Goal: Task Accomplishment & Management: Complete application form

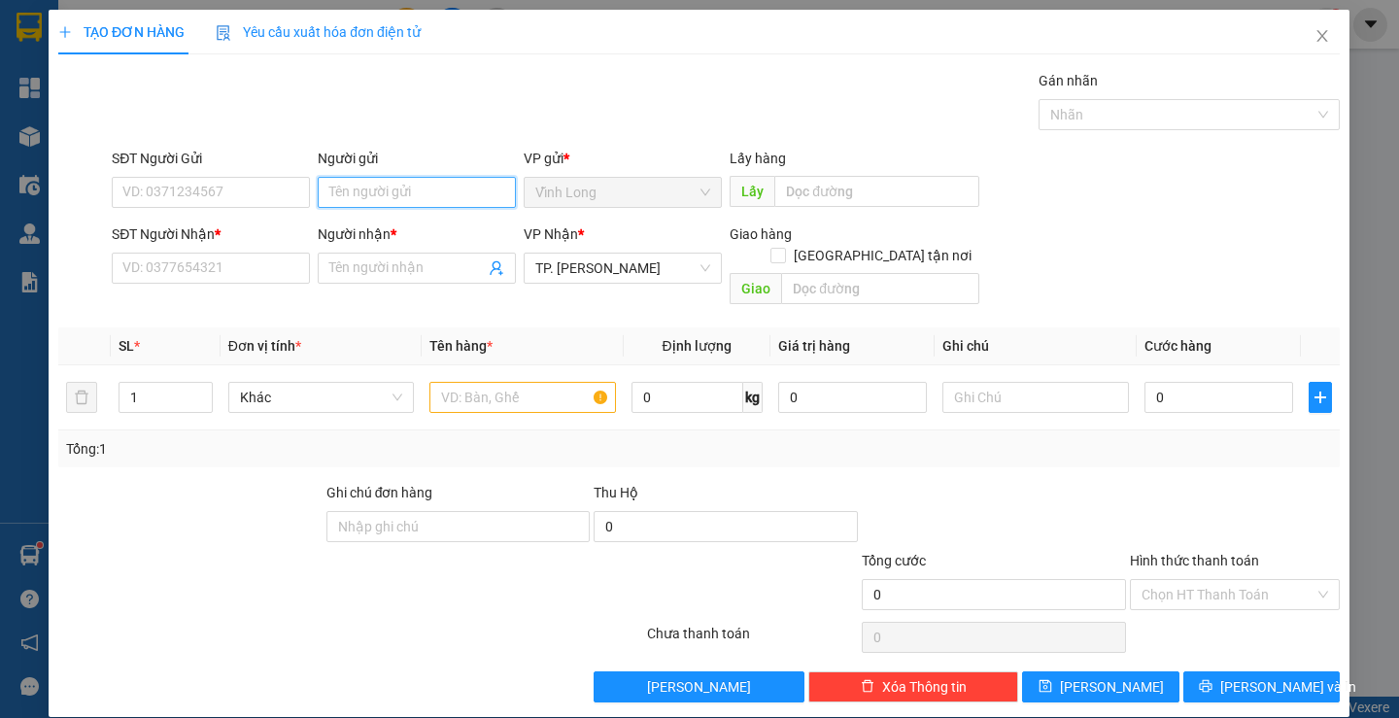
click at [408, 192] on input "Người gửi" at bounding box center [418, 192] width 198 height 31
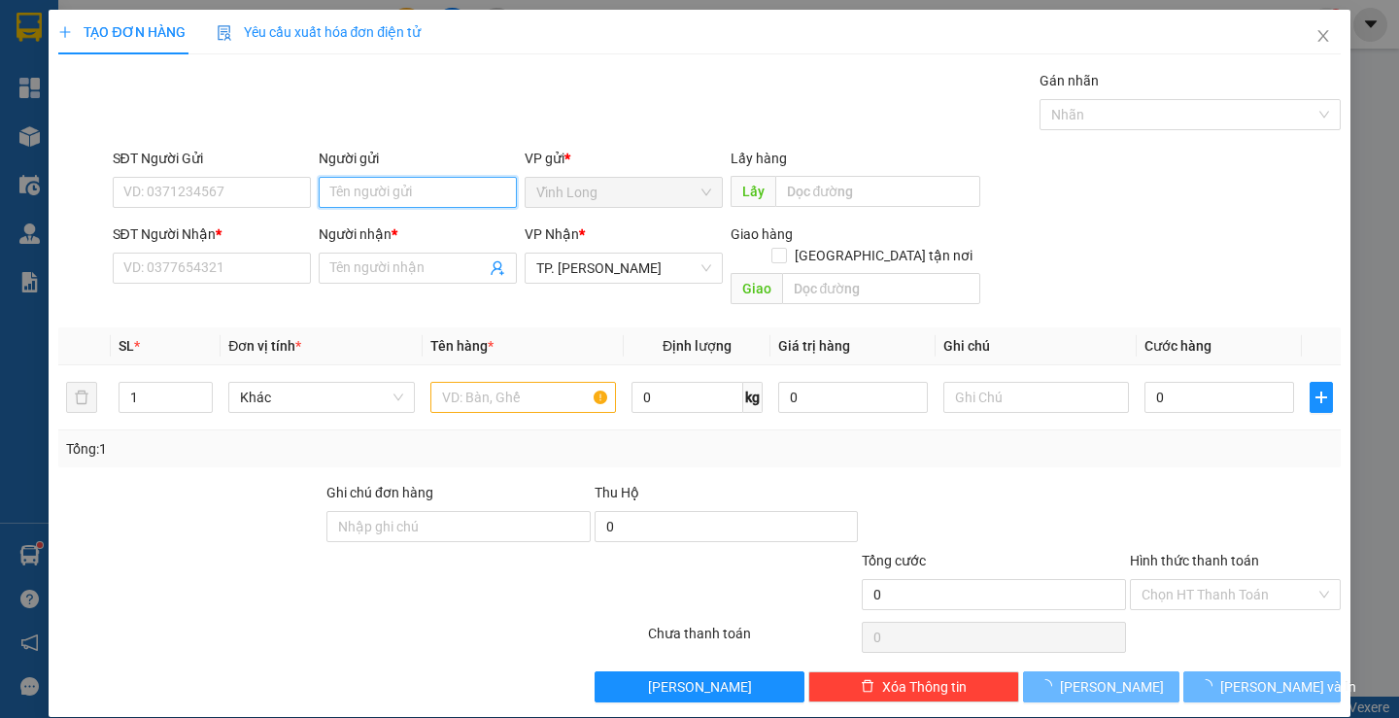
click at [408, 192] on input "Người gửi" at bounding box center [418, 192] width 198 height 31
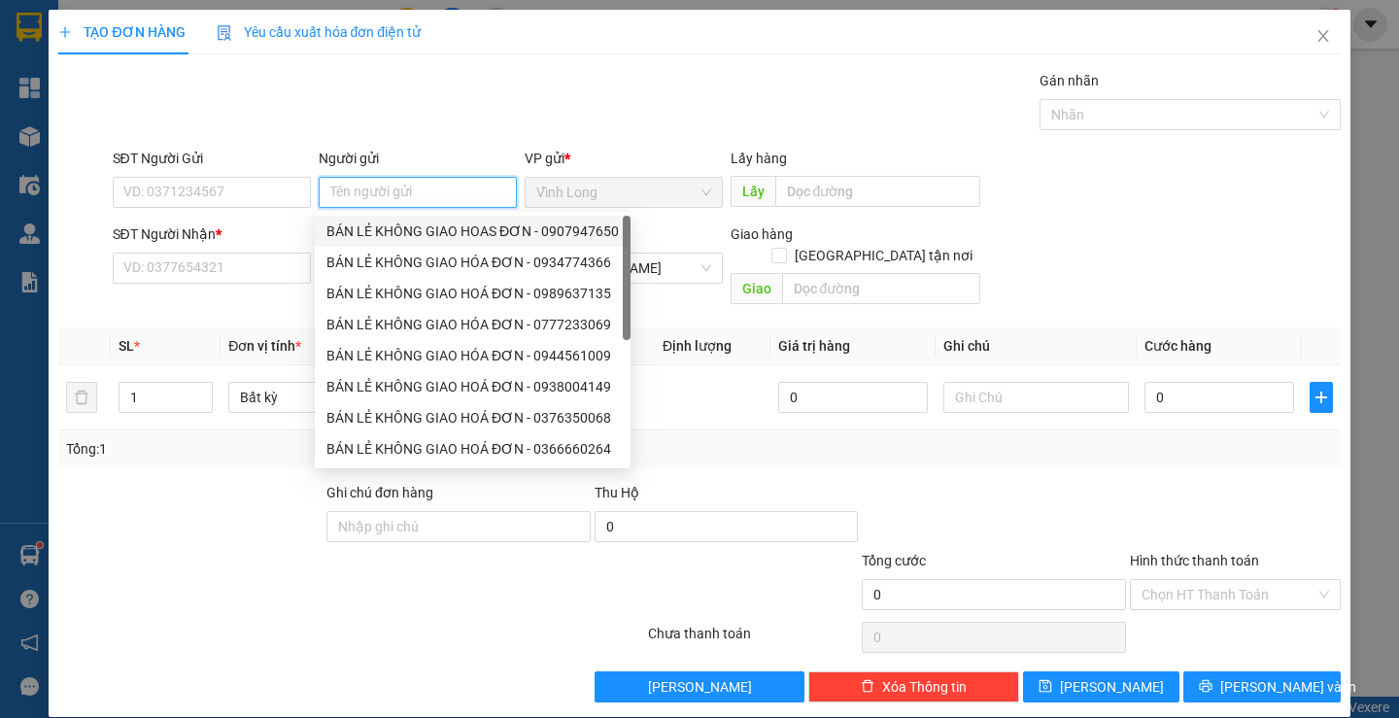
click at [397, 230] on div "BÁN LẺ KHÔNG GIAO HOAS ĐƠN - 0907947650" at bounding box center [473, 231] width 293 height 21
type input "0907947650"
type input "BÁN LẺ KHÔNG GIAO HOAS ĐƠN"
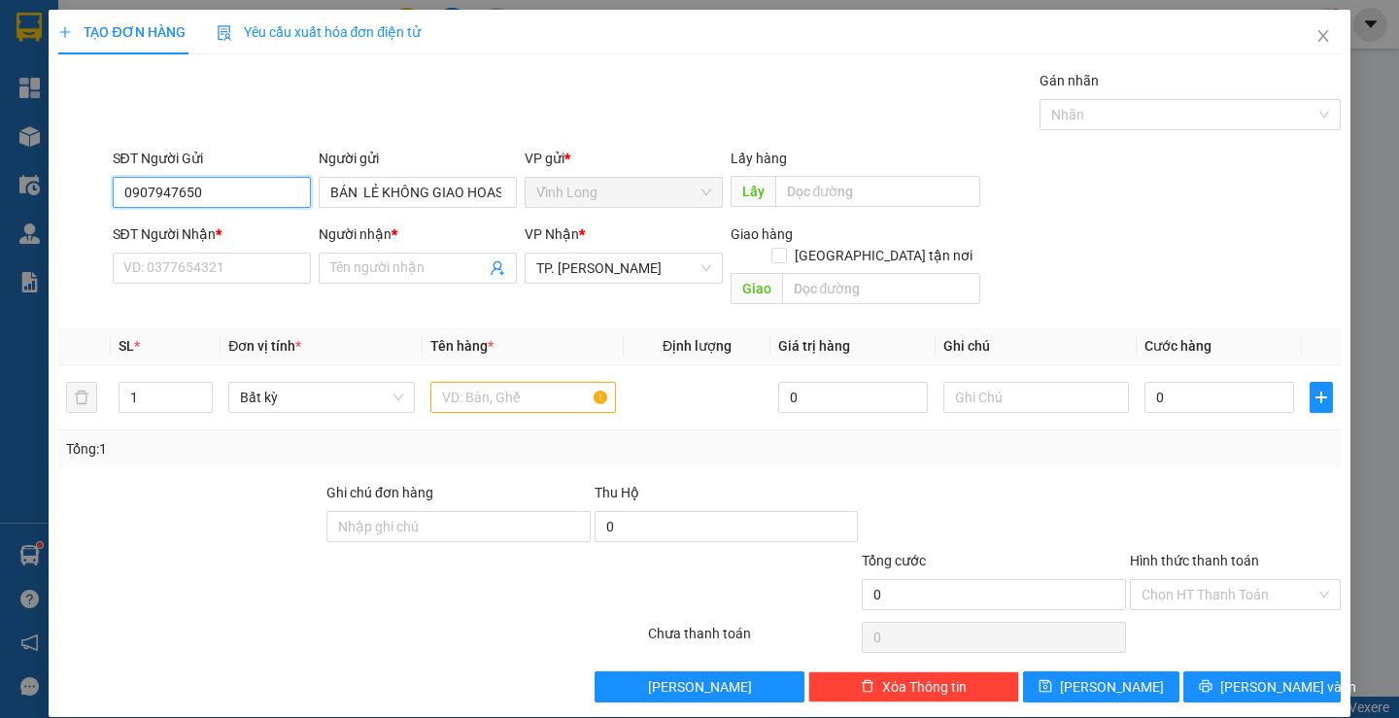
click at [258, 186] on input "0907947650" at bounding box center [212, 192] width 198 height 31
click at [263, 268] on input "SĐT Người Nhận *" at bounding box center [212, 268] width 198 height 31
click at [1296, 28] on span "Close" at bounding box center [1323, 37] width 54 height 54
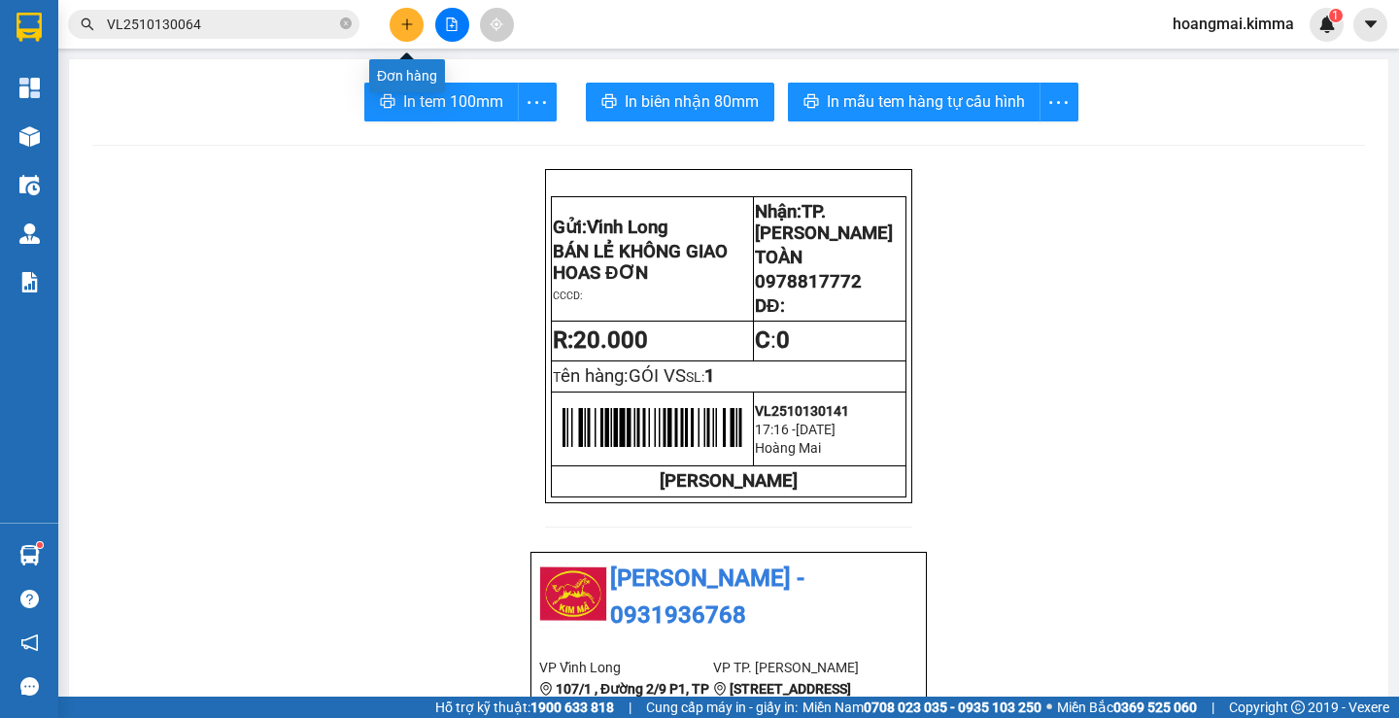
click at [412, 32] on button at bounding box center [407, 25] width 34 height 34
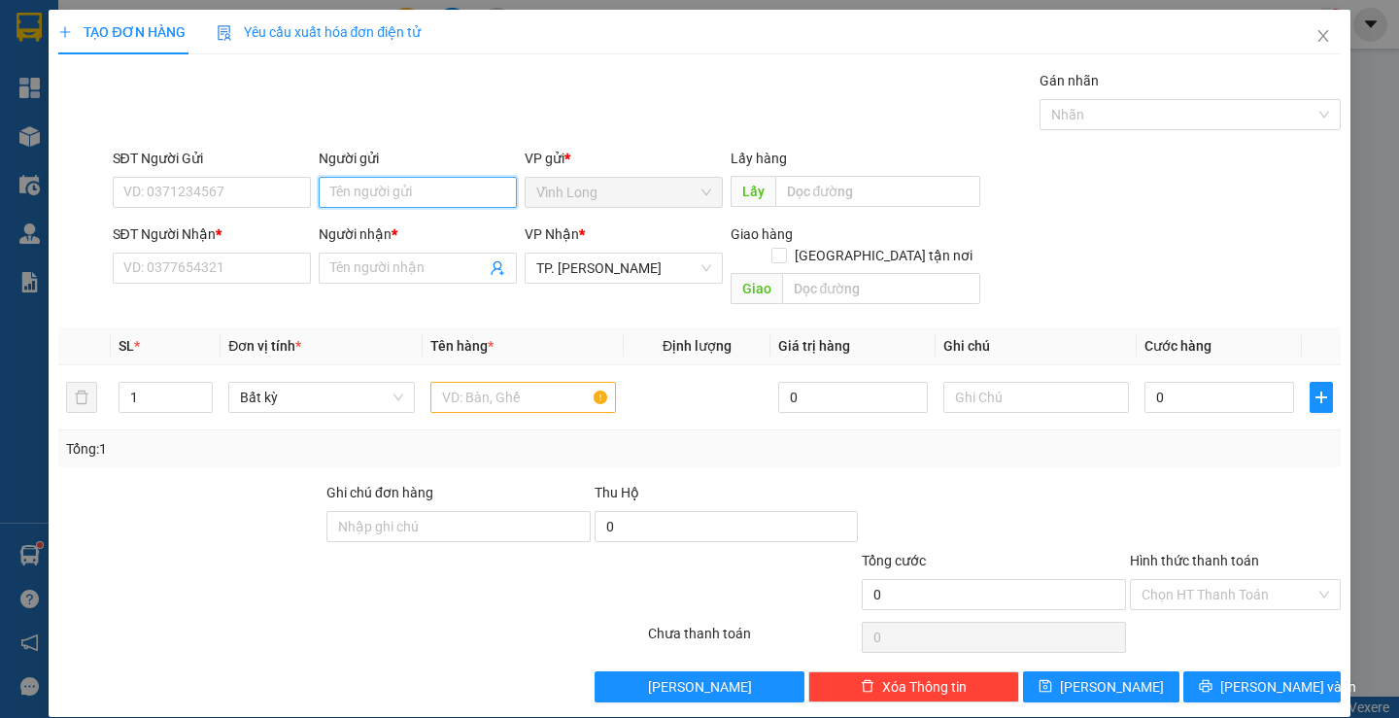
click at [398, 188] on input "Người gửi" at bounding box center [418, 192] width 198 height 31
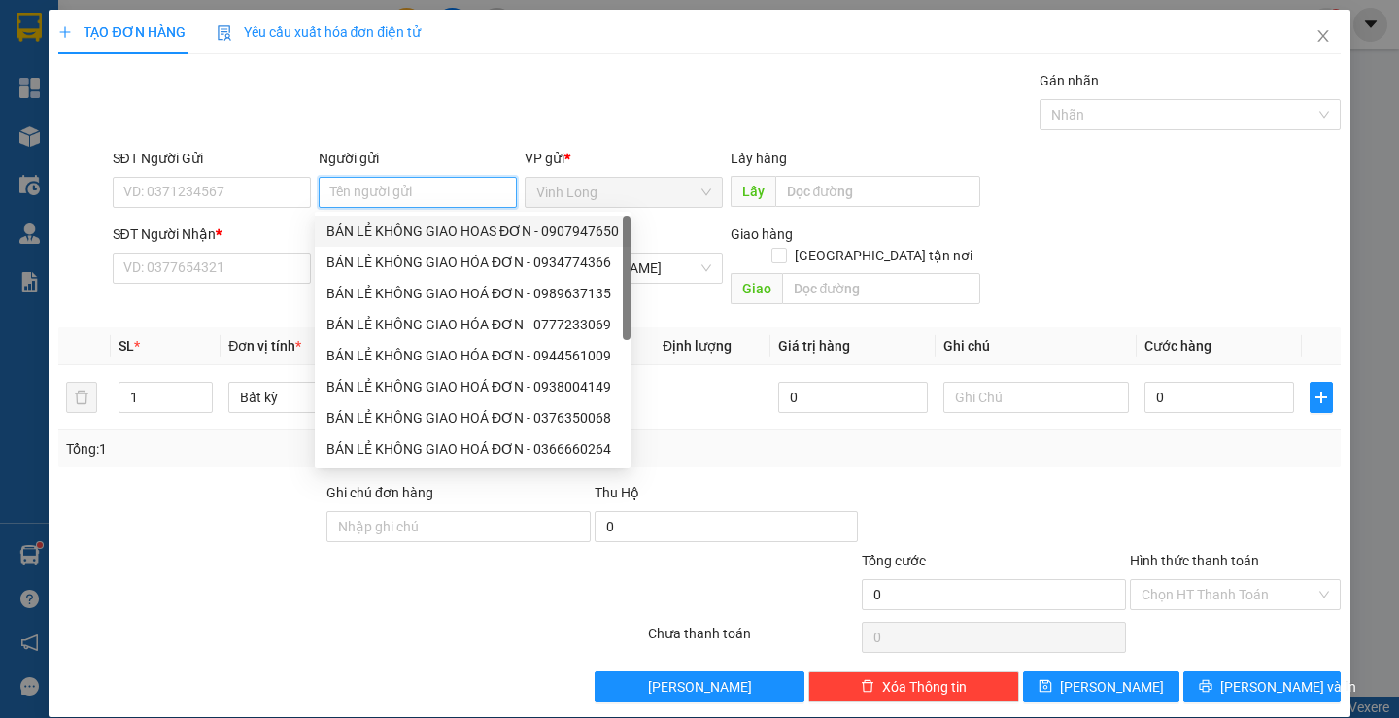
click at [384, 229] on div "BÁN LẺ KHÔNG GIAO HOAS ĐƠN - 0907947650" at bounding box center [473, 231] width 293 height 21
type input "0907947650"
type input "BÁN LẺ KHÔNG GIAO HOAS ĐƠN"
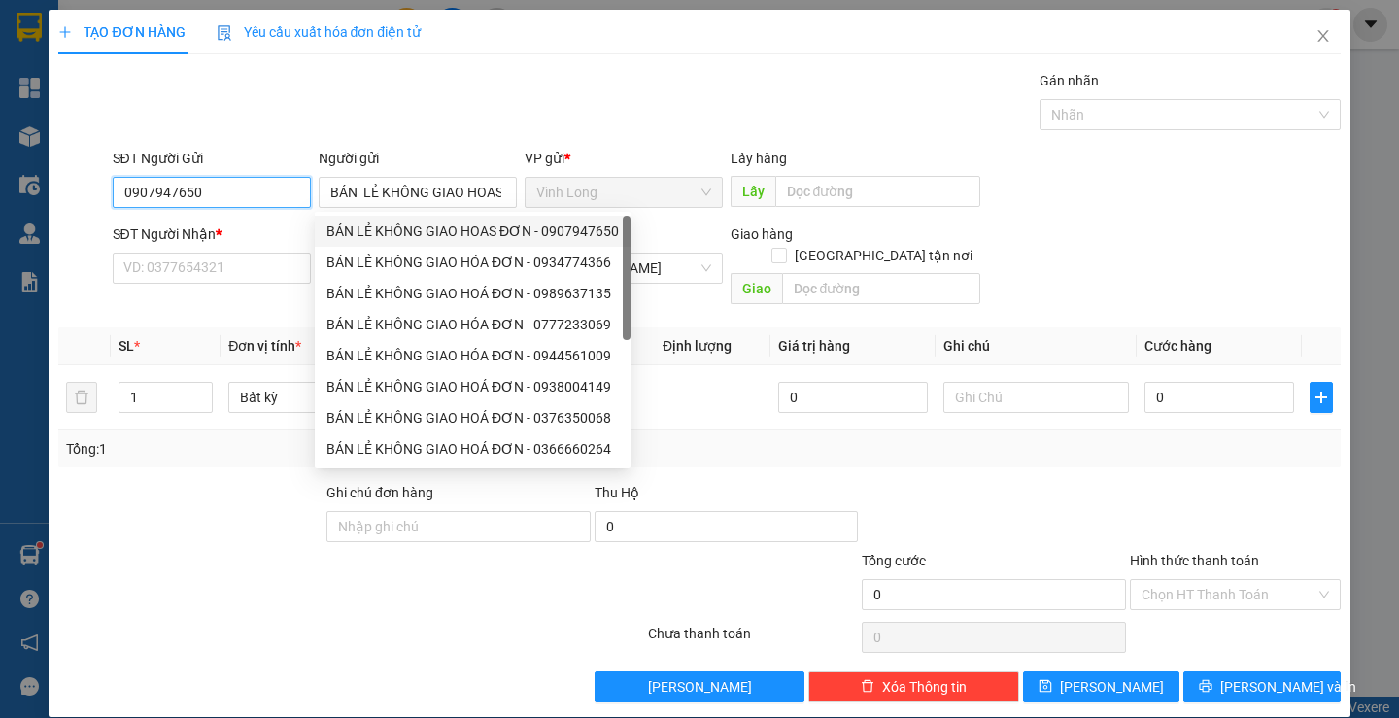
click at [250, 183] on input "0907947650" at bounding box center [212, 192] width 198 height 31
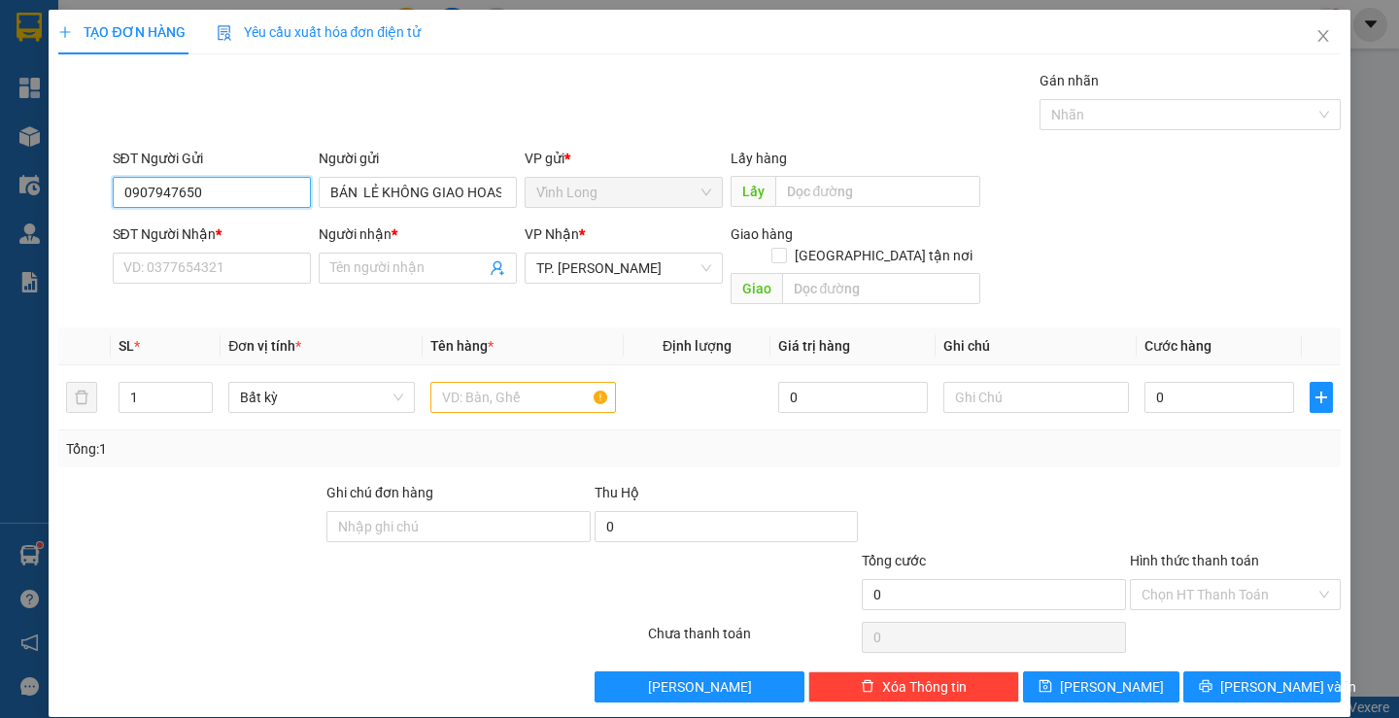
click at [250, 183] on input "0907947650" at bounding box center [212, 192] width 198 height 31
click at [270, 274] on input "SĐT Người Nhận *" at bounding box center [212, 268] width 198 height 31
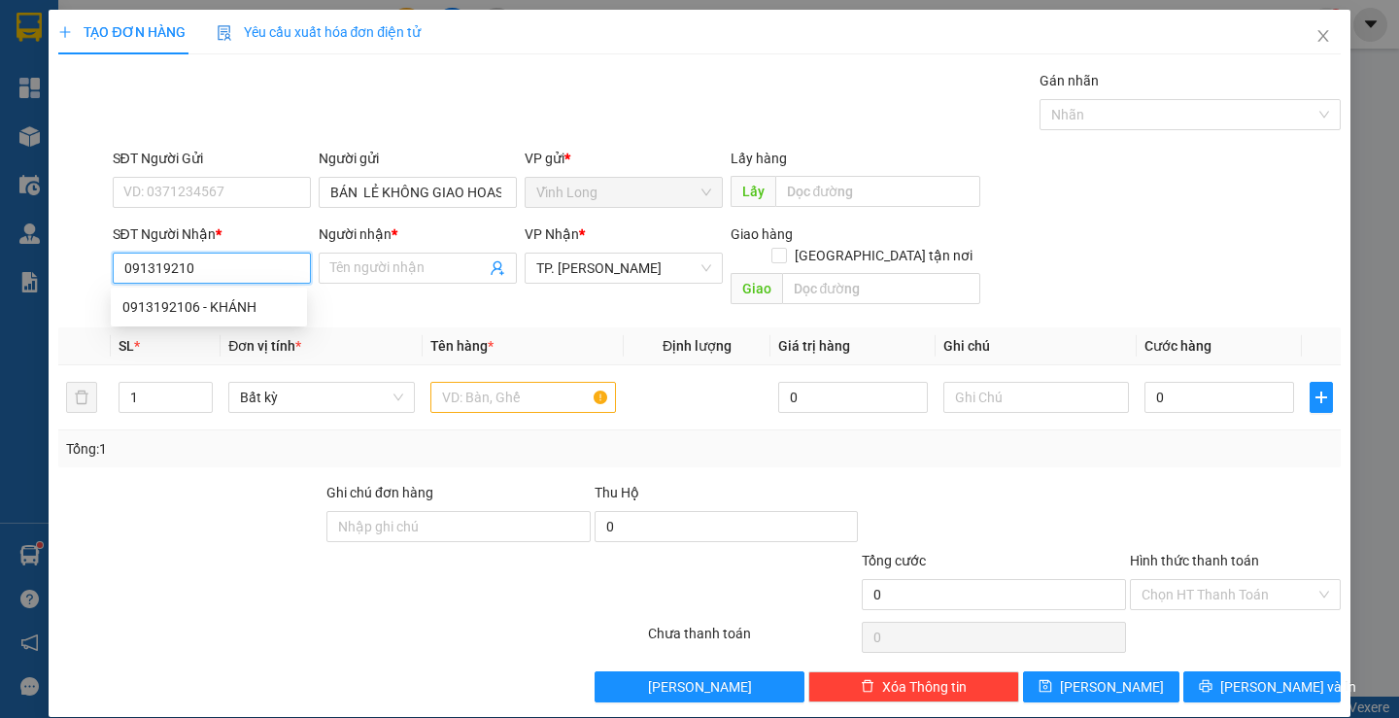
type input "0913192106"
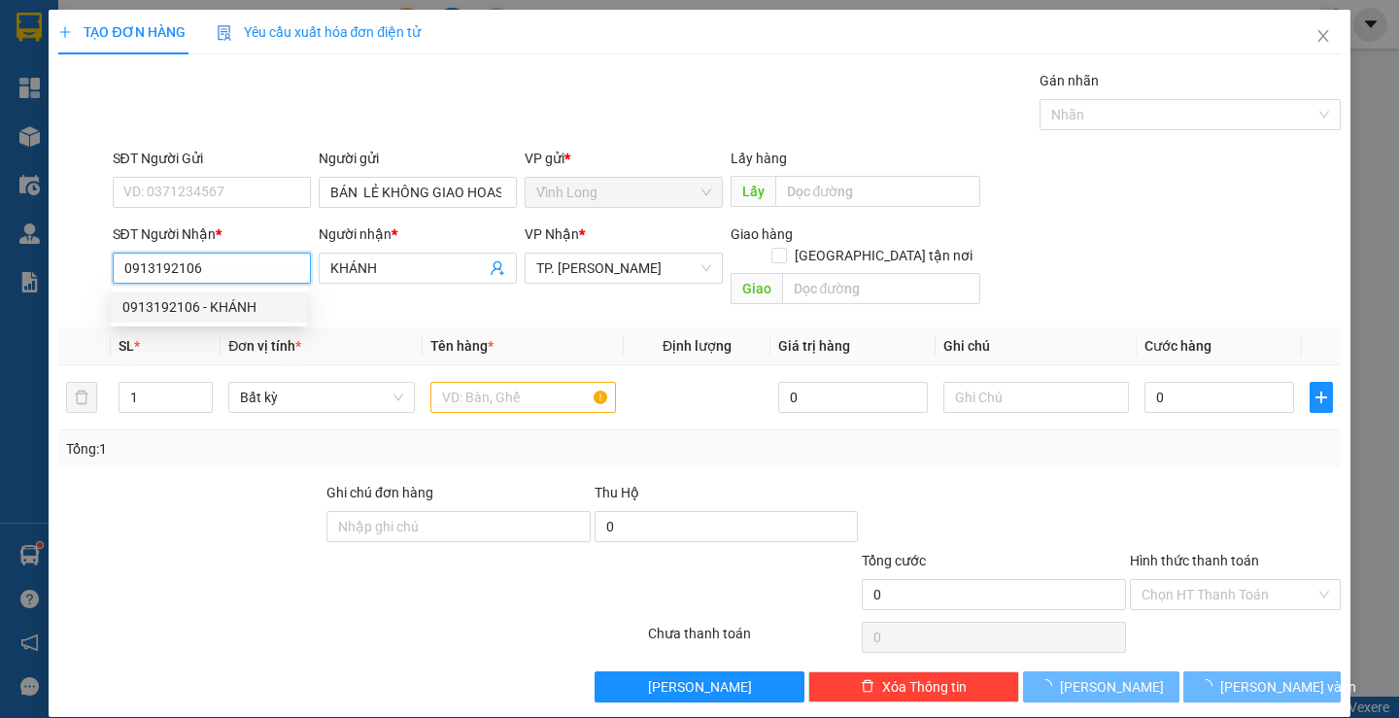
type input "KHÁNH"
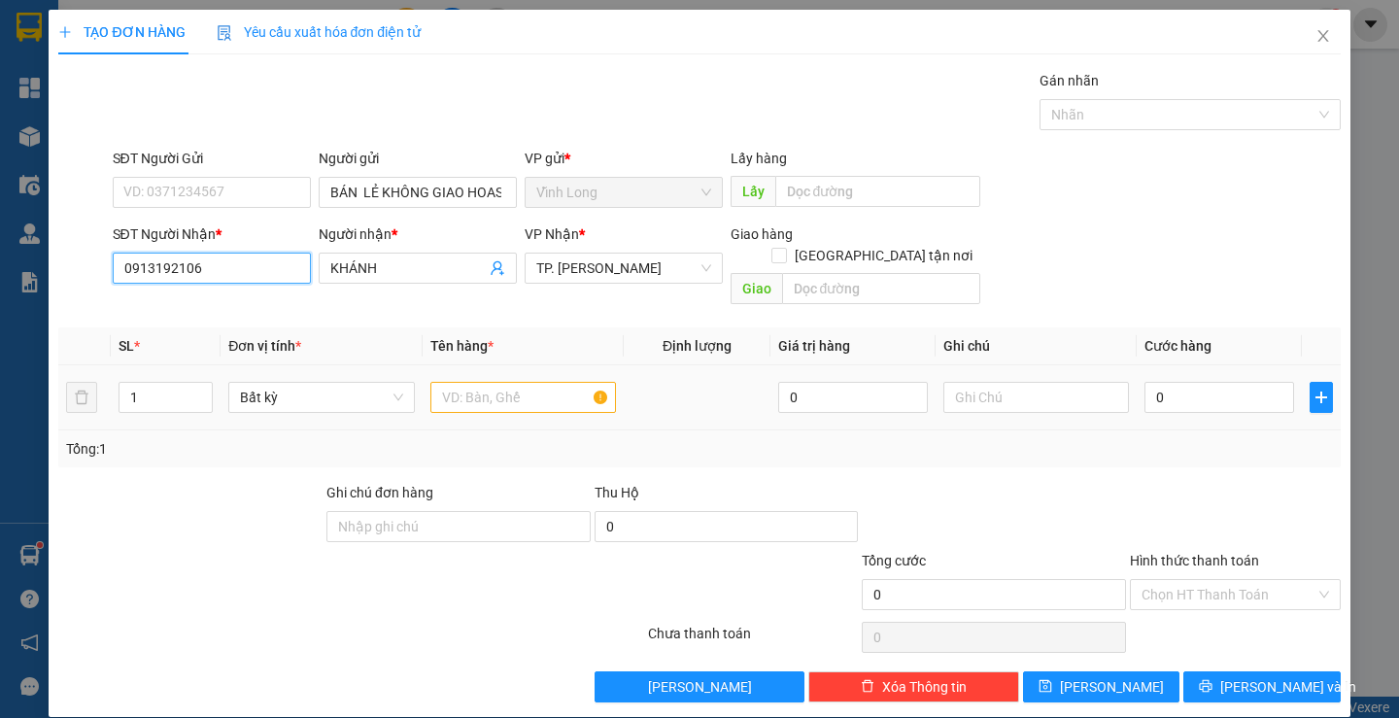
type input "0913192106"
click at [526, 389] on input "text" at bounding box center [524, 397] width 186 height 31
type input "GÓI"
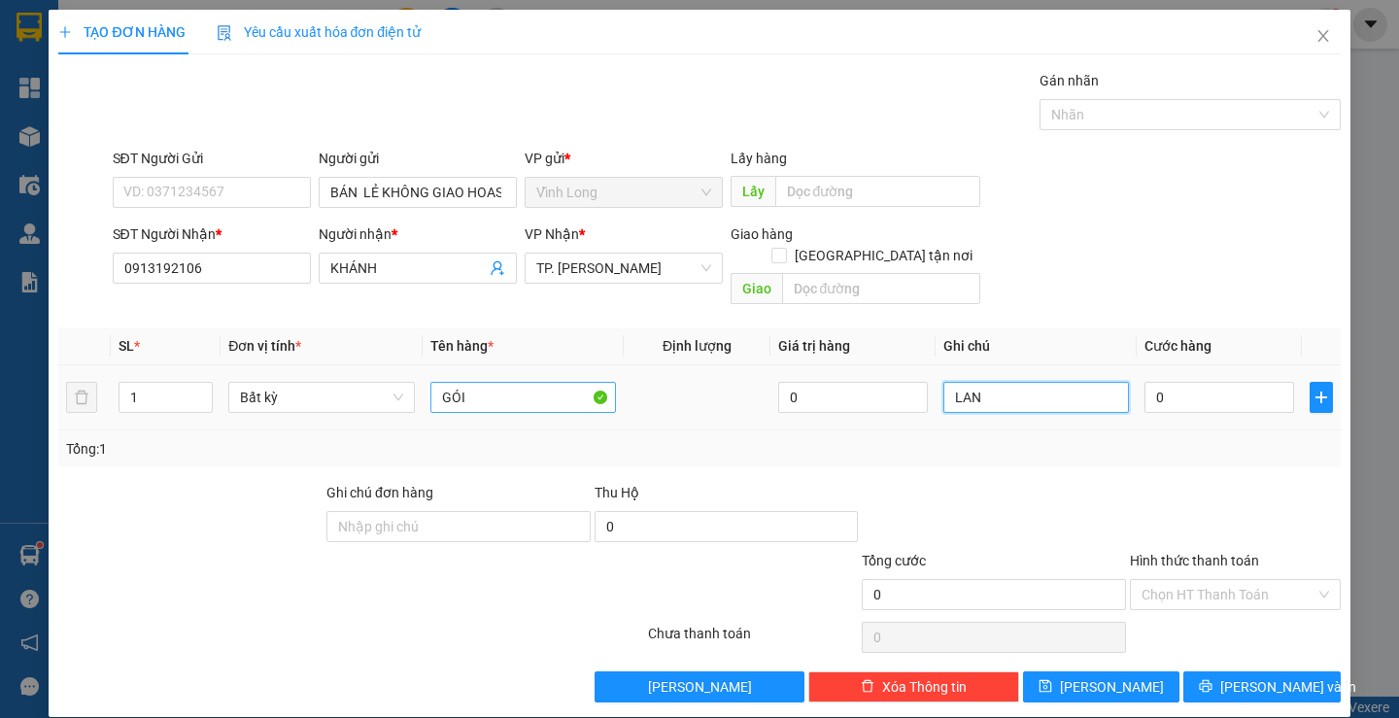
type input "LAN"
type input "2"
type input "20"
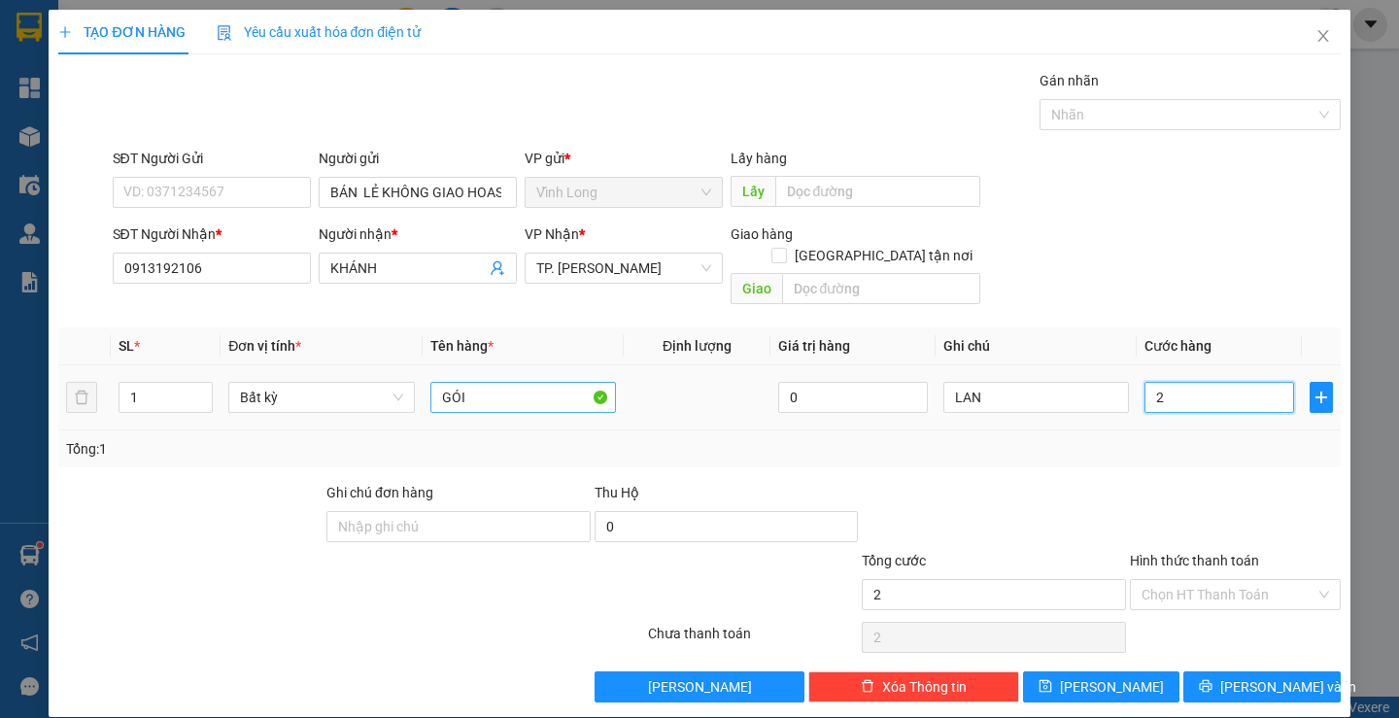
type input "20"
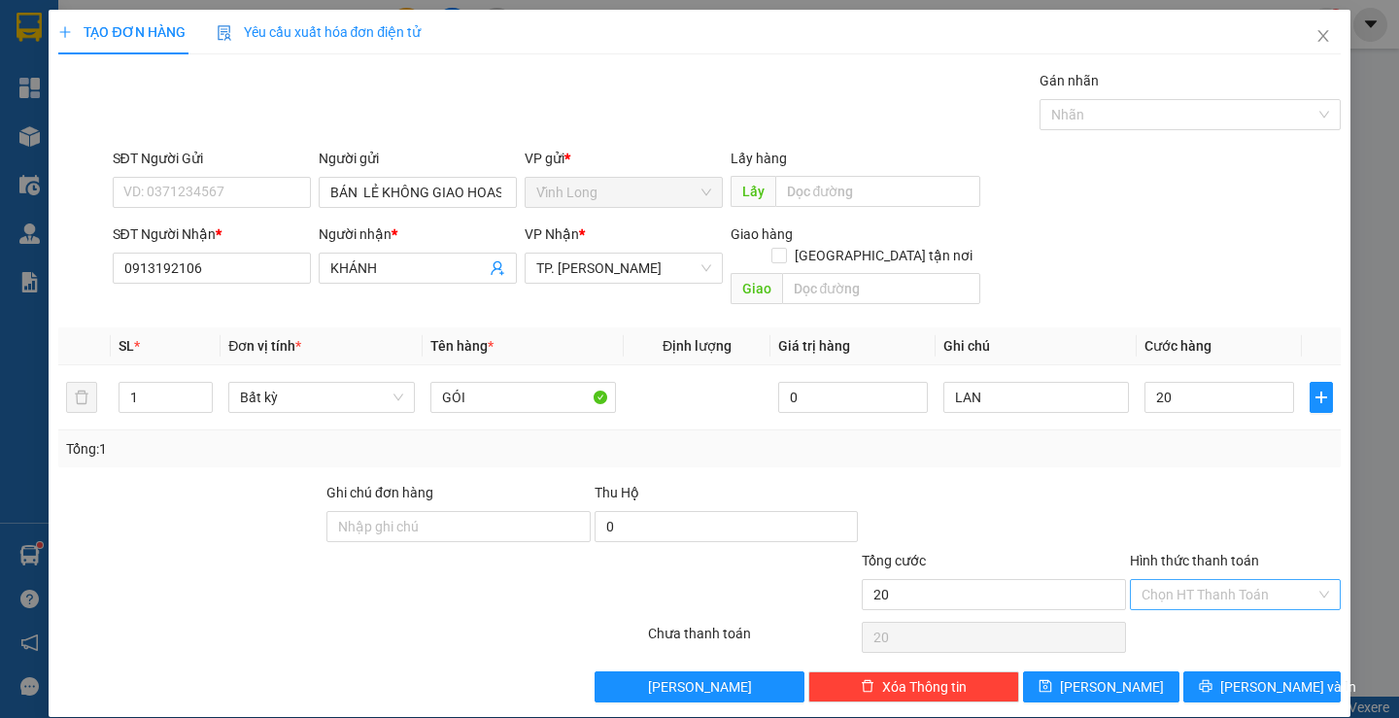
type input "20.000"
click at [1180, 580] on input "Hình thức thanh toán" at bounding box center [1229, 594] width 174 height 29
click at [1182, 605] on div "Tại văn phòng" at bounding box center [1223, 612] width 185 height 21
type input "0"
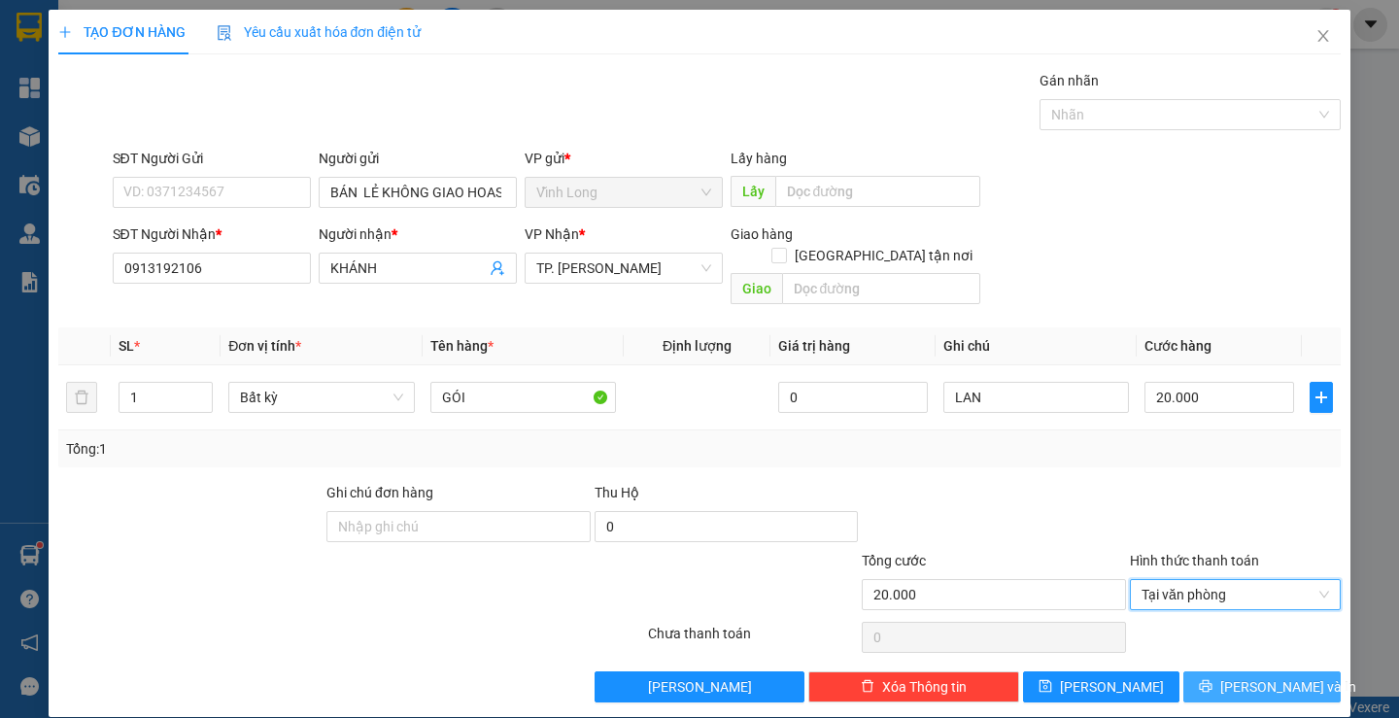
click at [1246, 676] on span "Lưu và In" at bounding box center [1289, 686] width 136 height 21
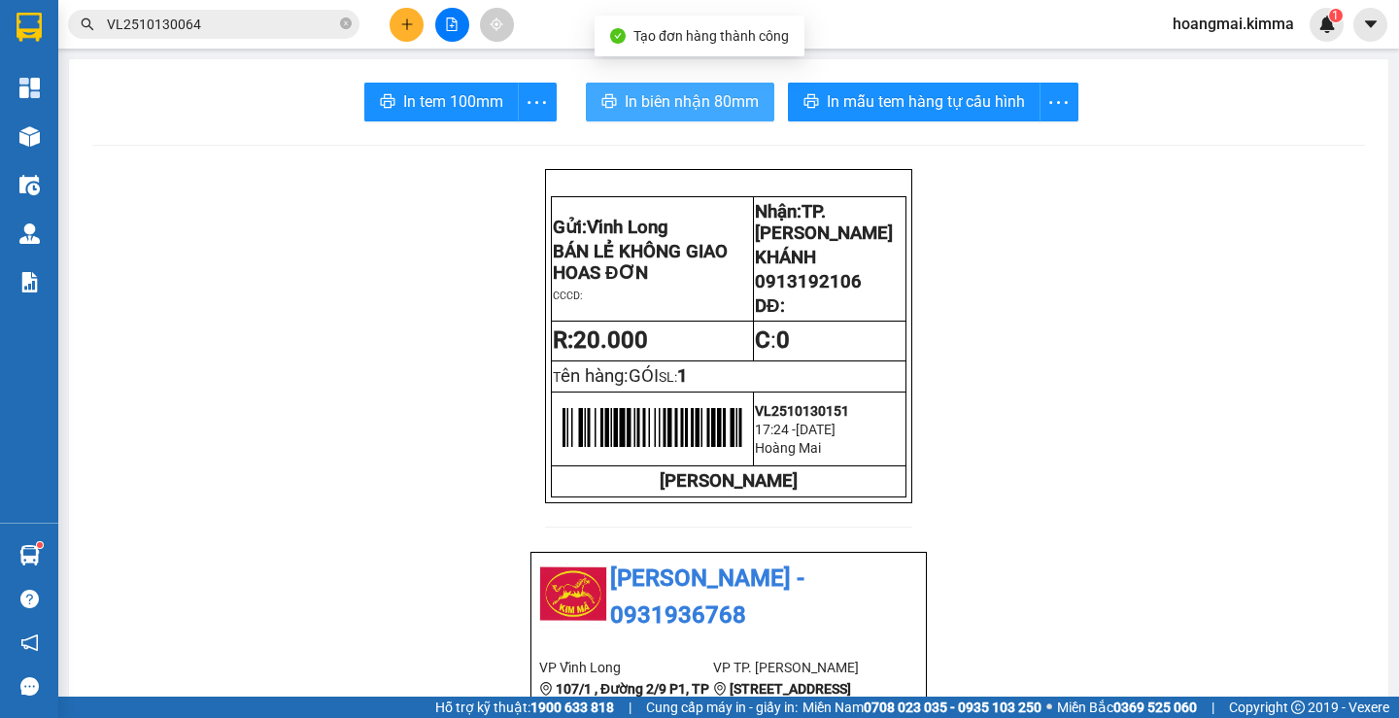
click at [672, 95] on span "In biên nhận 80mm" at bounding box center [692, 101] width 134 height 24
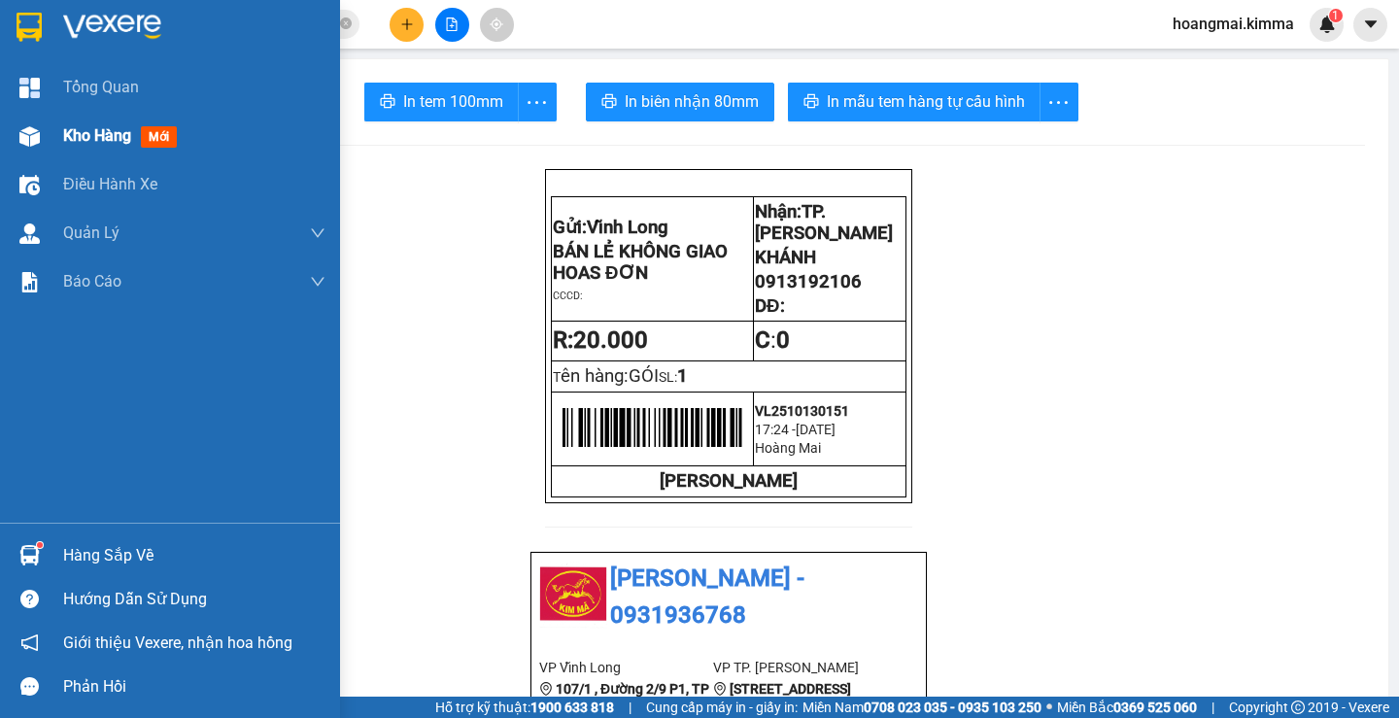
click at [40, 144] on div at bounding box center [30, 137] width 34 height 34
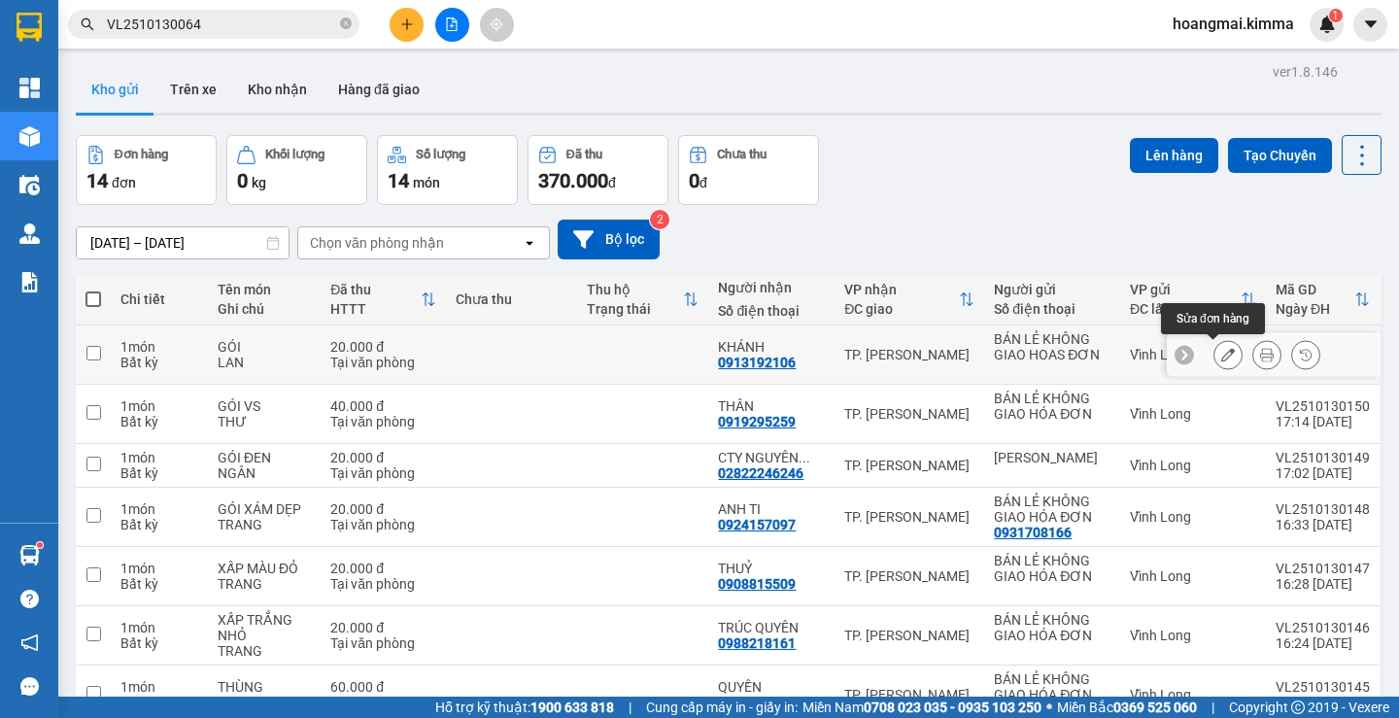
click at [1215, 366] on button at bounding box center [1228, 355] width 27 height 34
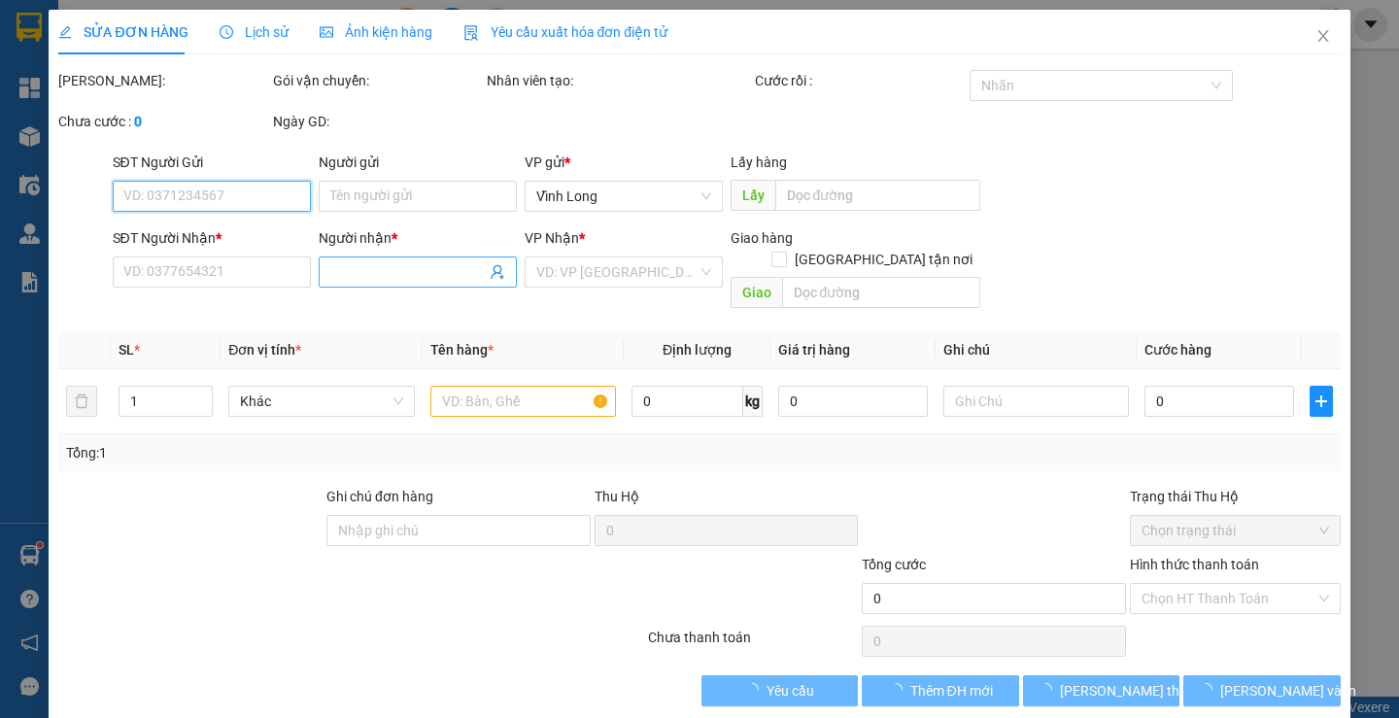
type input "BÁN LẺ KHÔNG GIAO HOAS ĐƠN"
type input "0913192106"
type input "KHÁNH"
type input "20.000"
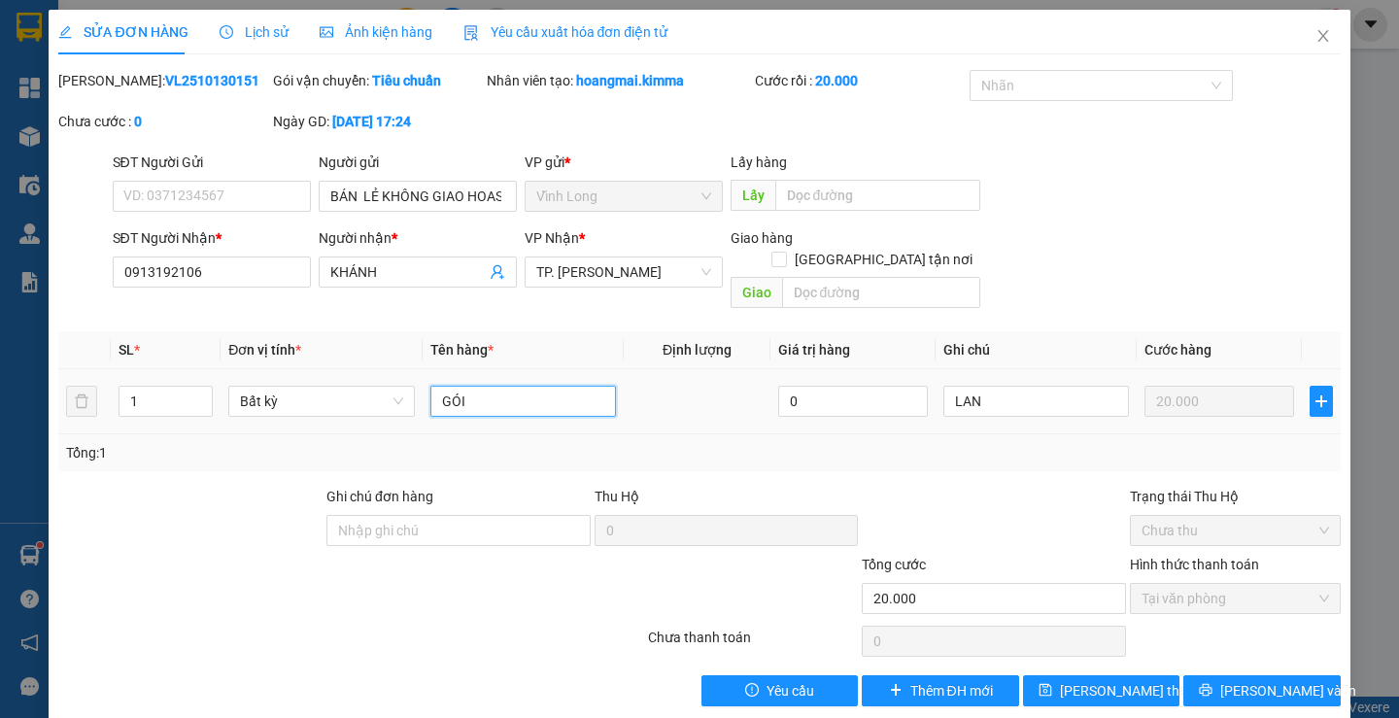
click at [510, 386] on input "GÓI" at bounding box center [524, 401] width 186 height 31
type input "GÓI FE"
click at [1230, 675] on button "Lưu và In" at bounding box center [1262, 690] width 156 height 31
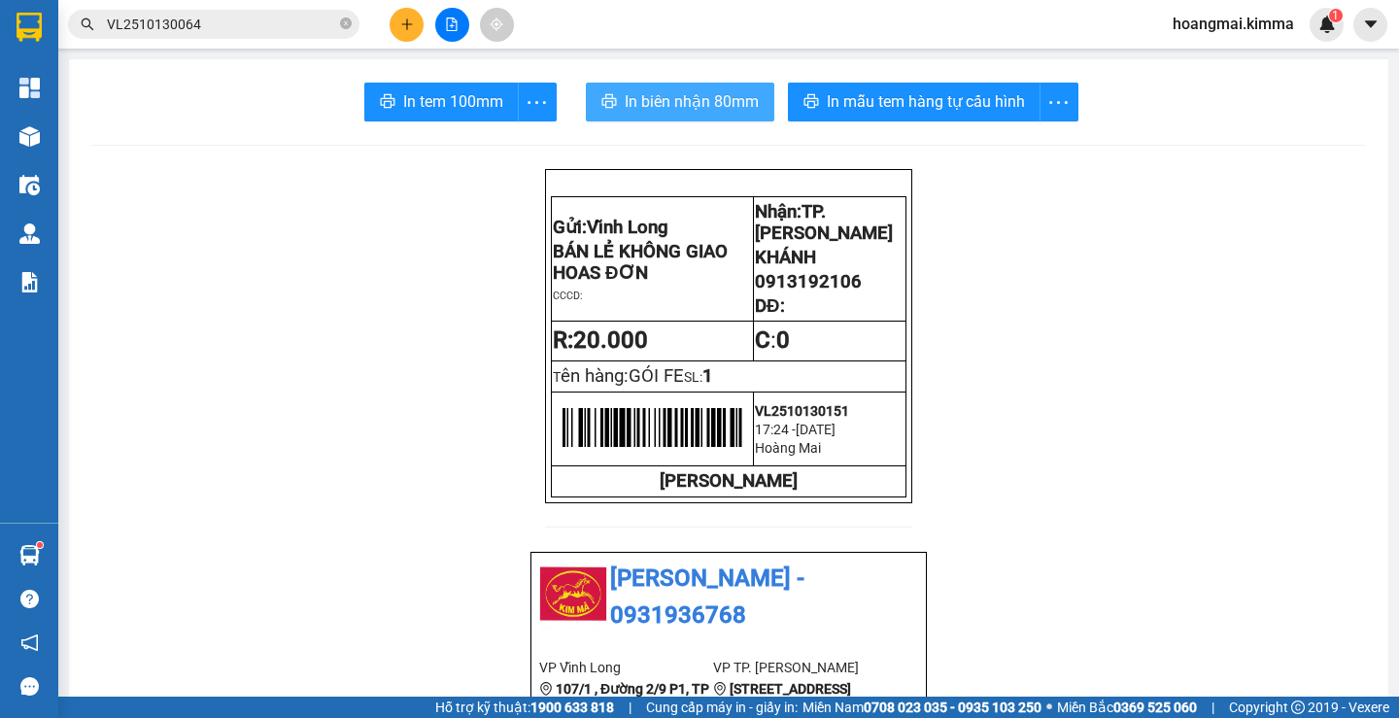
click at [661, 89] on span "In biên nhận 80mm" at bounding box center [692, 101] width 134 height 24
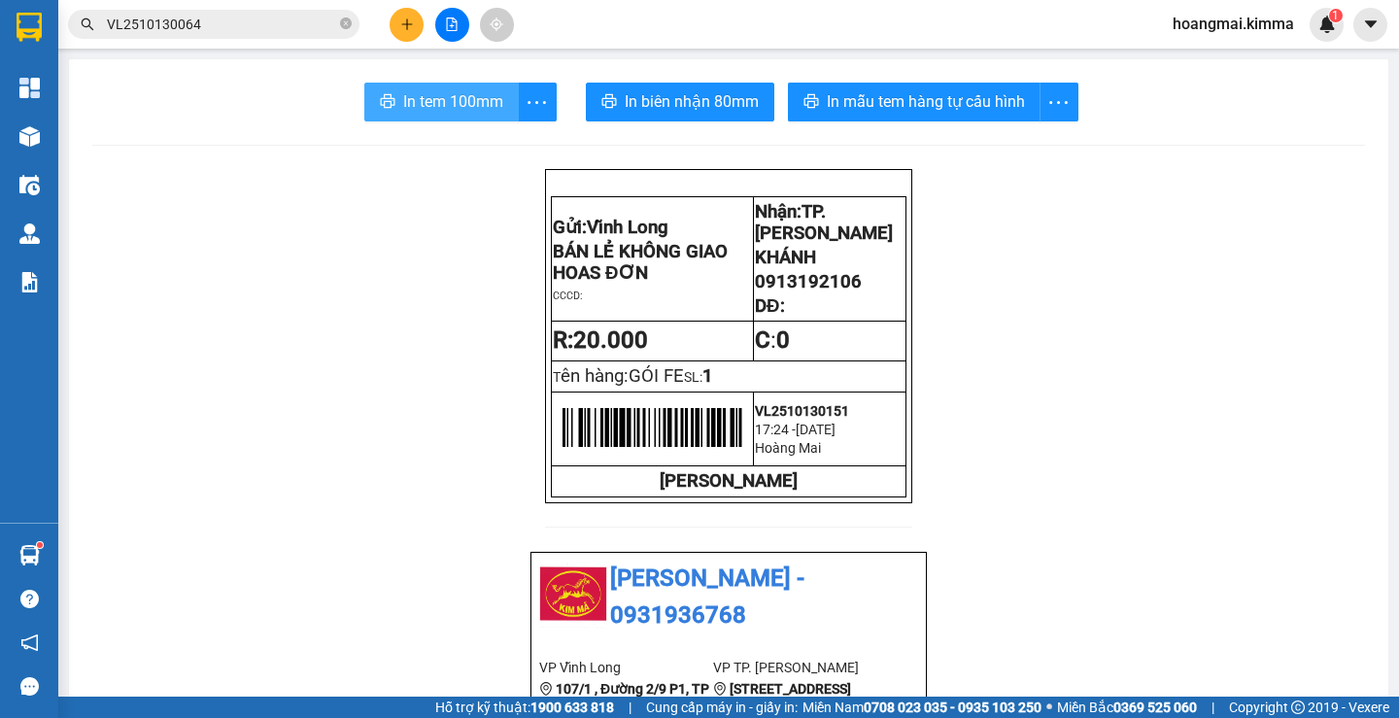
click at [436, 103] on span "In tem 100mm" at bounding box center [453, 101] width 100 height 24
click at [402, 24] on icon "plus" at bounding box center [406, 23] width 11 height 1
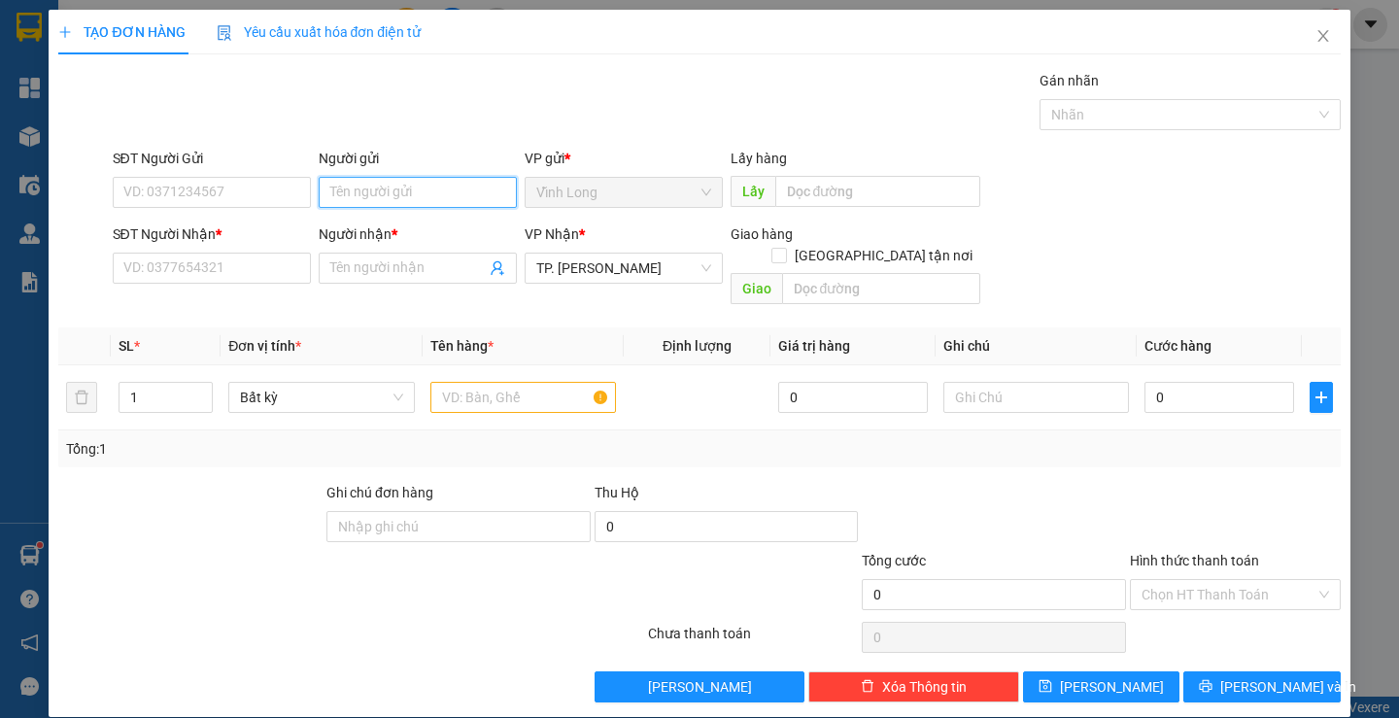
click at [389, 186] on input "Người gửi" at bounding box center [418, 192] width 198 height 31
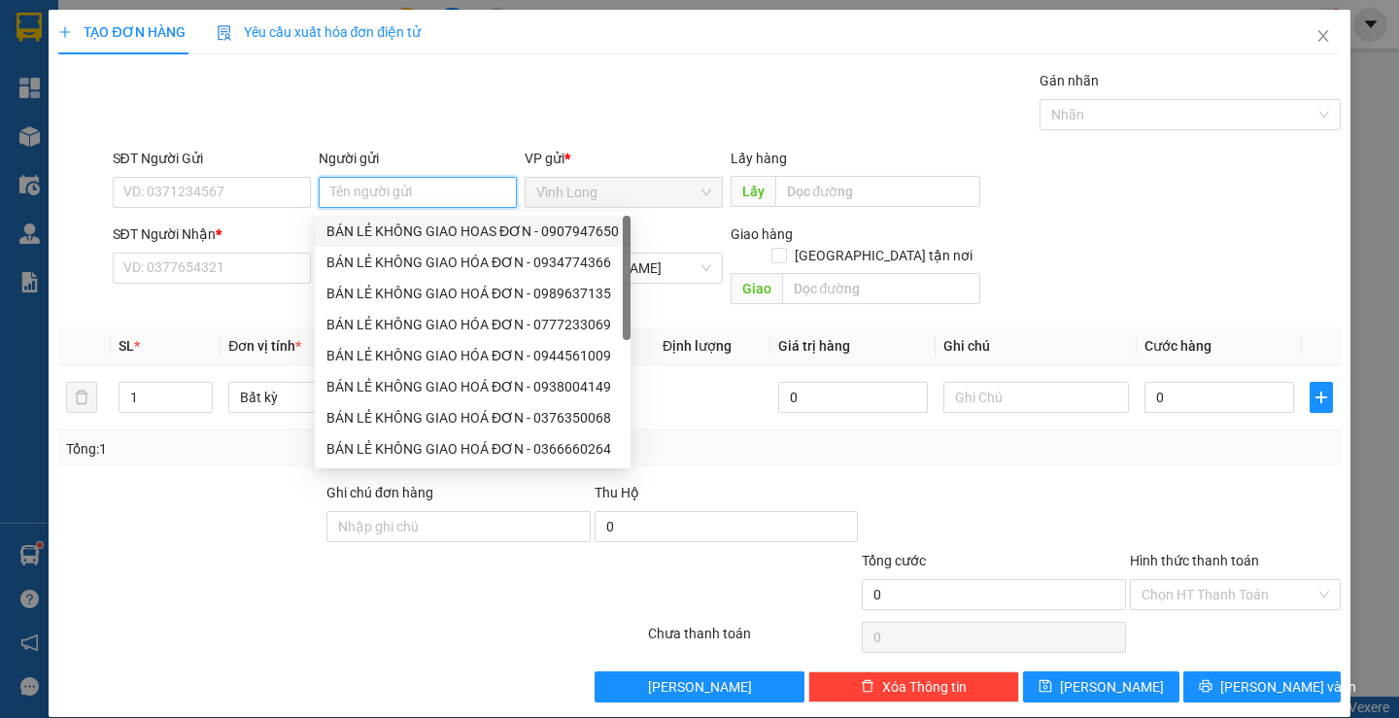
click at [389, 234] on div "BÁN LẺ KHÔNG GIAO HOAS ĐƠN - 0907947650" at bounding box center [473, 231] width 293 height 21
type input "0907947650"
type input "BÁN LẺ KHÔNG GIAO HOAS ĐƠN"
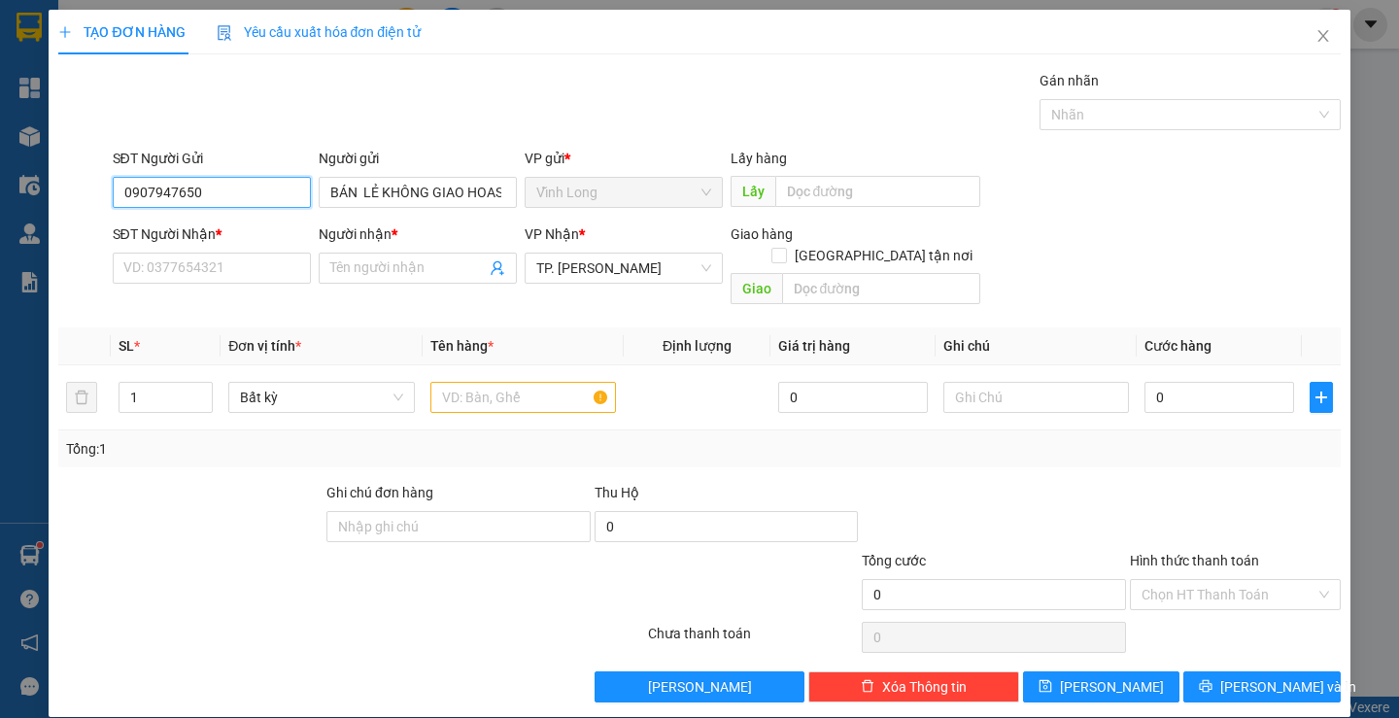
click at [260, 188] on input "0907947650" at bounding box center [212, 192] width 198 height 31
click at [259, 288] on div "SĐT Người Nhận * VD: 0377654321" at bounding box center [212, 258] width 198 height 68
click at [259, 262] on input "SĐT Người Nhận *" at bounding box center [212, 268] width 198 height 31
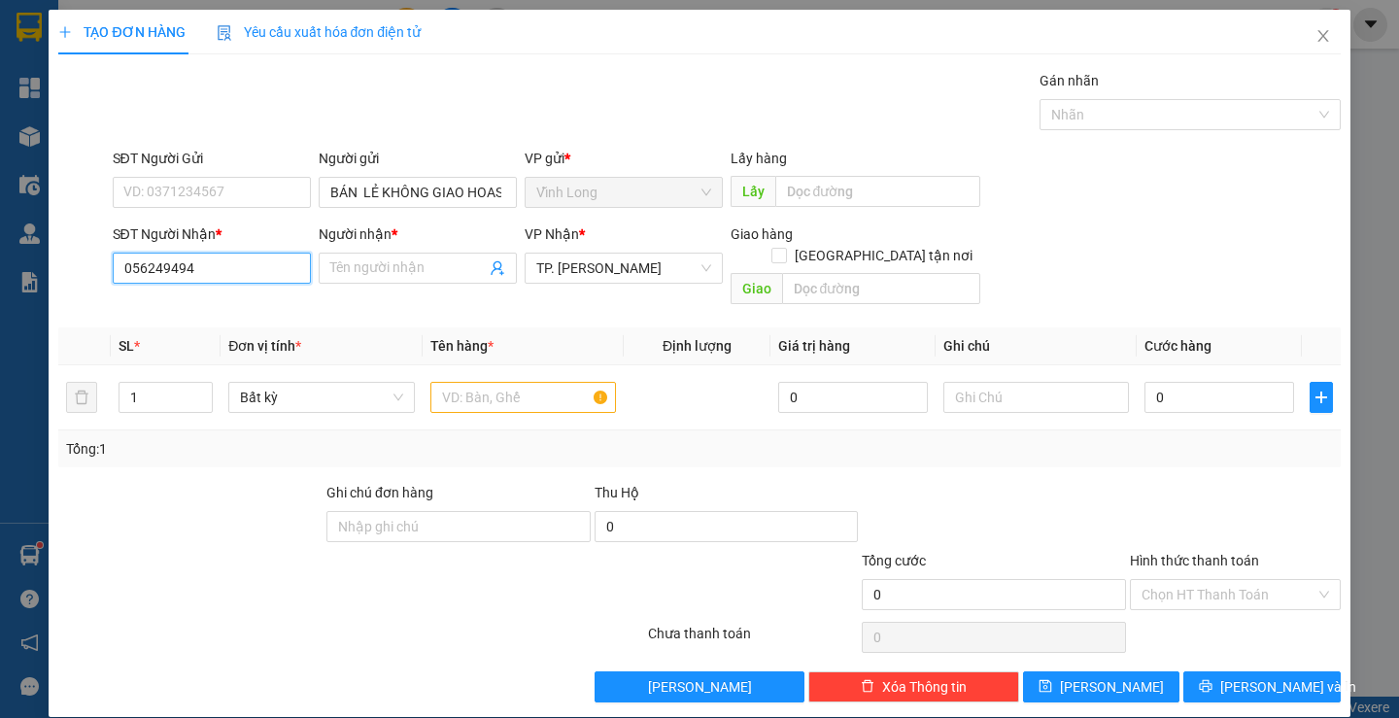
type input "0562494949"
click at [269, 316] on div "0562494949 - DƯƠNG" at bounding box center [208, 306] width 173 height 21
type input "DƯƠNG"
type input "0562494949"
click at [501, 382] on input "text" at bounding box center [524, 397] width 186 height 31
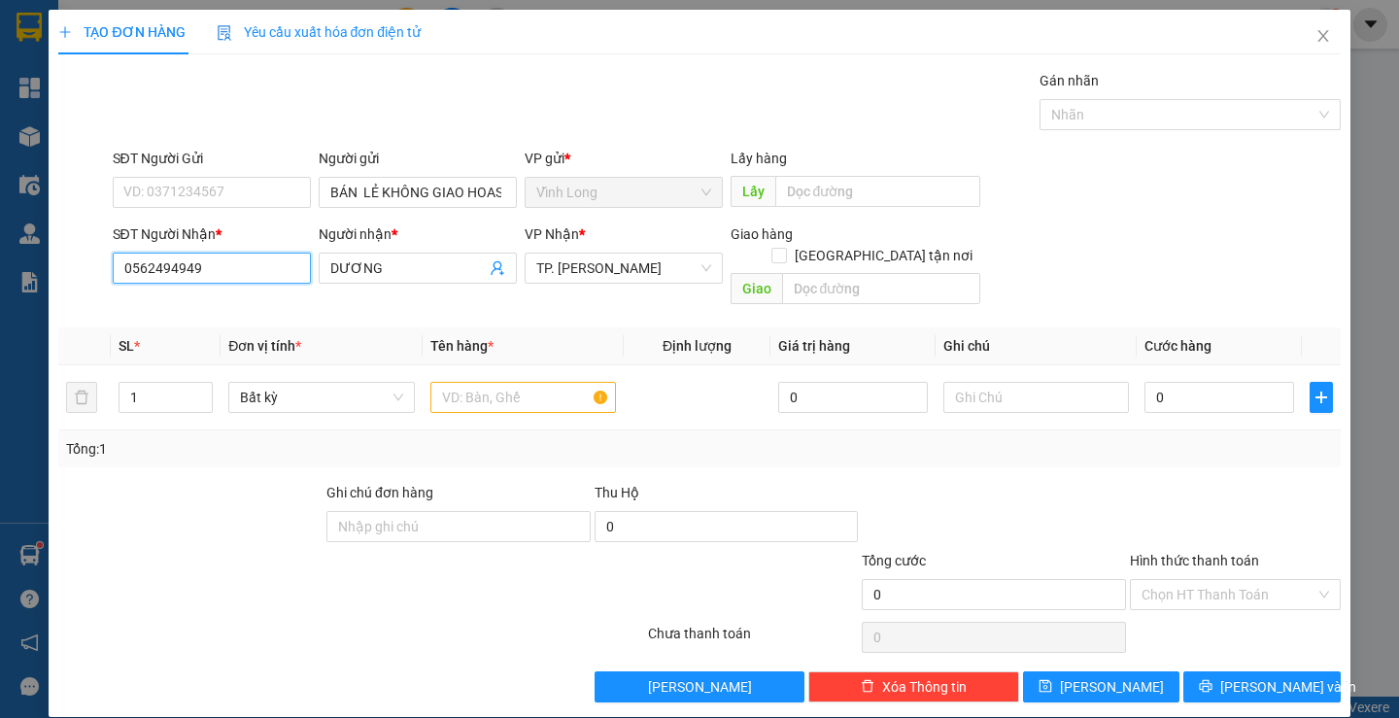
drag, startPoint x: 116, startPoint y: 241, endPoint x: 48, endPoint y: 227, distance: 69.4
click at [49, 227] on div "TẠO ĐƠN HÀNG Yêu cầu xuất hóa đơn điện tử Transit Pickup Surcharge Ids Transit …" at bounding box center [699, 363] width 1301 height 707
click at [502, 382] on input "text" at bounding box center [524, 397] width 186 height 31
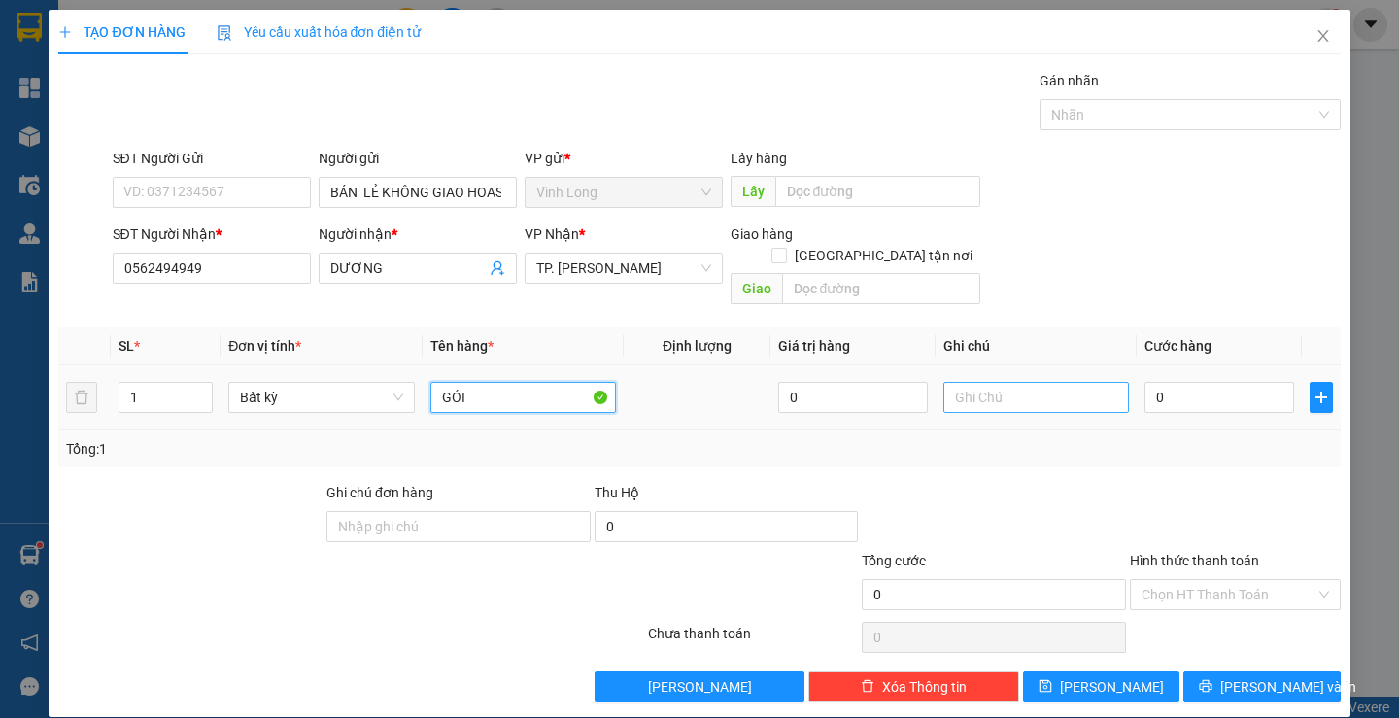
type input "GÓI"
click at [1036, 382] on input "text" at bounding box center [1037, 397] width 186 height 31
type input "LAN"
click at [1194, 382] on input "0" at bounding box center [1220, 397] width 150 height 31
type input "2"
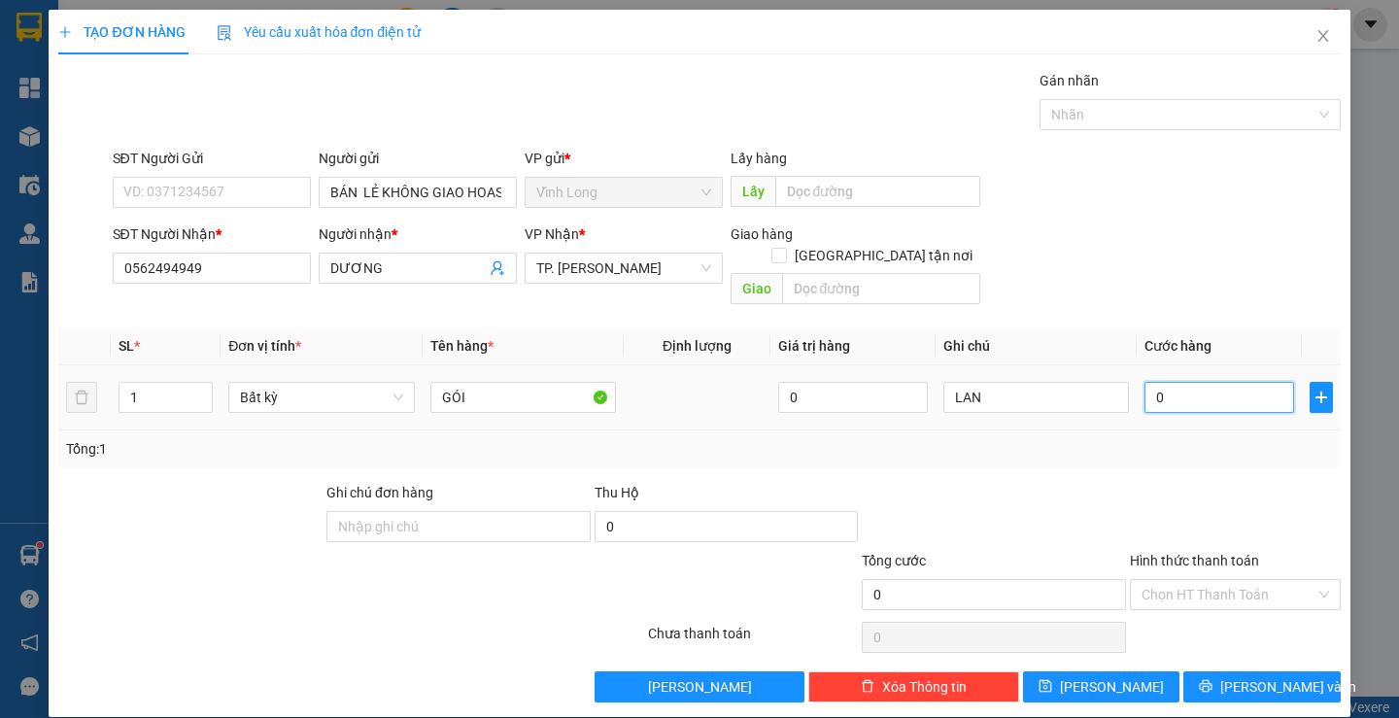
type input "2"
type input "20"
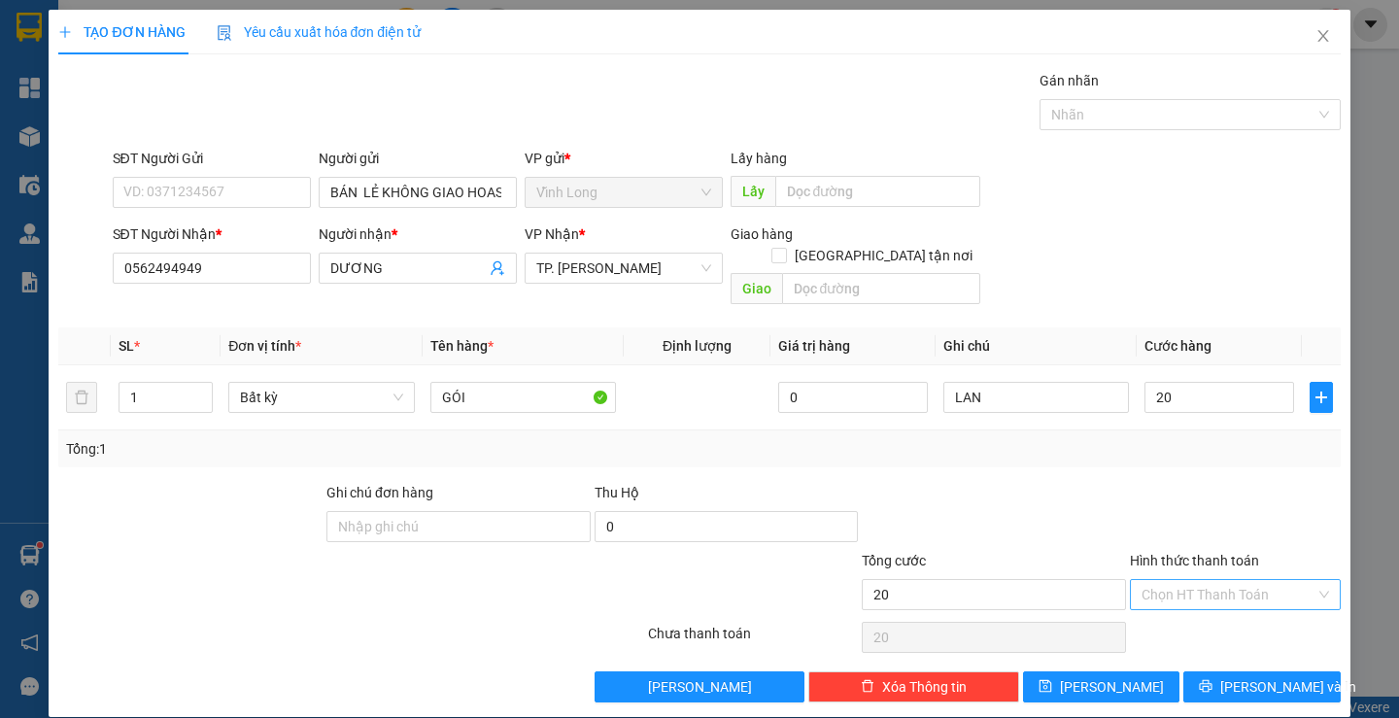
type input "20.000"
click at [1208, 580] on input "Hình thức thanh toán" at bounding box center [1229, 594] width 174 height 29
click at [1216, 608] on div "Tại văn phòng" at bounding box center [1223, 612] width 185 height 21
type input "0"
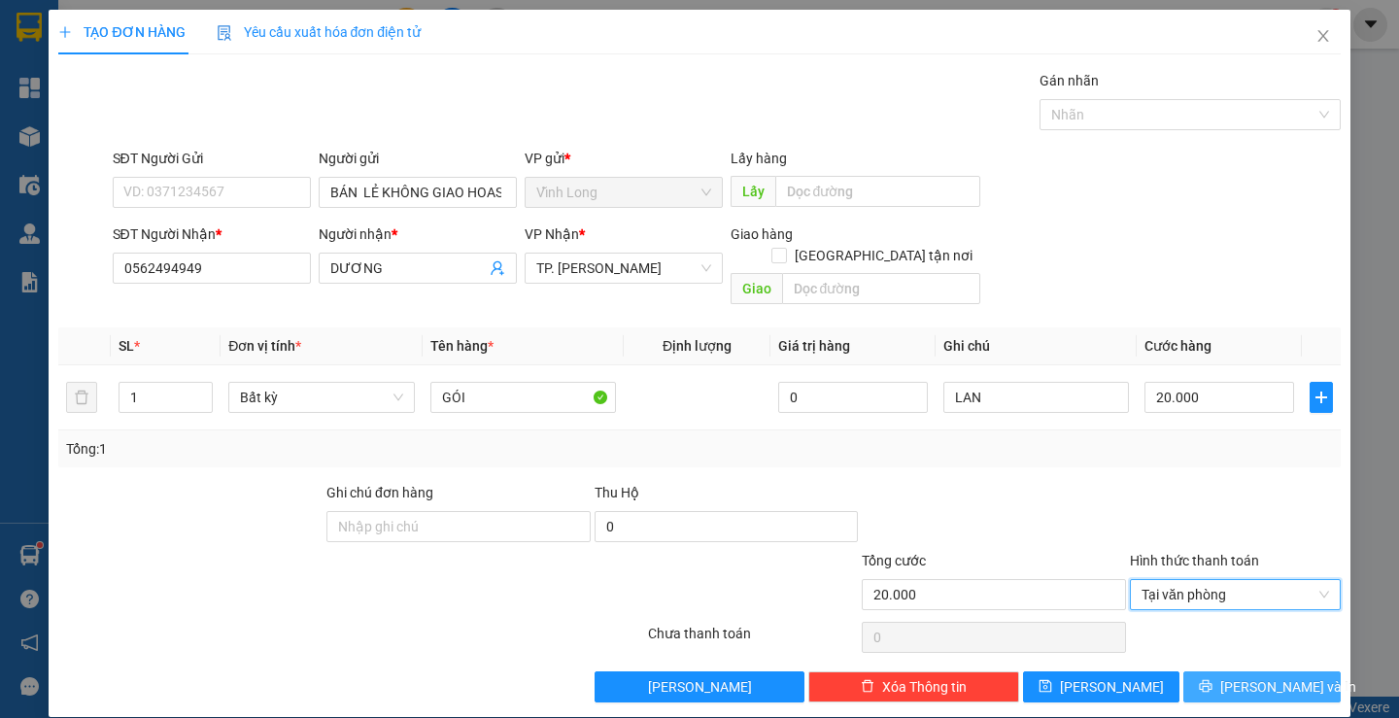
click at [1276, 676] on span "Lưu và In" at bounding box center [1289, 686] width 136 height 21
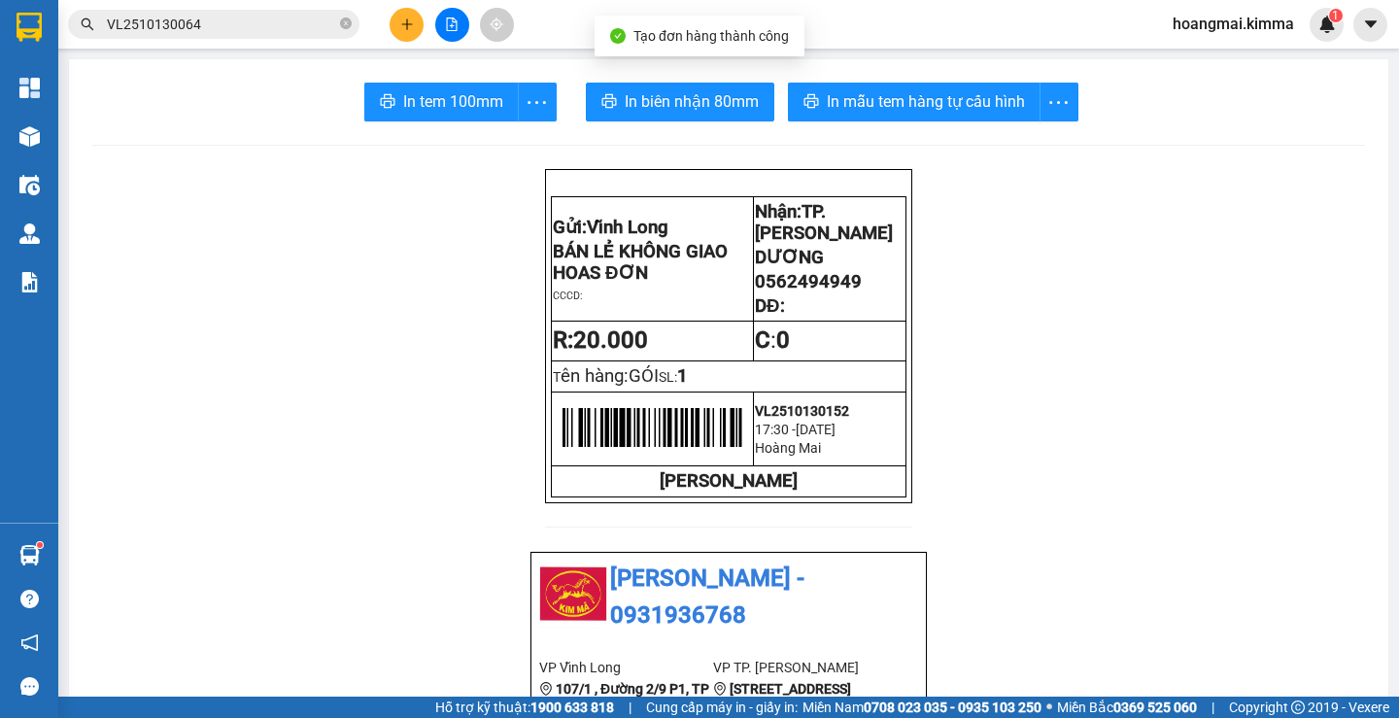
click at [450, 90] on span "In tem 100mm" at bounding box center [453, 101] width 100 height 24
click at [400, 22] on icon "plus" at bounding box center [407, 24] width 14 height 14
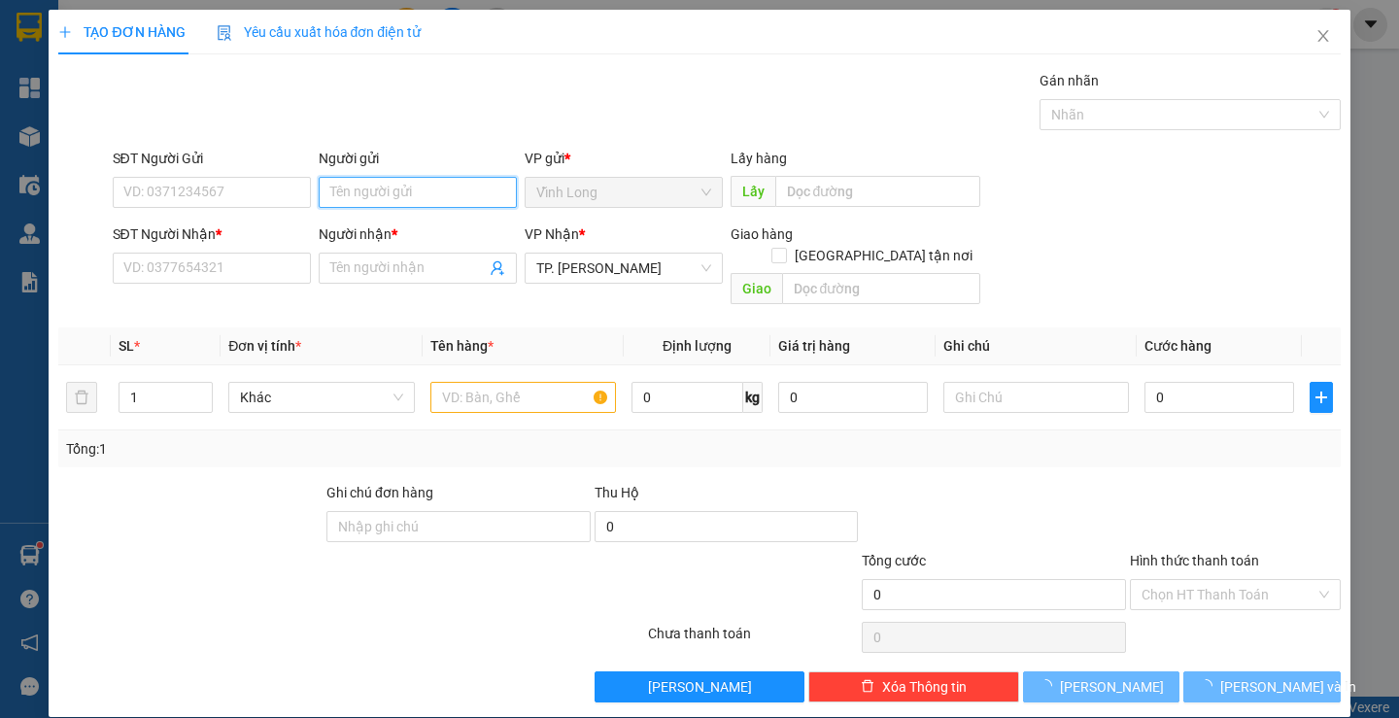
click at [362, 184] on input "Người gửi" at bounding box center [418, 192] width 198 height 31
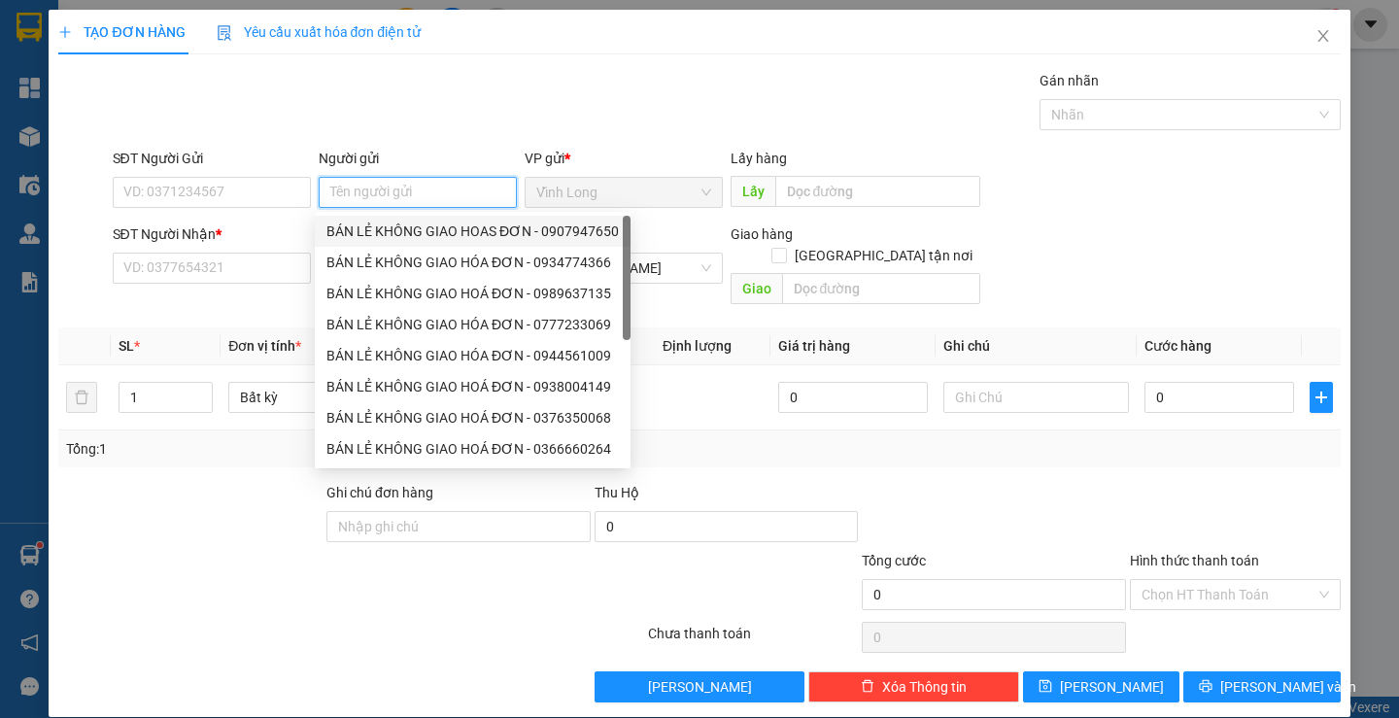
click at [388, 229] on div "BÁN LẺ KHÔNG GIAO HOAS ĐƠN - 0907947650" at bounding box center [473, 231] width 293 height 21
type input "0907947650"
type input "BÁN LẺ KHÔNG GIAO HOAS ĐƠN"
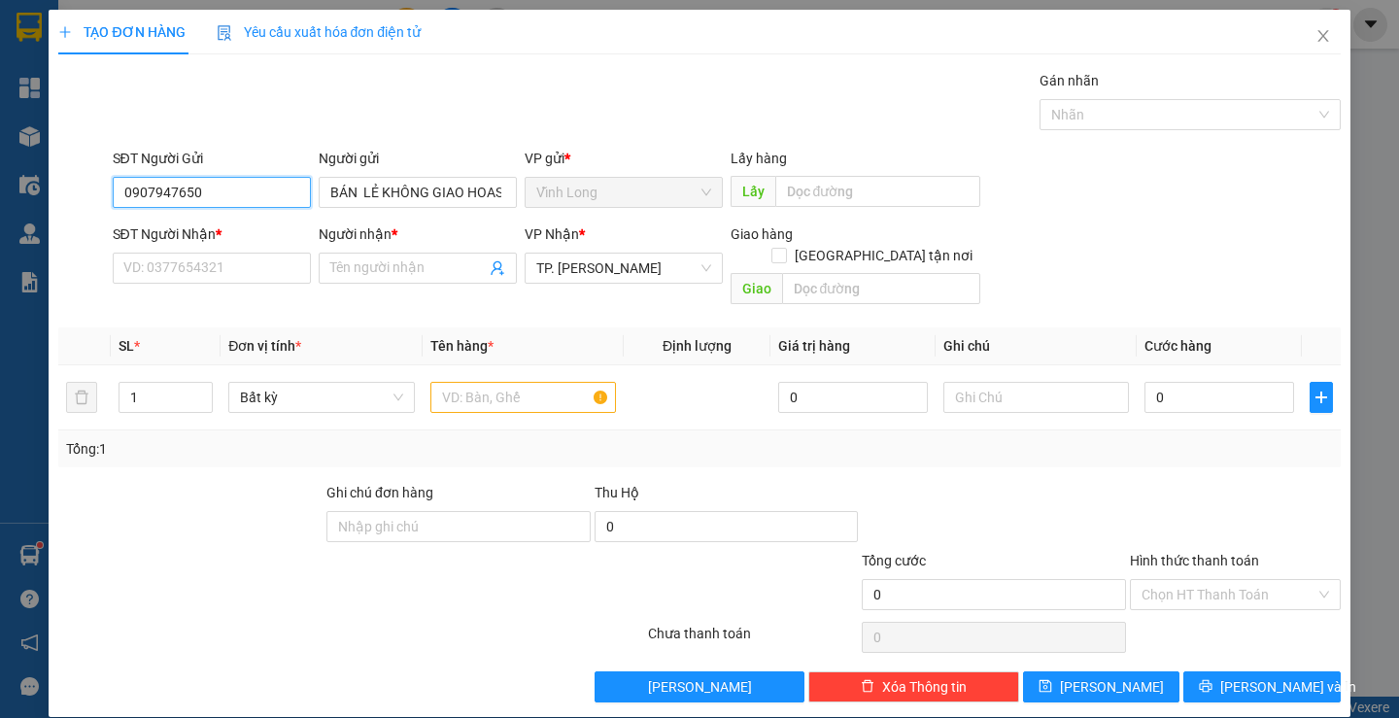
click at [275, 198] on input "0907947650" at bounding box center [212, 192] width 198 height 31
click at [214, 265] on input "SĐT Người Nhận *" at bounding box center [212, 268] width 198 height 31
click at [485, 382] on input "text" at bounding box center [524, 397] width 186 height 31
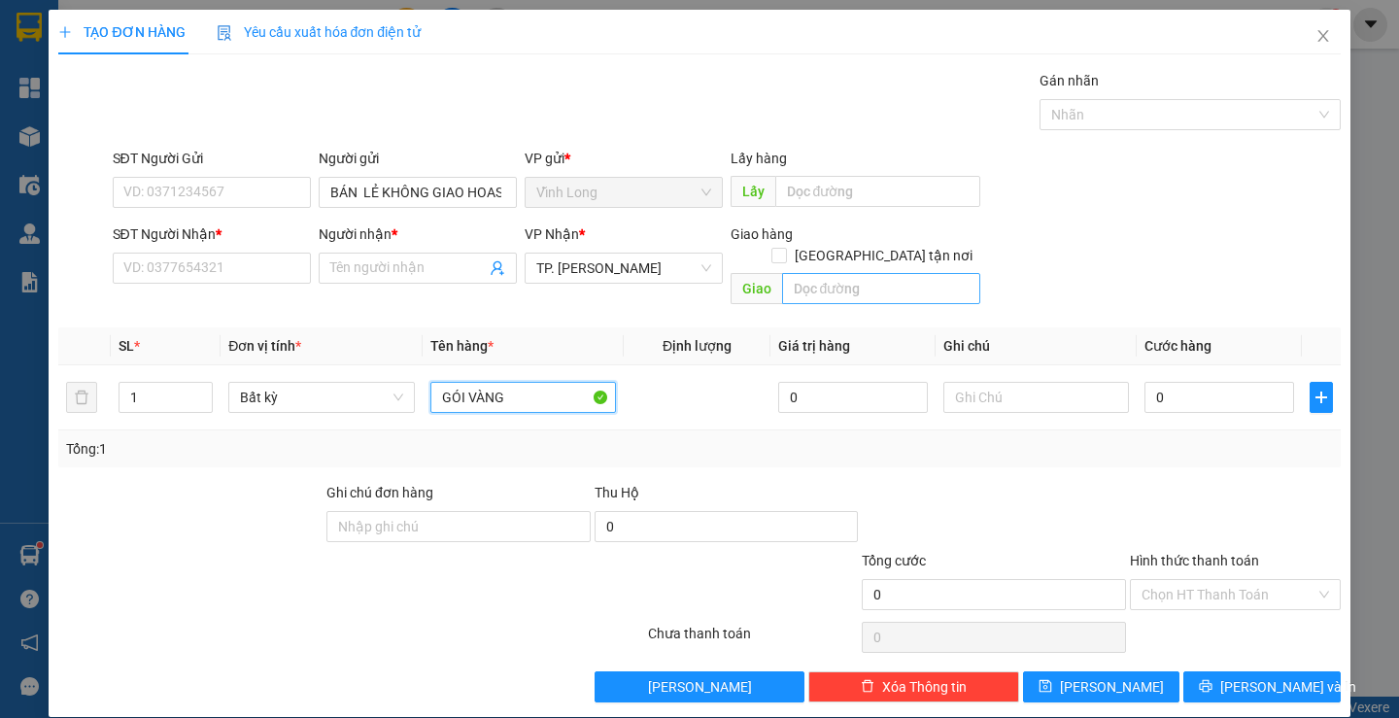
type input "GÓI VÀNG"
click at [846, 273] on input "text" at bounding box center [881, 288] width 198 height 31
type input "TXG"
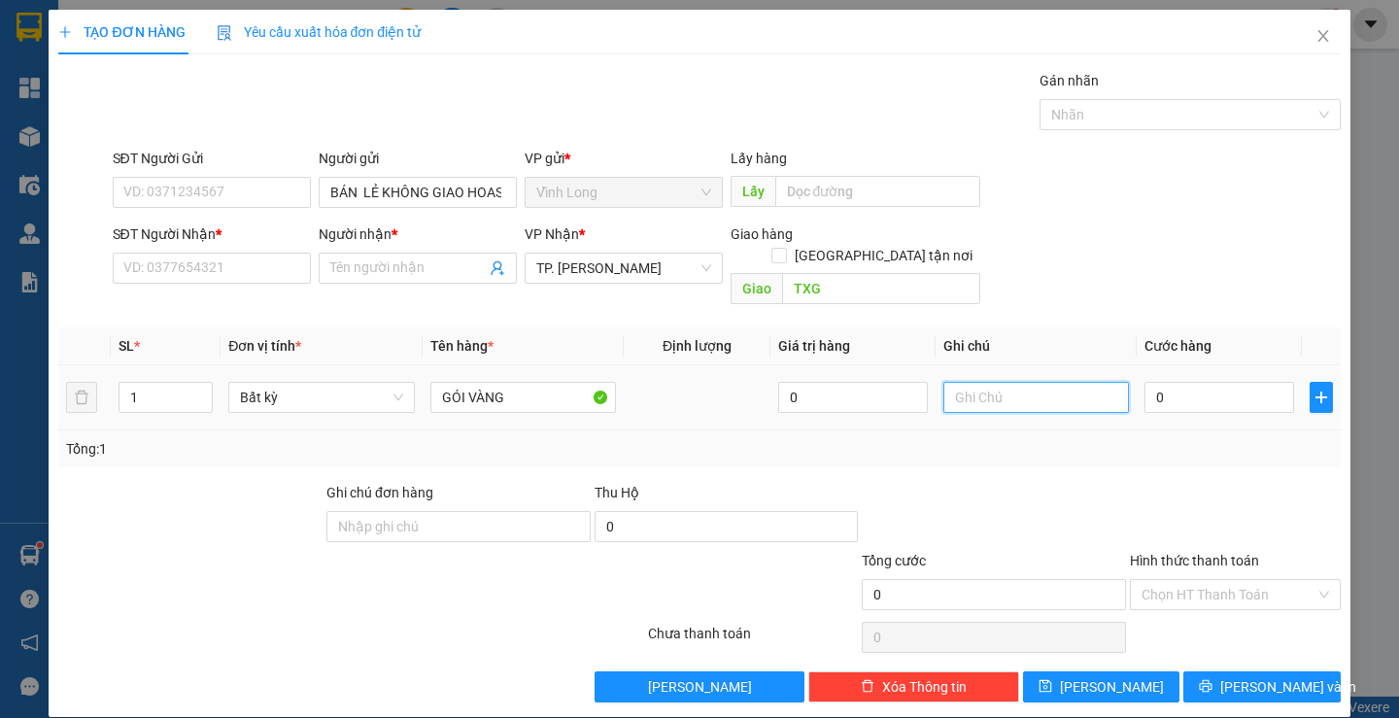
click at [1021, 382] on input "text" at bounding box center [1037, 397] width 186 height 31
type input "LAN"
type input "2"
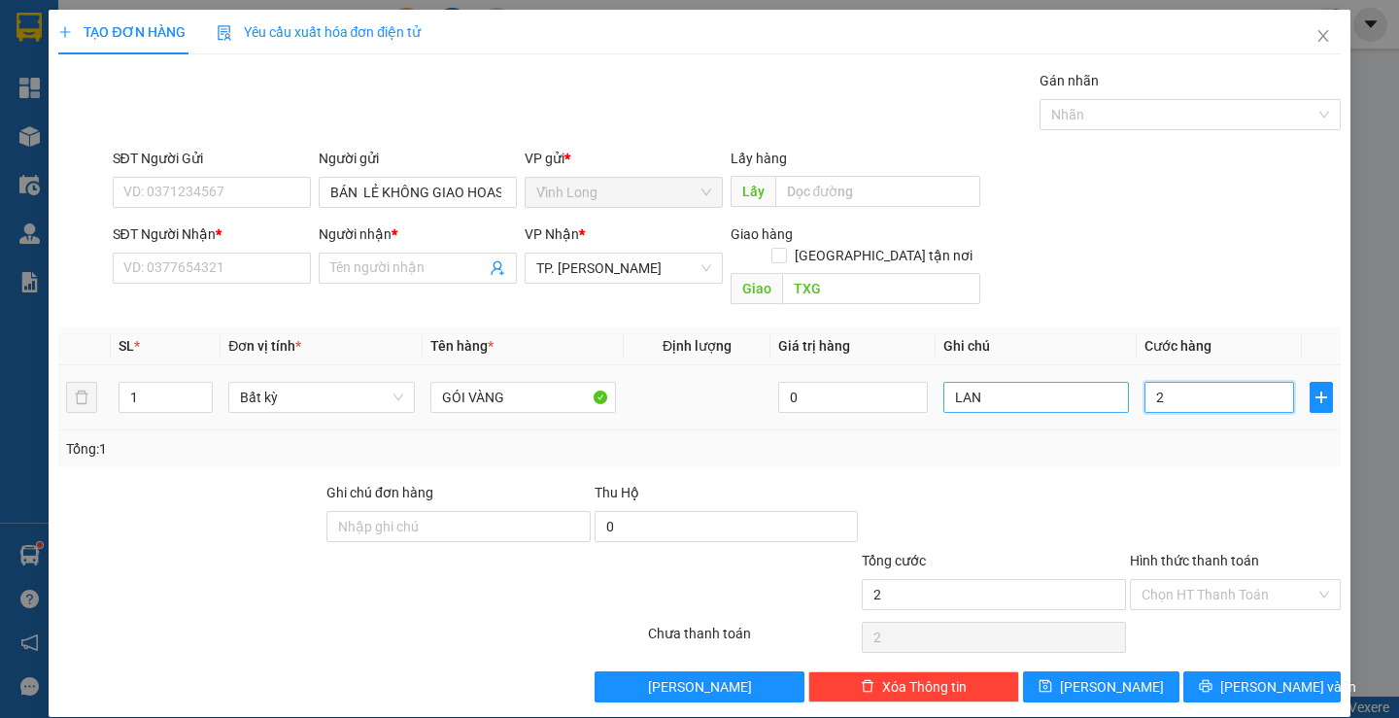
type input "20"
type input "20.000"
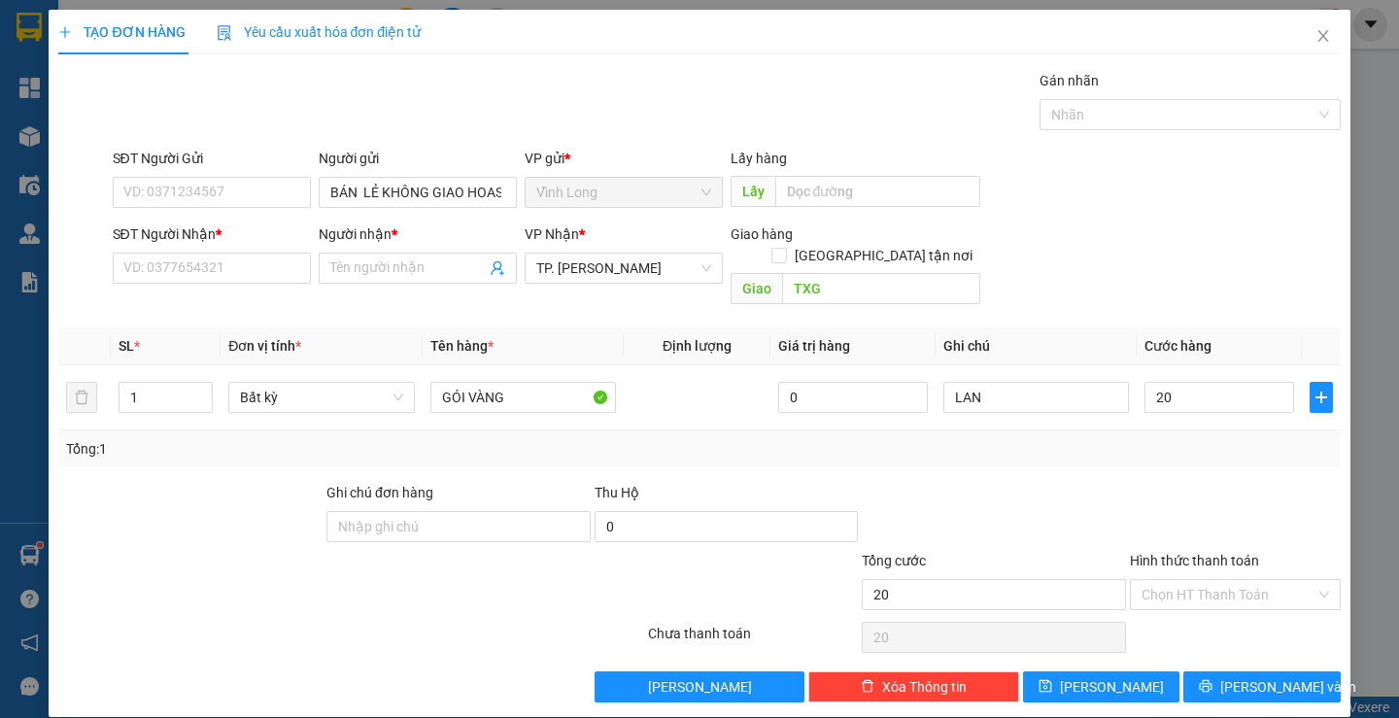
type input "20.000"
click at [190, 482] on div at bounding box center [190, 516] width 268 height 68
click at [230, 264] on input "SĐT Người Nhận *" at bounding box center [212, 268] width 198 height 31
click at [267, 202] on input "SĐT Người Gửi" at bounding box center [212, 192] width 198 height 31
type input "0932961591"
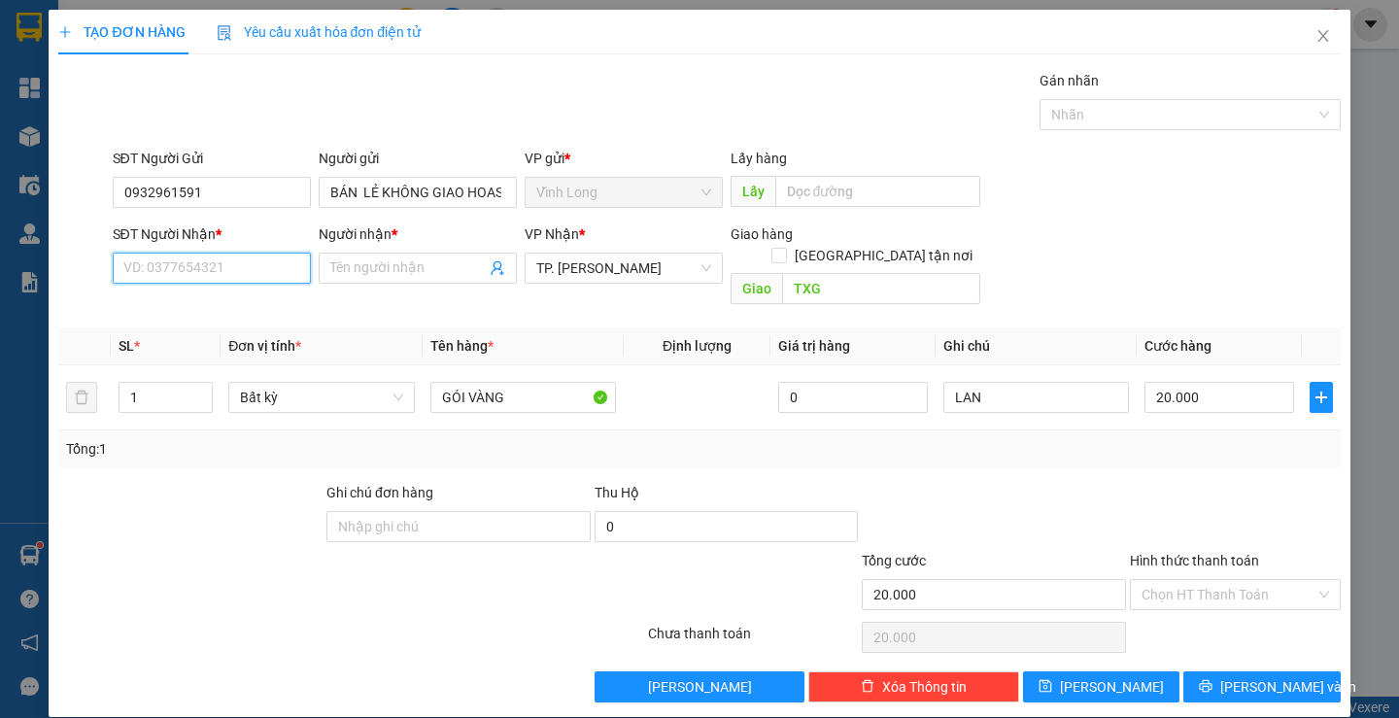
click at [274, 272] on input "SĐT Người Nhận *" at bounding box center [212, 268] width 198 height 31
type input "0764004751"
click at [372, 253] on span at bounding box center [418, 268] width 198 height 31
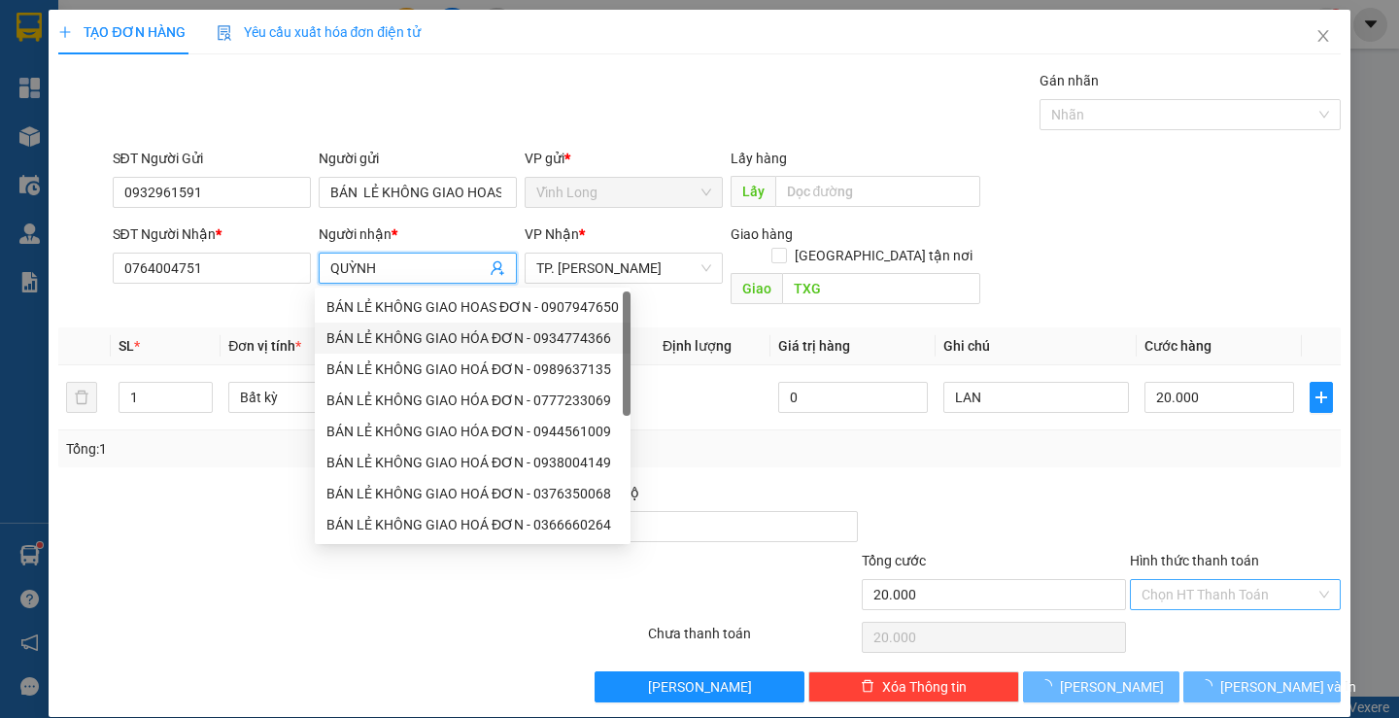
type input "QUỲNH"
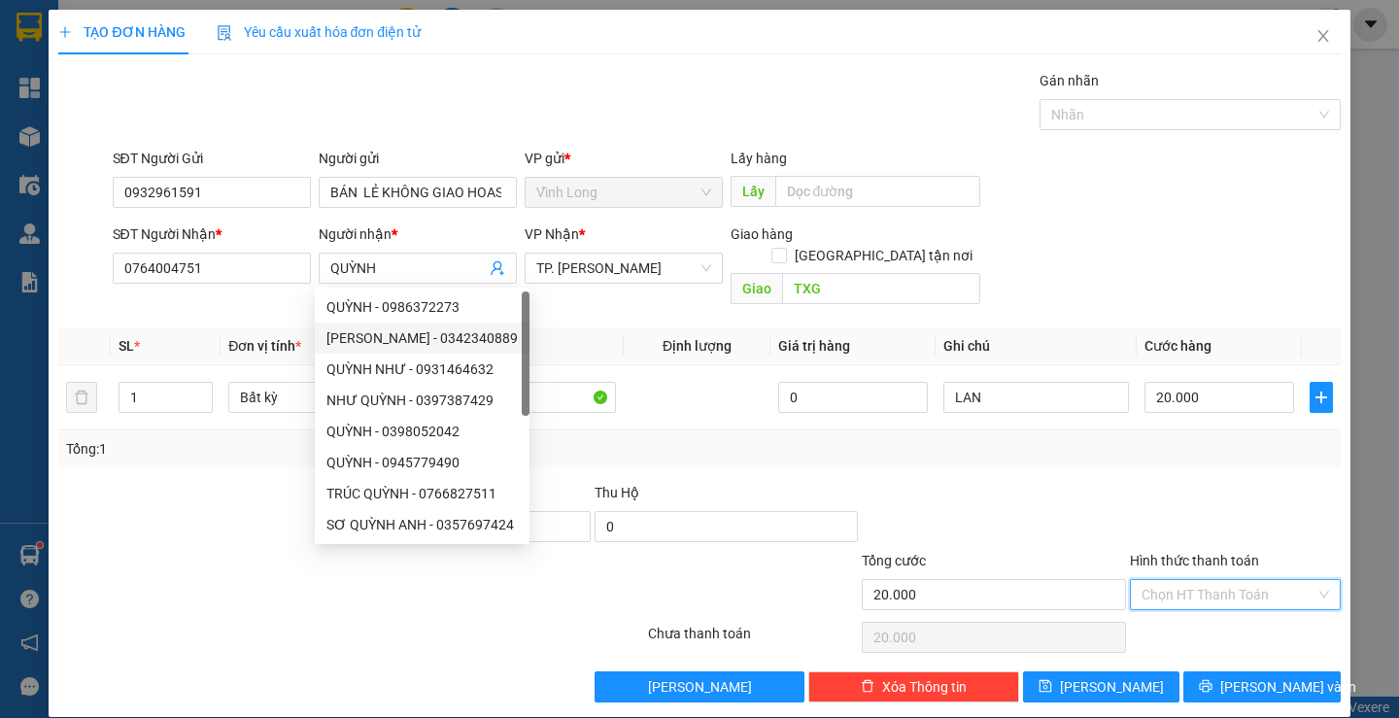
click at [1258, 580] on input "Hình thức thanh toán" at bounding box center [1229, 594] width 174 height 29
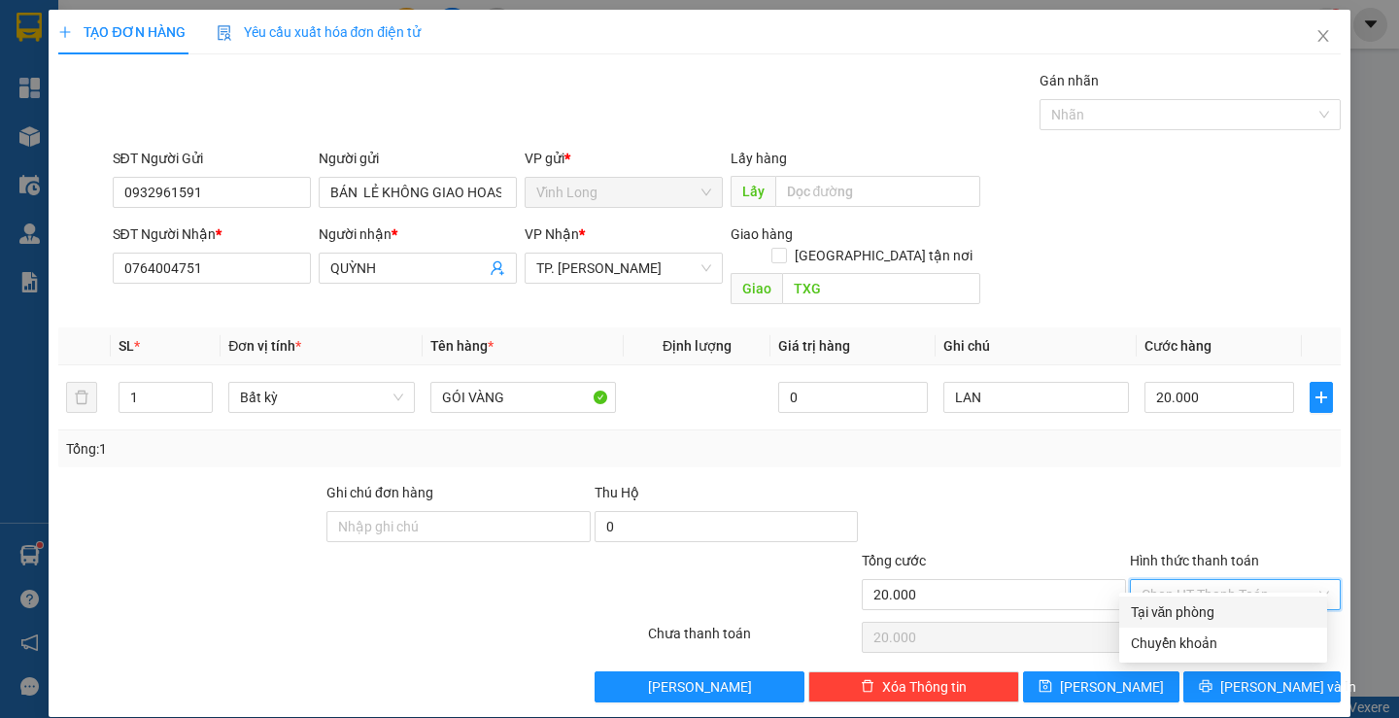
click at [1235, 617] on div "Tại văn phòng" at bounding box center [1223, 612] width 185 height 21
type input "0"
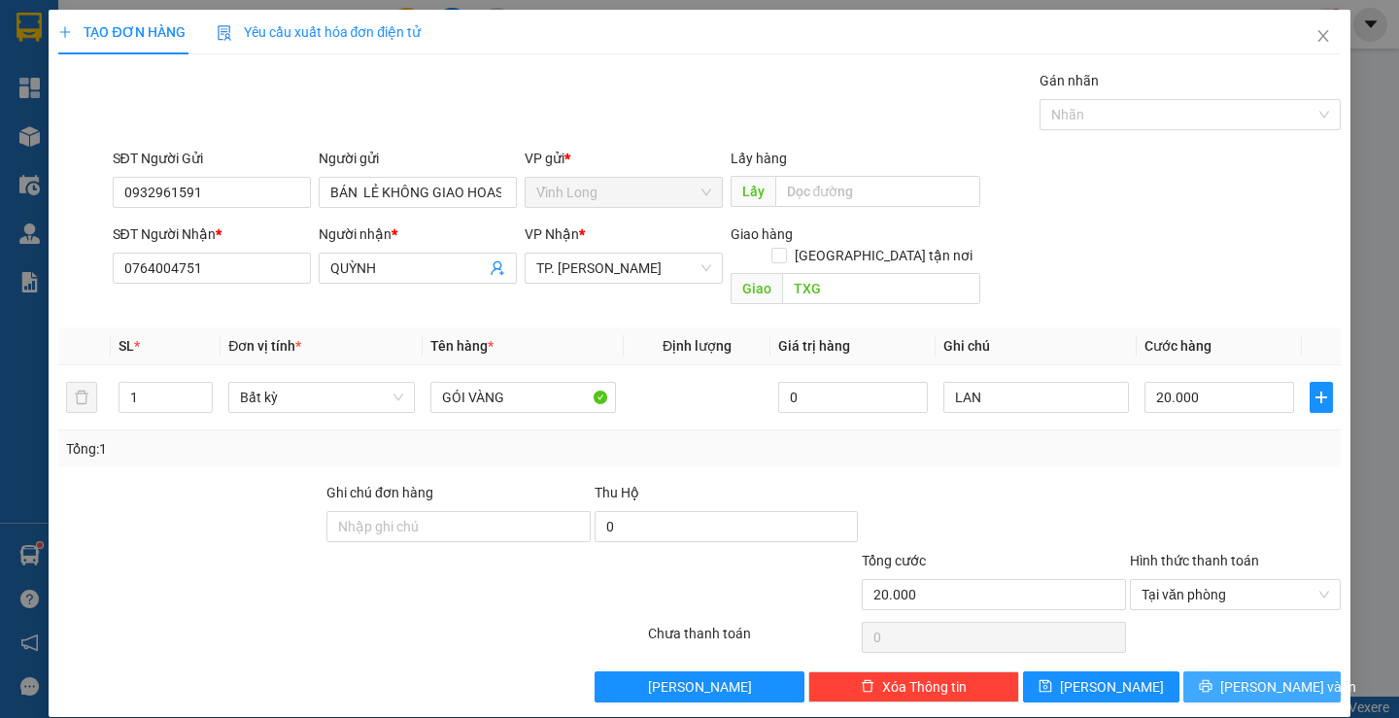
click at [1264, 676] on span "Lưu và In" at bounding box center [1289, 686] width 136 height 21
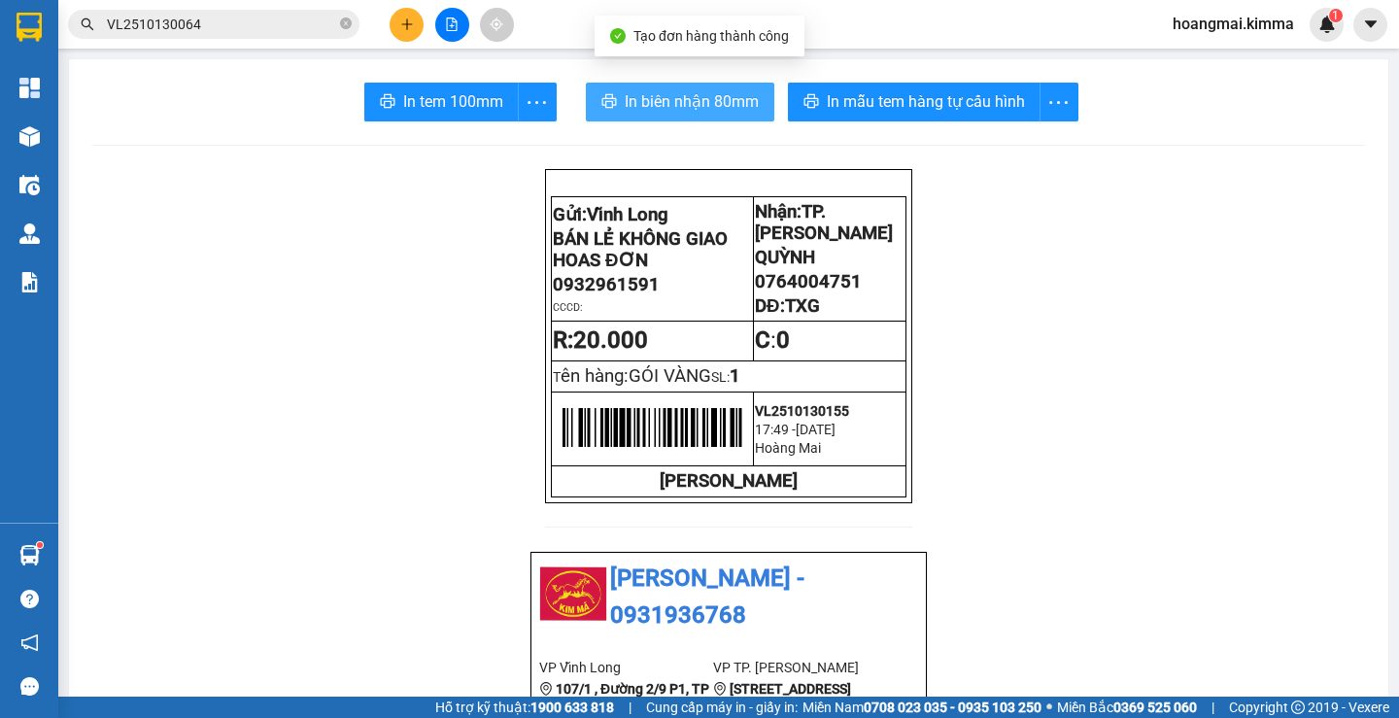
click at [708, 103] on span "In biên nhận 80mm" at bounding box center [692, 101] width 134 height 24
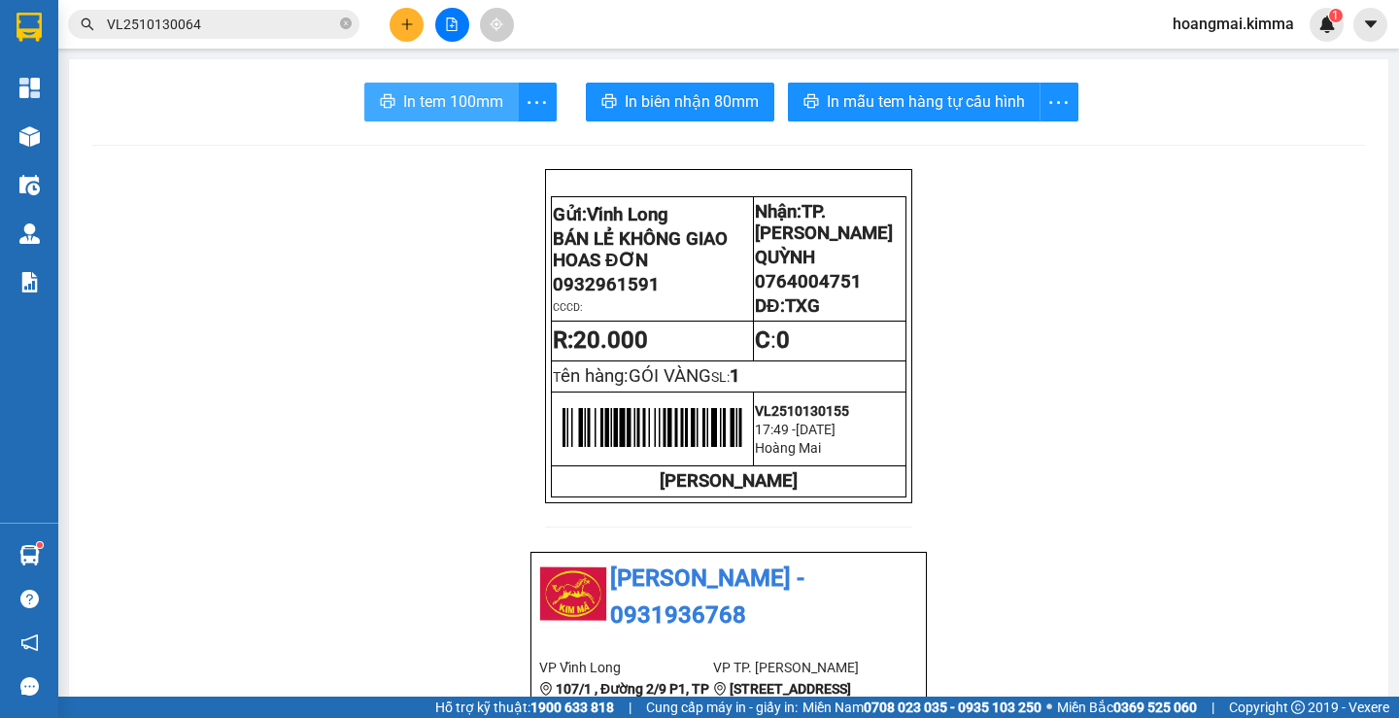
click at [416, 93] on span "In tem 100mm" at bounding box center [453, 101] width 100 height 24
click at [408, 17] on button at bounding box center [407, 25] width 34 height 34
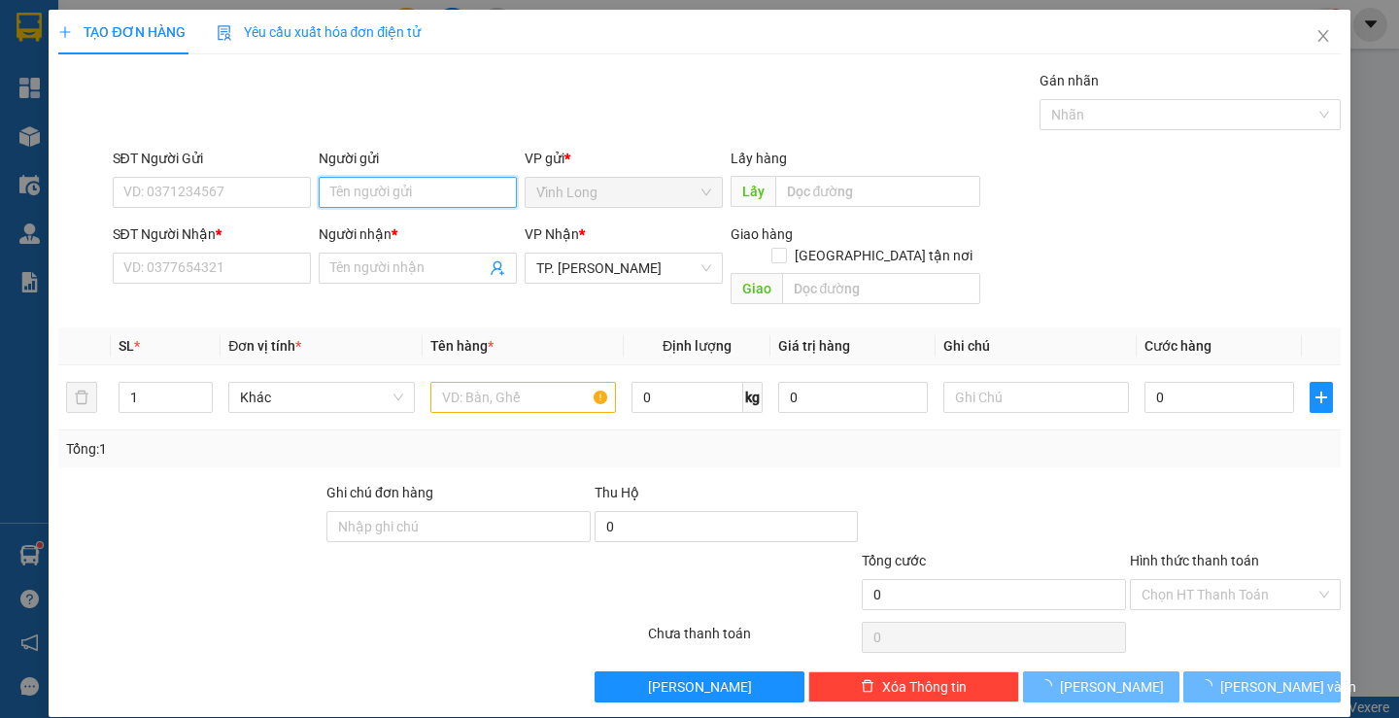
click at [398, 184] on input "Người gửi" at bounding box center [418, 192] width 198 height 31
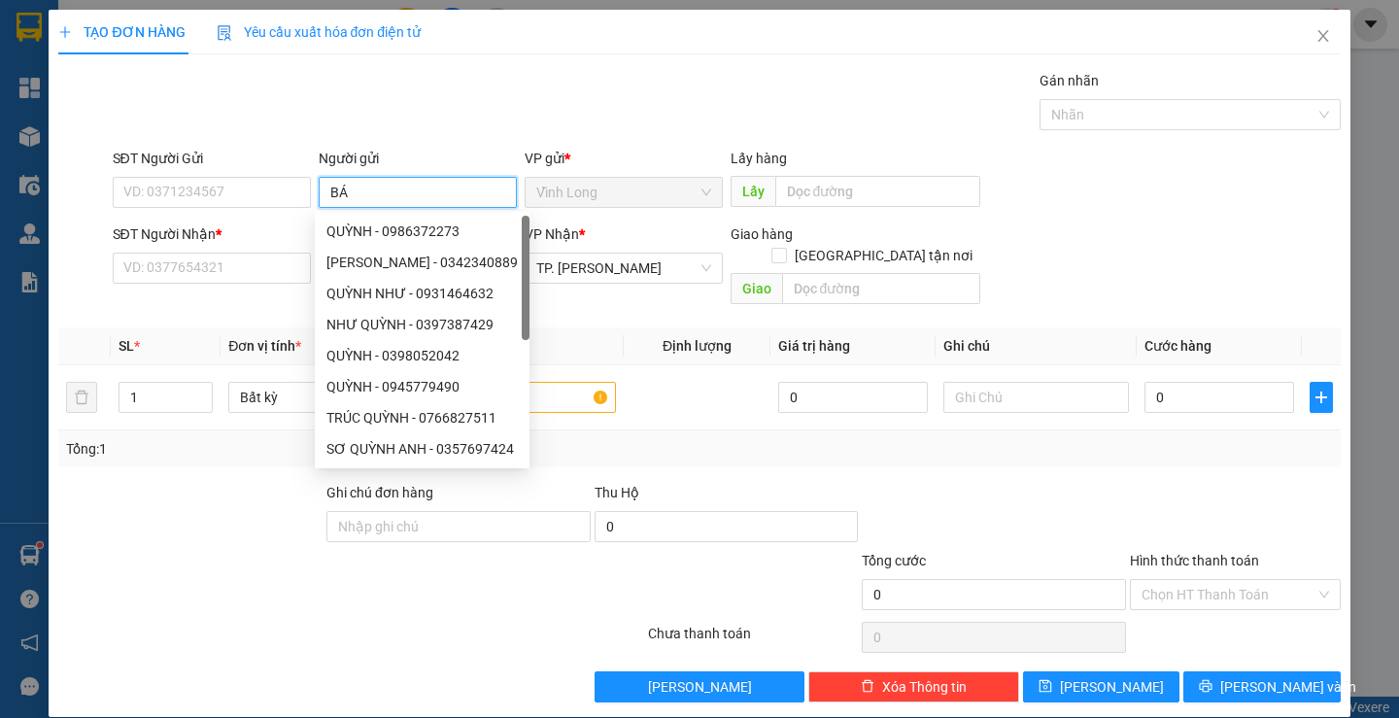
type input "BÁN"
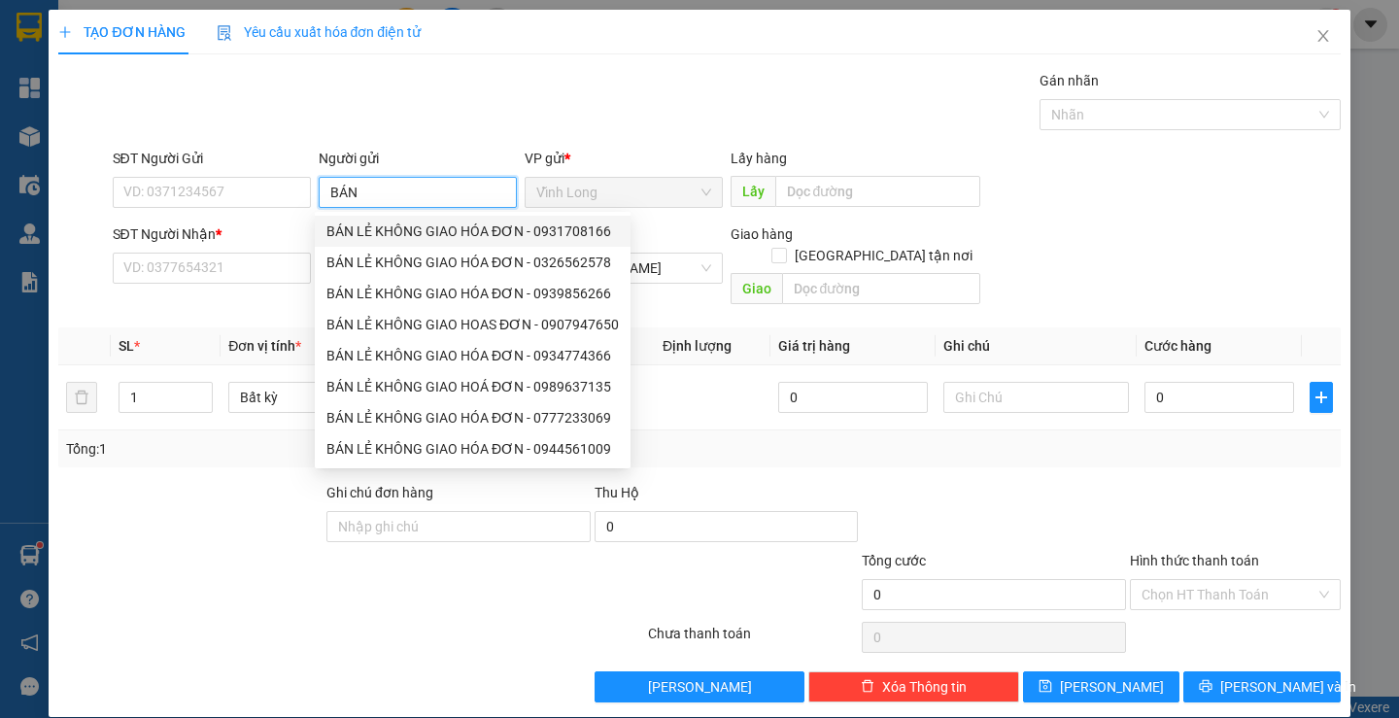
click at [453, 235] on div "BÁN LẺ KHÔNG GIAO HÓA ĐƠN - 0931708166" at bounding box center [473, 231] width 293 height 21
type input "0931708166"
type input "BÁN LẺ KHÔNG GIAO HÓA ĐƠN"
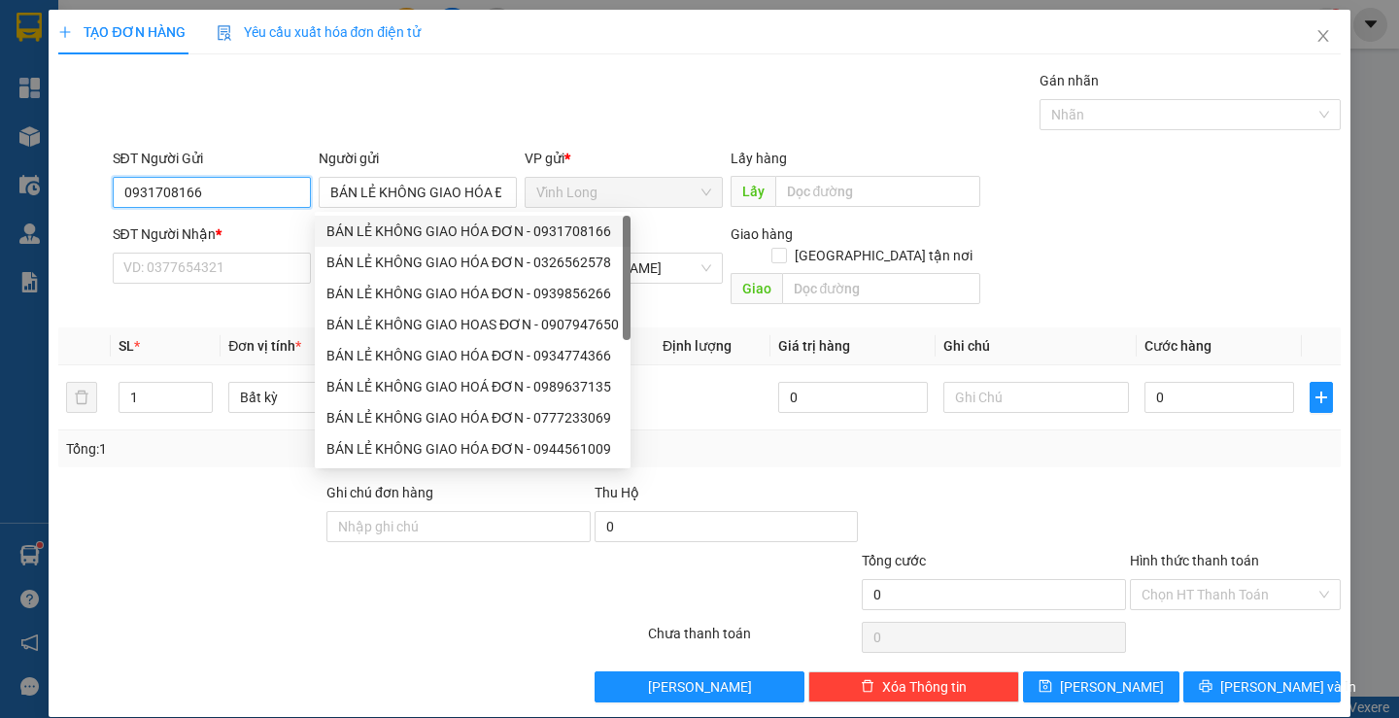
click at [235, 192] on input "0931708166" at bounding box center [212, 192] width 198 height 31
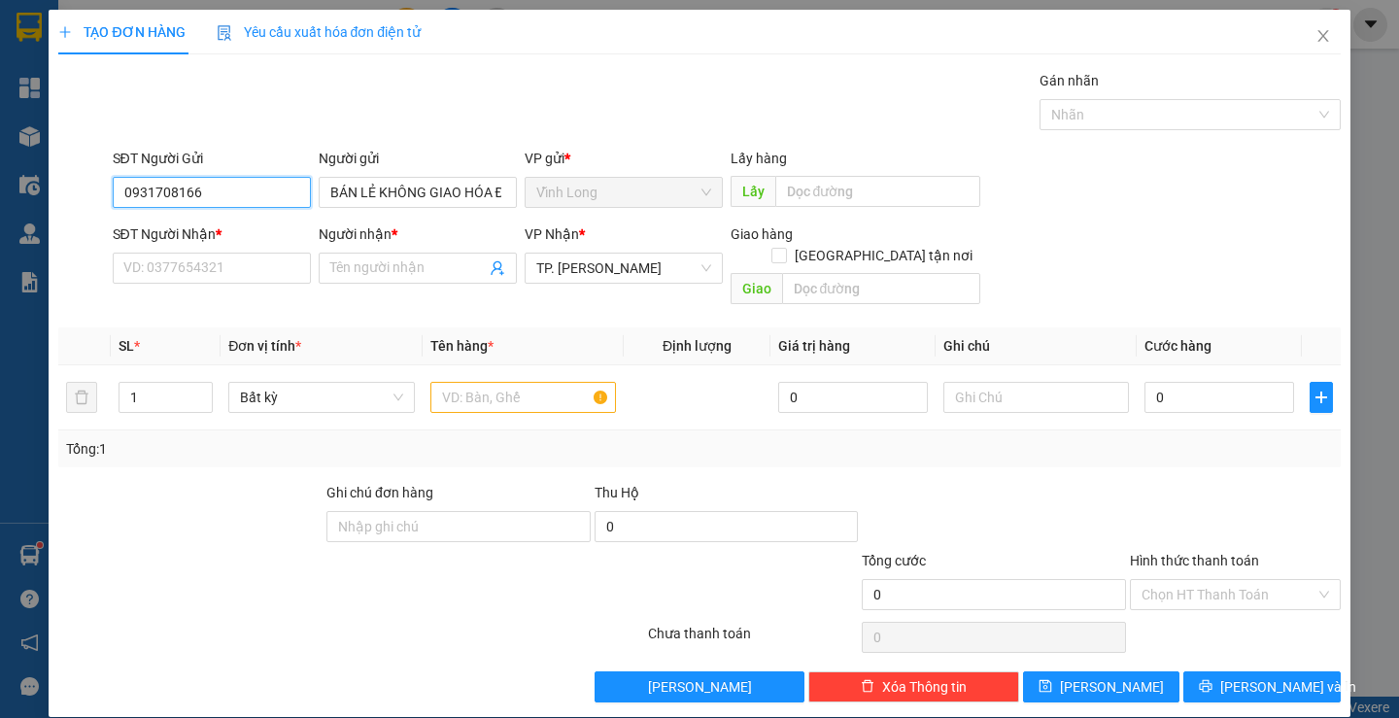
click at [235, 192] on input "0931708166" at bounding box center [212, 192] width 198 height 31
click at [230, 269] on input "SĐT Người Nhận *" at bounding box center [212, 268] width 198 height 31
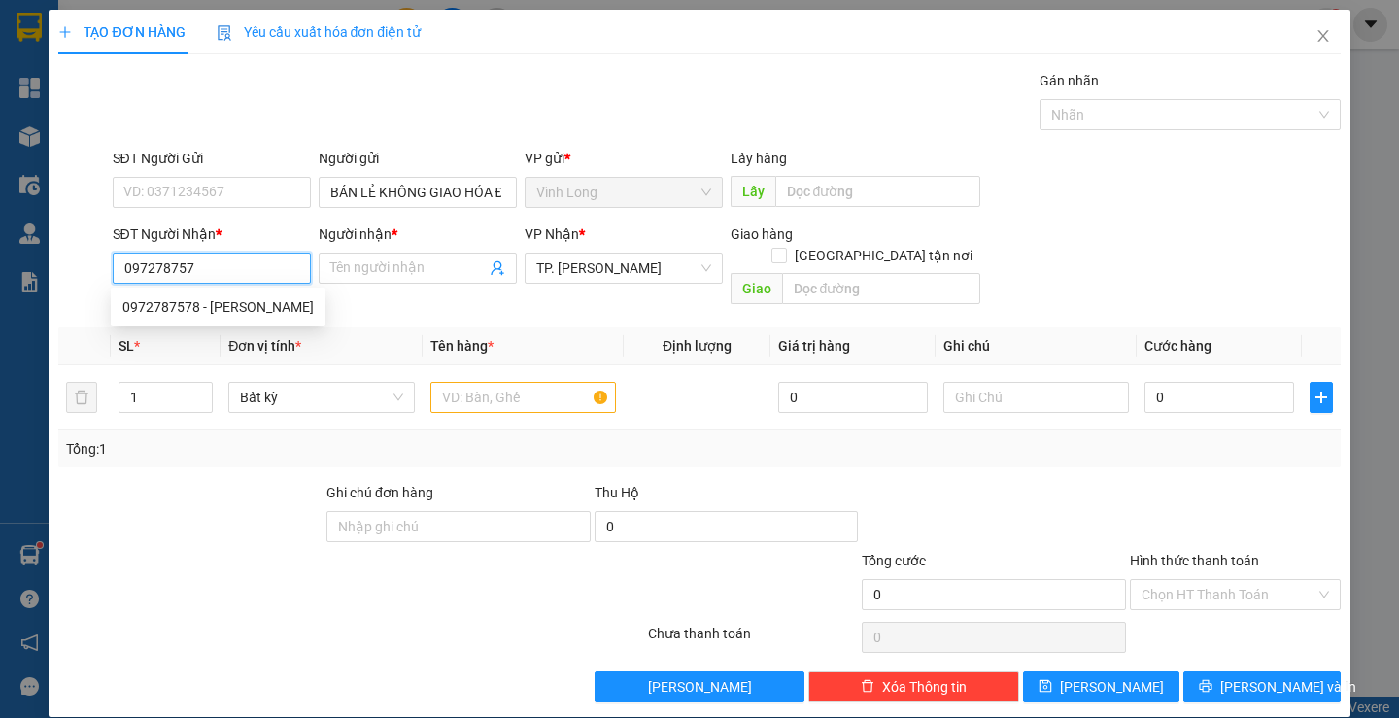
type input "0972787578"
type input "DUY"
type input "0972787578"
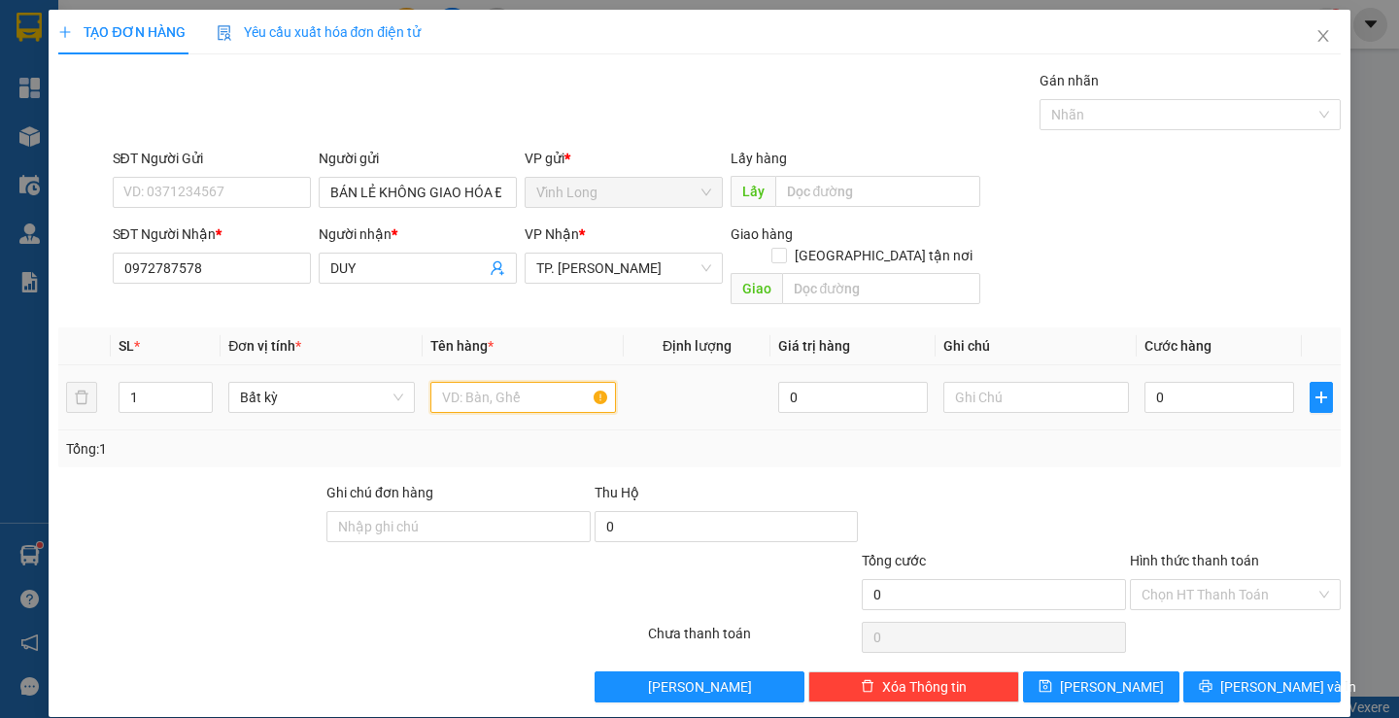
click at [497, 382] on input "text" at bounding box center [524, 397] width 186 height 31
type input "HỘP"
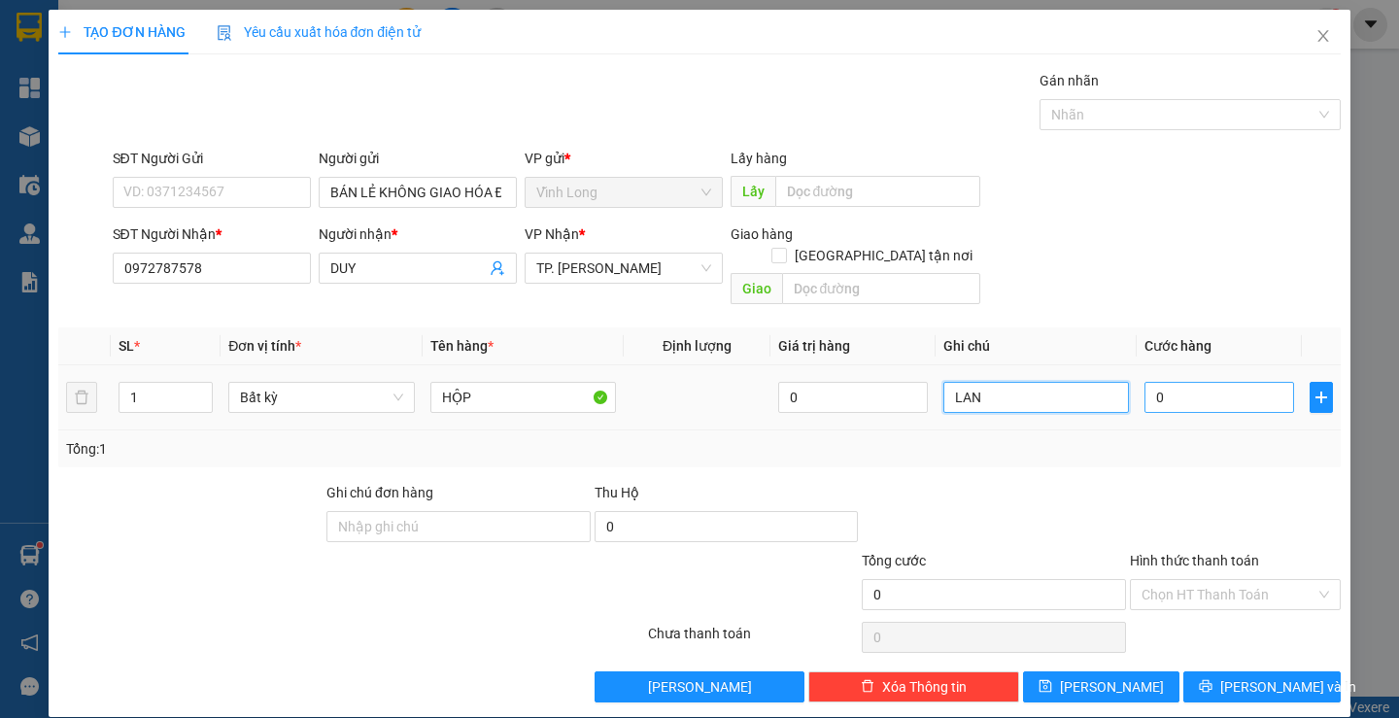
type input "LAN"
click at [1196, 382] on input "0" at bounding box center [1220, 397] width 150 height 31
type input "3"
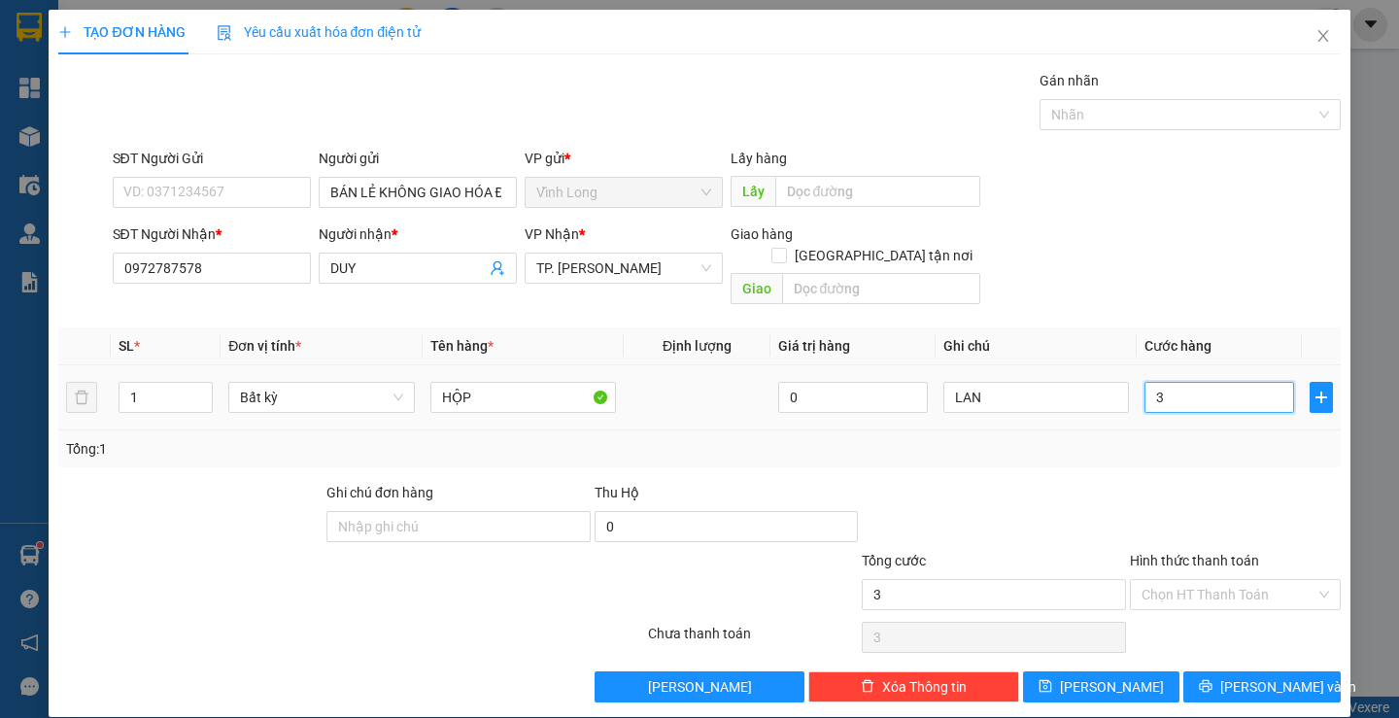
type input "30"
type input "30.000"
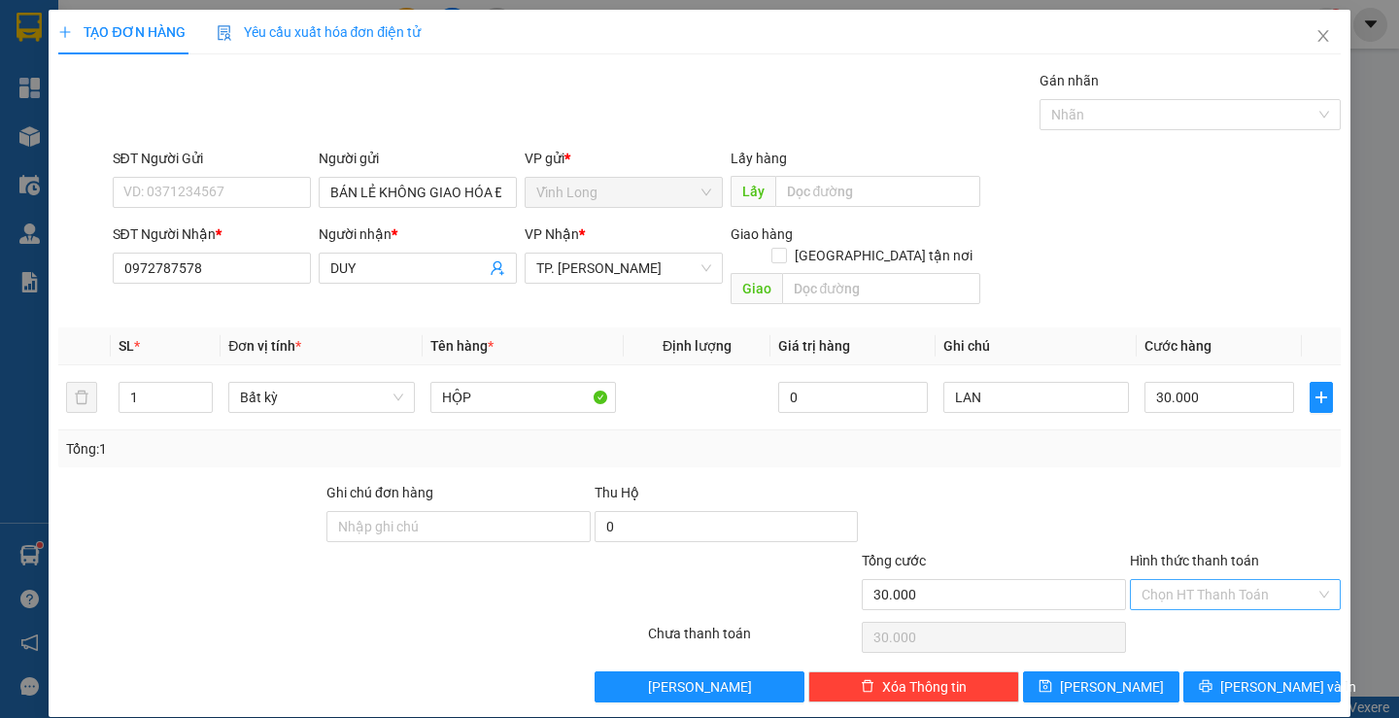
click at [1191, 580] on input "Hình thức thanh toán" at bounding box center [1229, 594] width 174 height 29
click at [1190, 610] on div "Tại văn phòng" at bounding box center [1223, 612] width 185 height 21
type input "0"
click at [1301, 672] on button "Lưu và In" at bounding box center [1262, 687] width 156 height 31
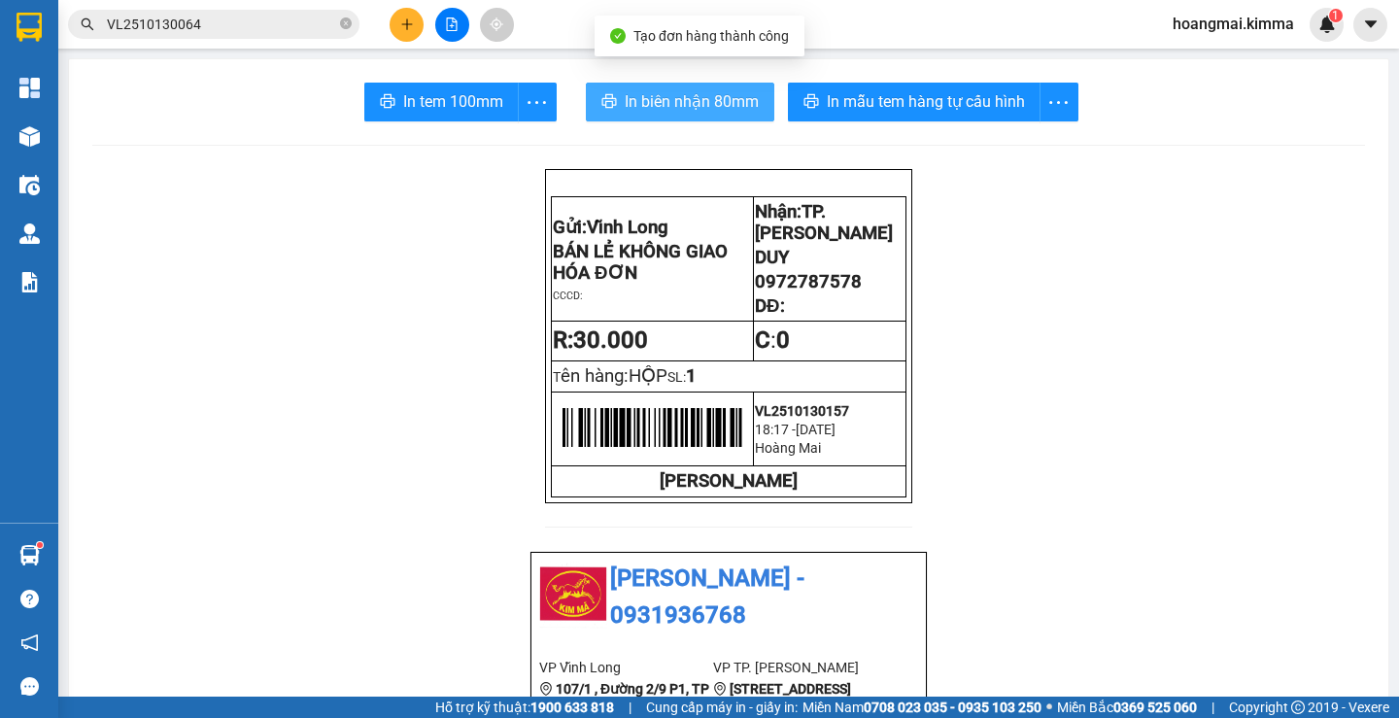
click at [661, 107] on span "In biên nhận 80mm" at bounding box center [692, 101] width 134 height 24
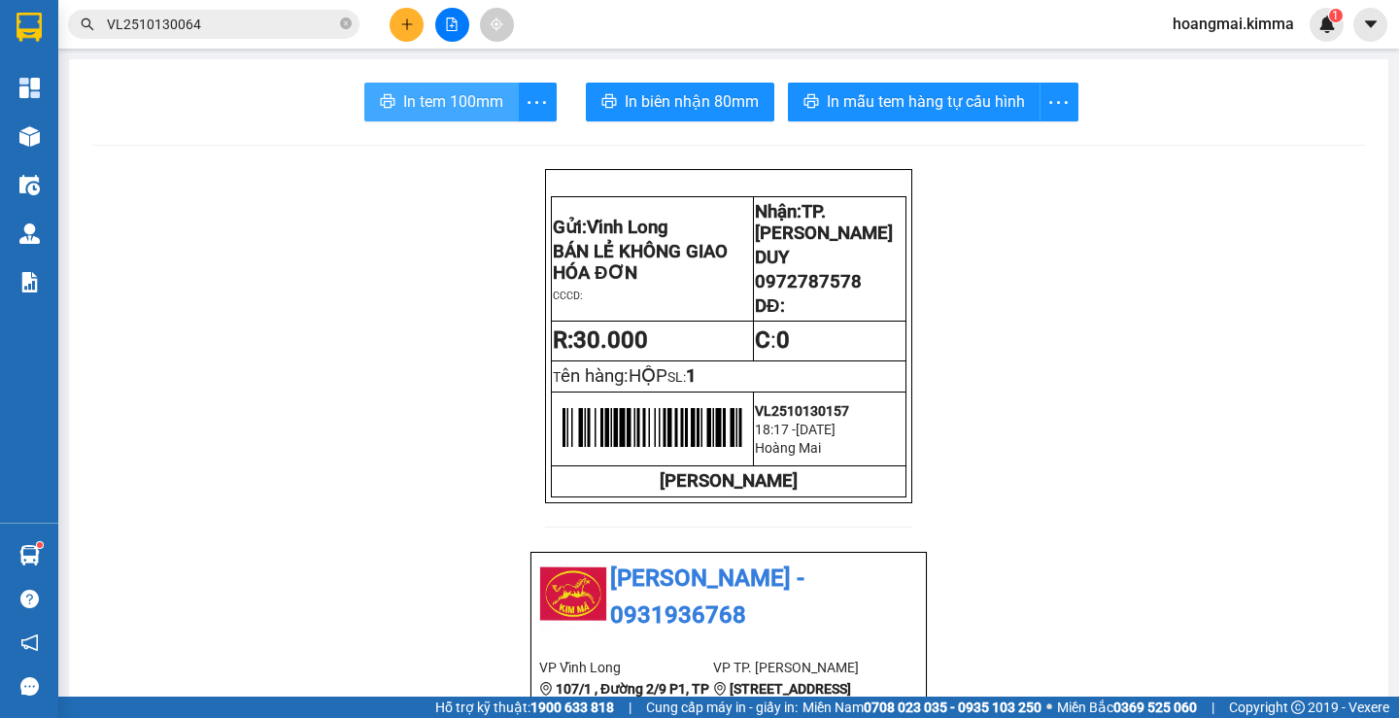
click at [434, 99] on span "In tem 100mm" at bounding box center [453, 101] width 100 height 24
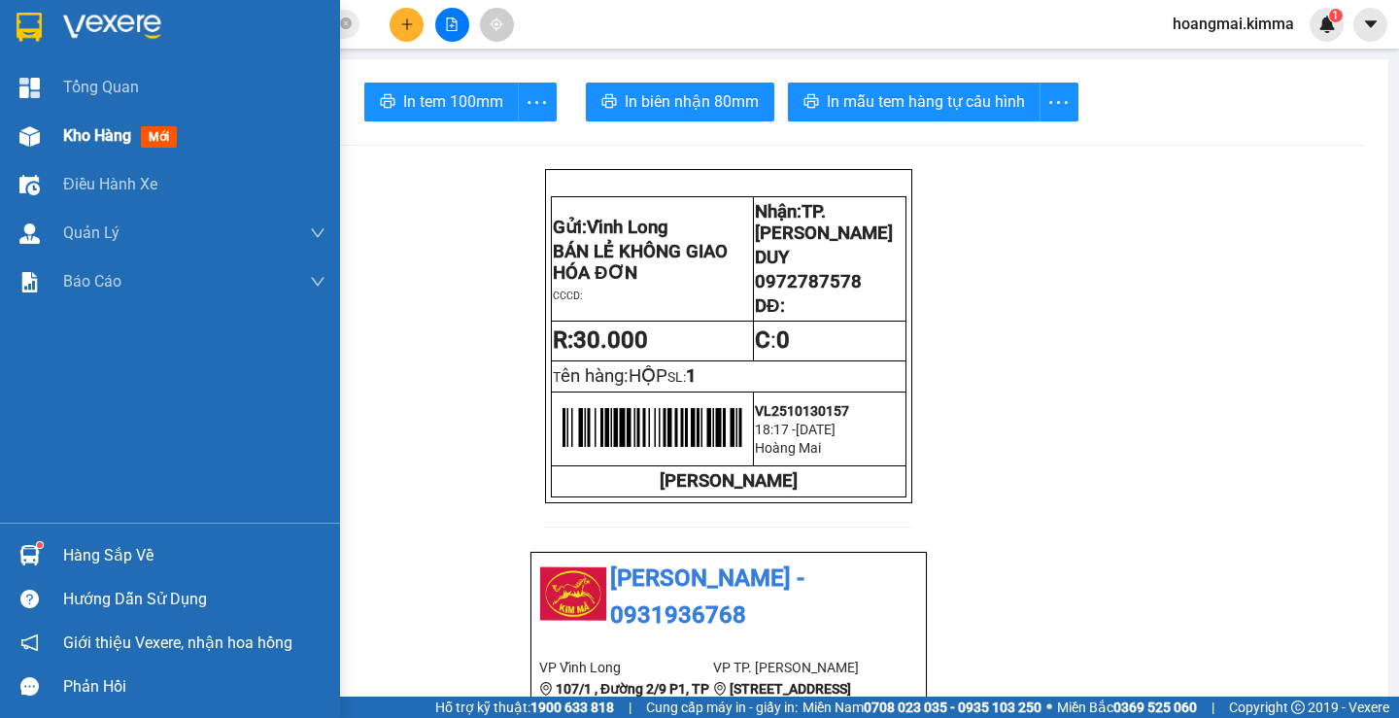
click at [36, 120] on div at bounding box center [30, 137] width 34 height 34
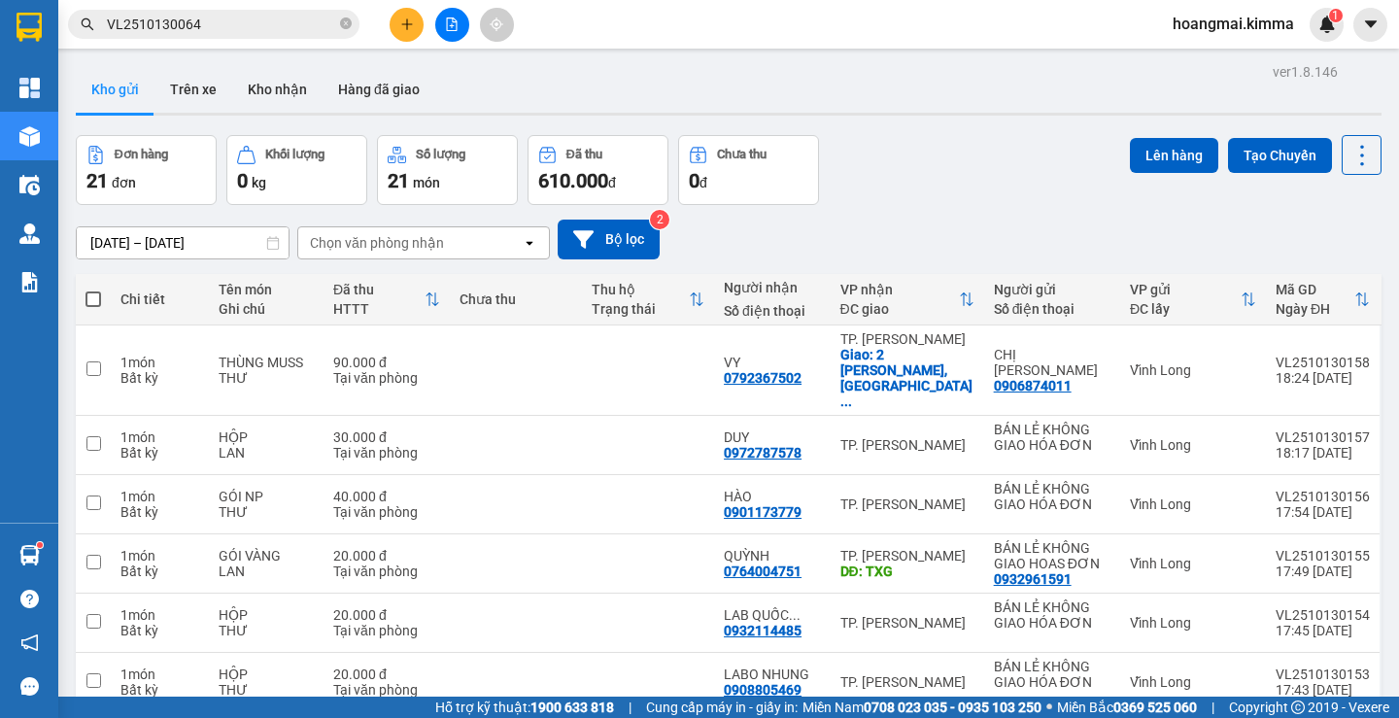
scroll to position [97, 0]
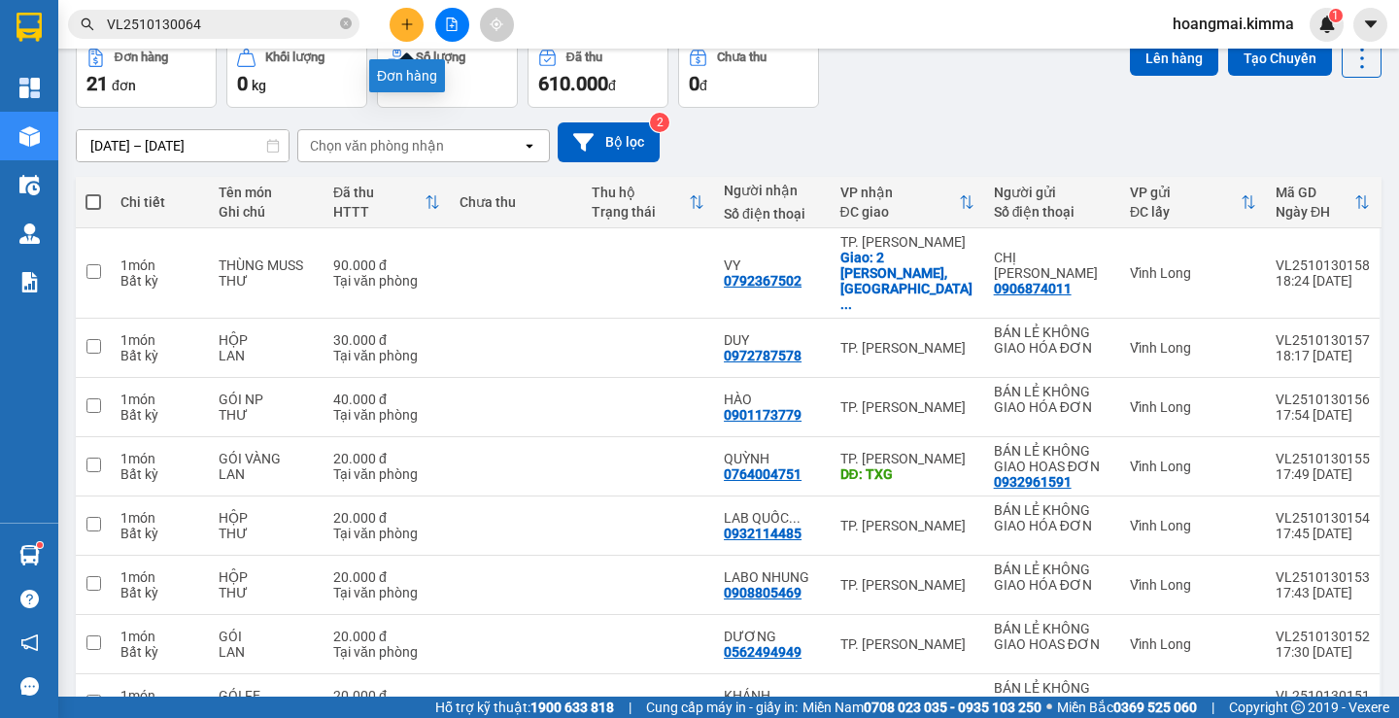
click at [410, 22] on icon "plus" at bounding box center [407, 24] width 14 height 14
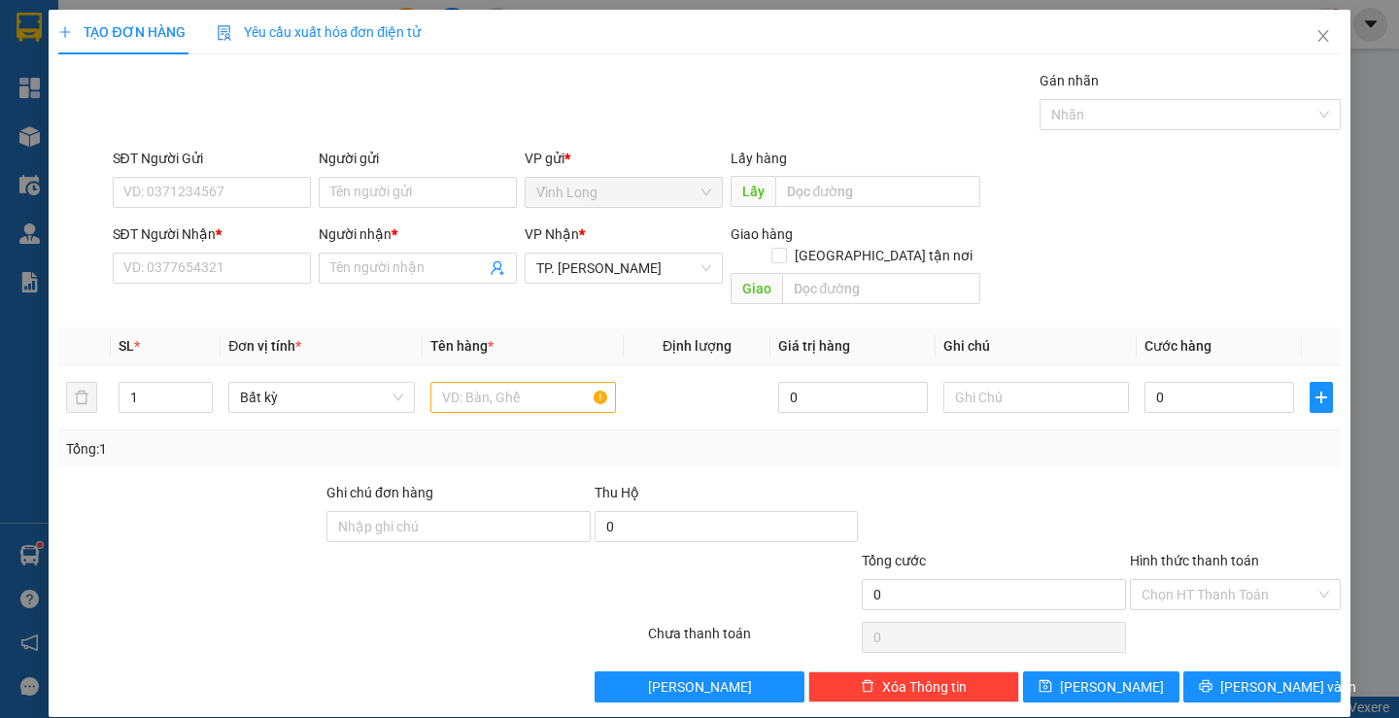
click at [411, 176] on div "Người gửi" at bounding box center [418, 162] width 198 height 29
click at [402, 184] on input "Người gửi" at bounding box center [418, 192] width 198 height 31
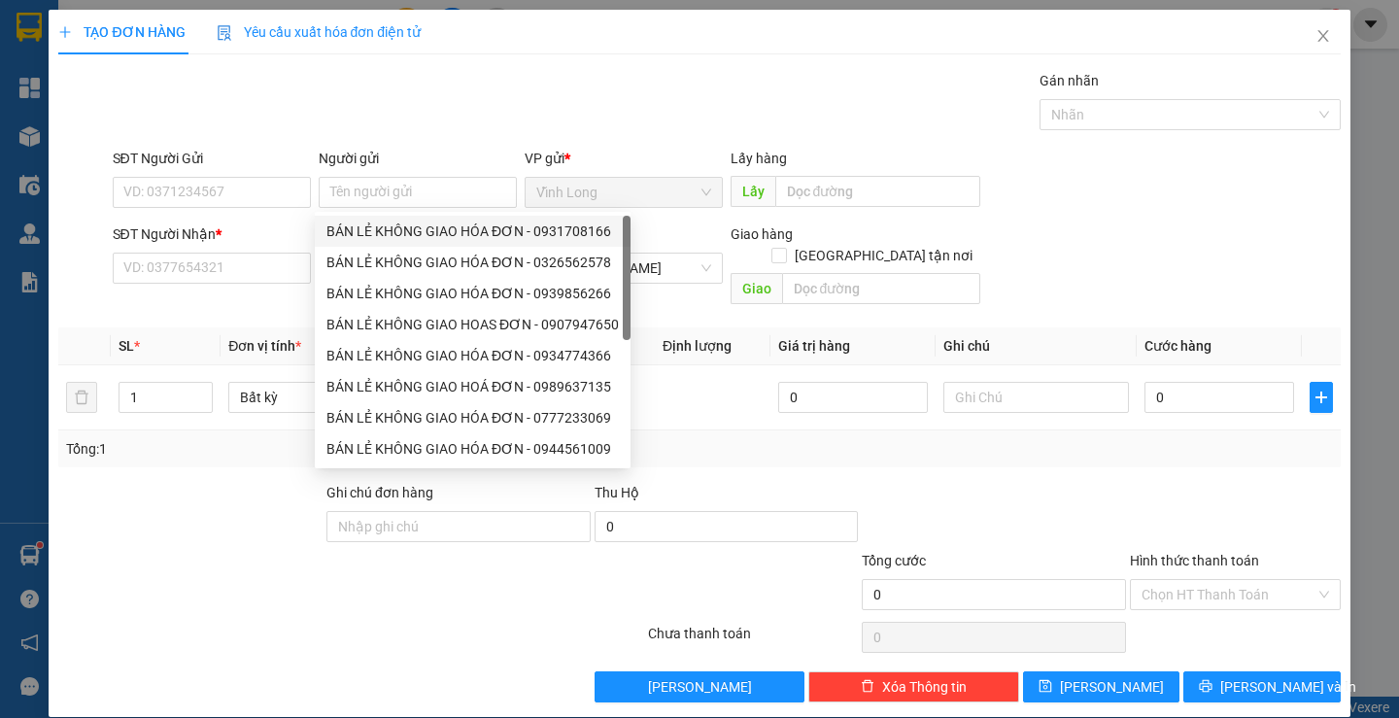
click at [376, 211] on div "Người gửi Tên người gửi" at bounding box center [418, 182] width 198 height 68
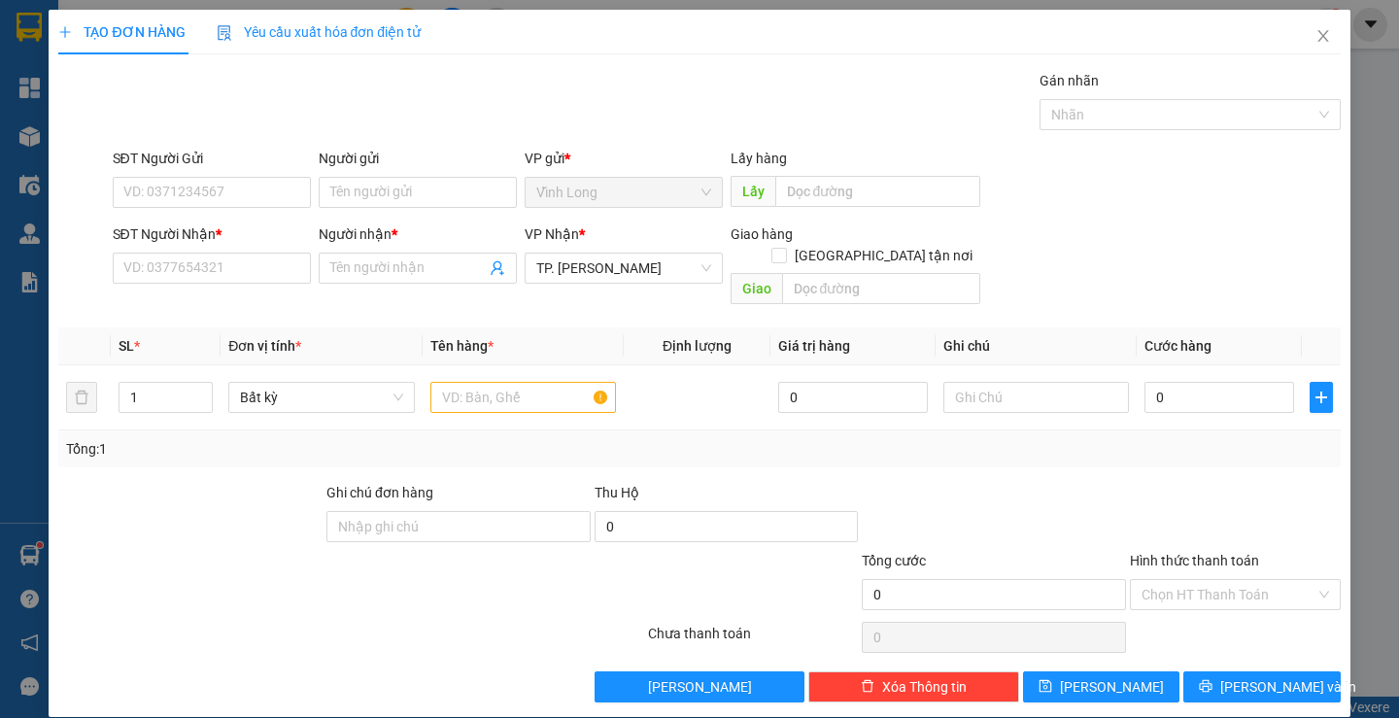
click at [378, 236] on div "Người nhận *" at bounding box center [418, 234] width 198 height 21
click at [378, 258] on input "Người nhận *" at bounding box center [407, 268] width 155 height 21
click at [340, 192] on input "Người gửi" at bounding box center [418, 192] width 198 height 31
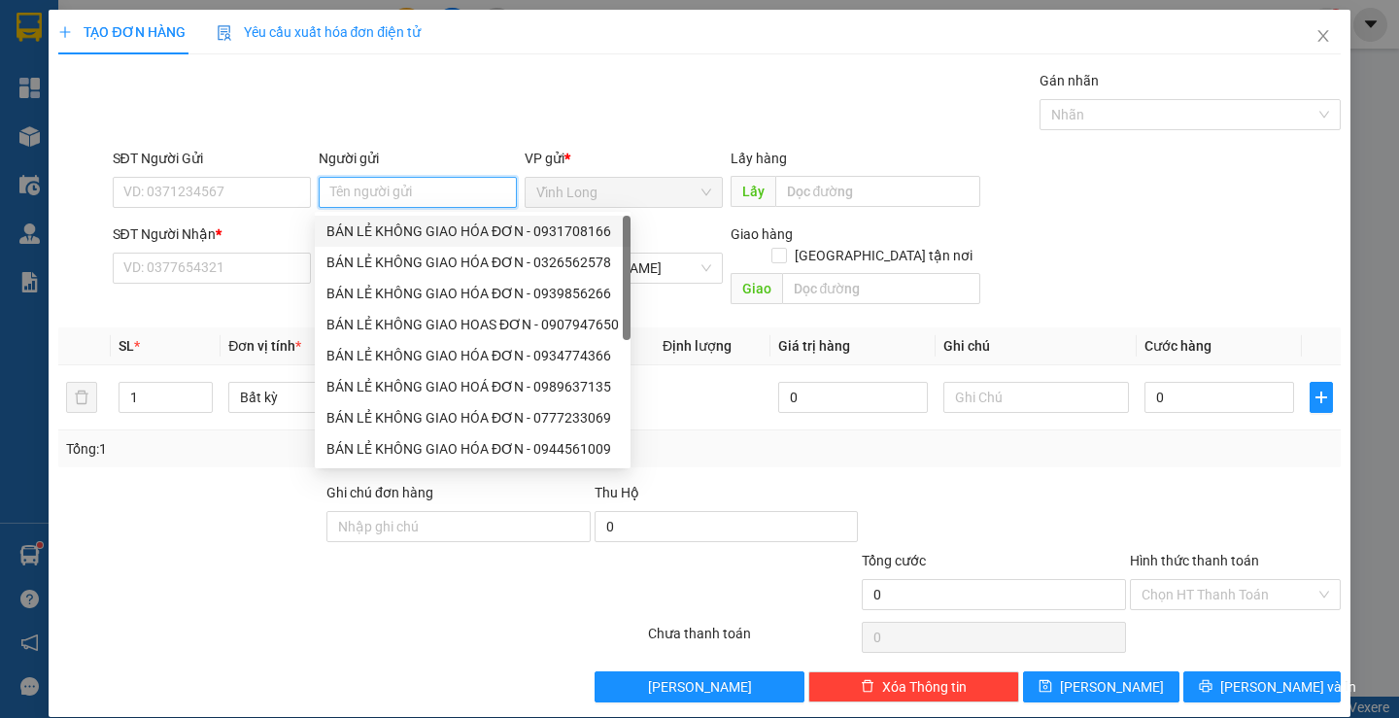
click at [366, 221] on div "BÁN LẺ KHÔNG GIAO HÓA ĐƠN - 0931708166" at bounding box center [473, 231] width 293 height 21
type input "0931708166"
type input "BÁN LẺ KHÔNG GIAO HÓA ĐƠN"
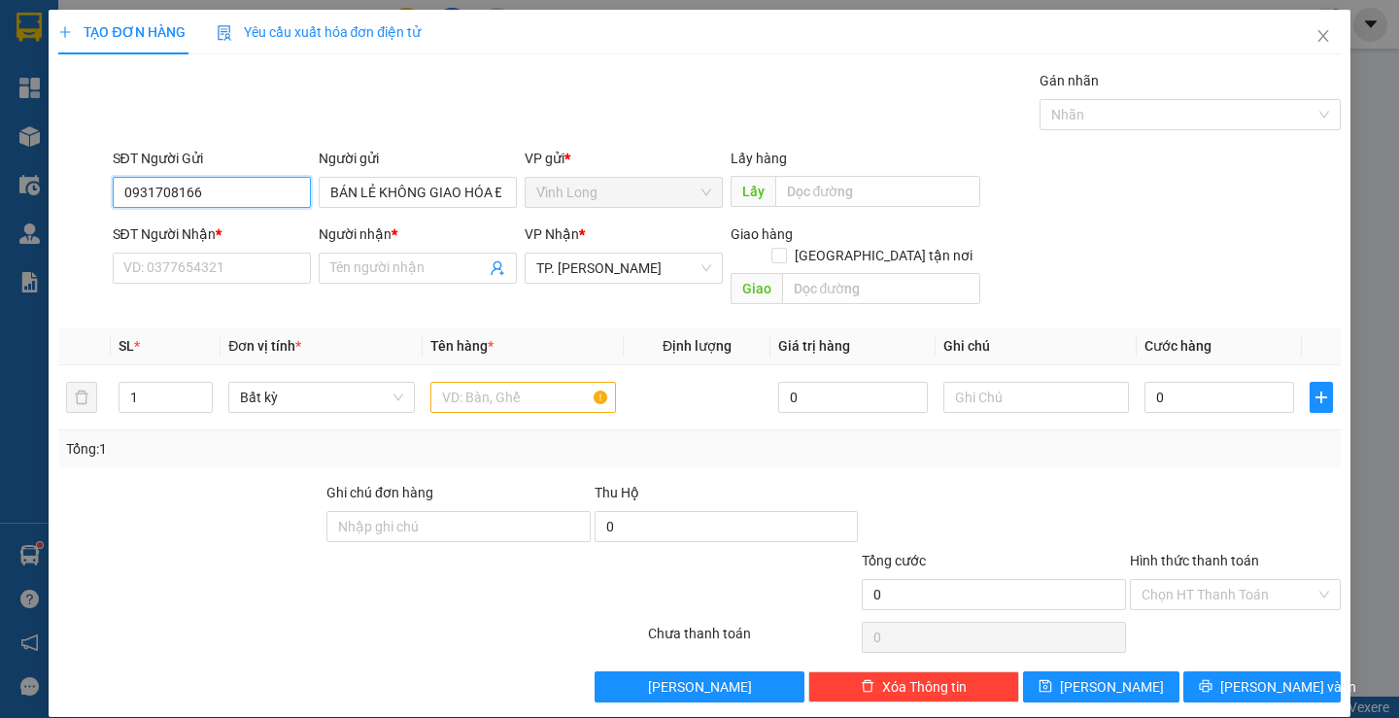
click at [285, 196] on input "0931708166" at bounding box center [212, 192] width 198 height 31
click at [253, 271] on input "SĐT Người Nhận *" at bounding box center [212, 268] width 198 height 31
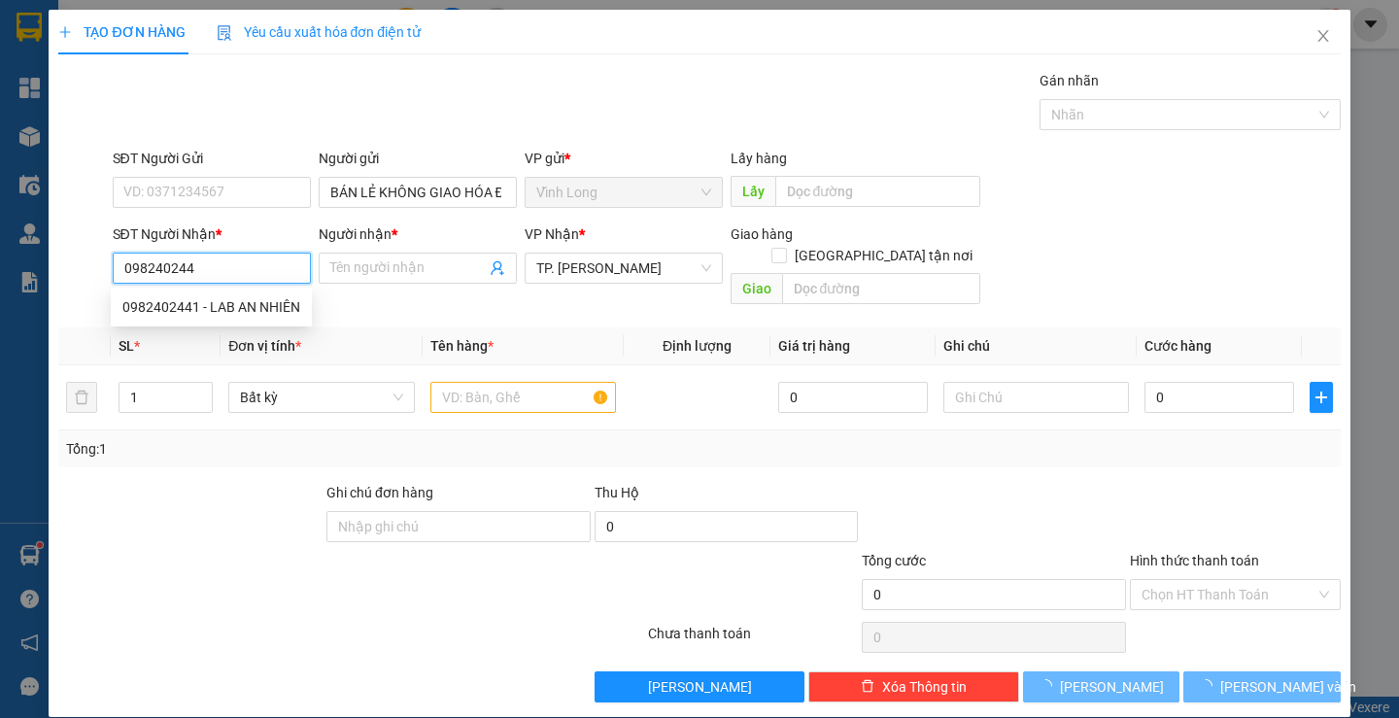
type input "0982402441"
type input "LAB AN NHIÊN"
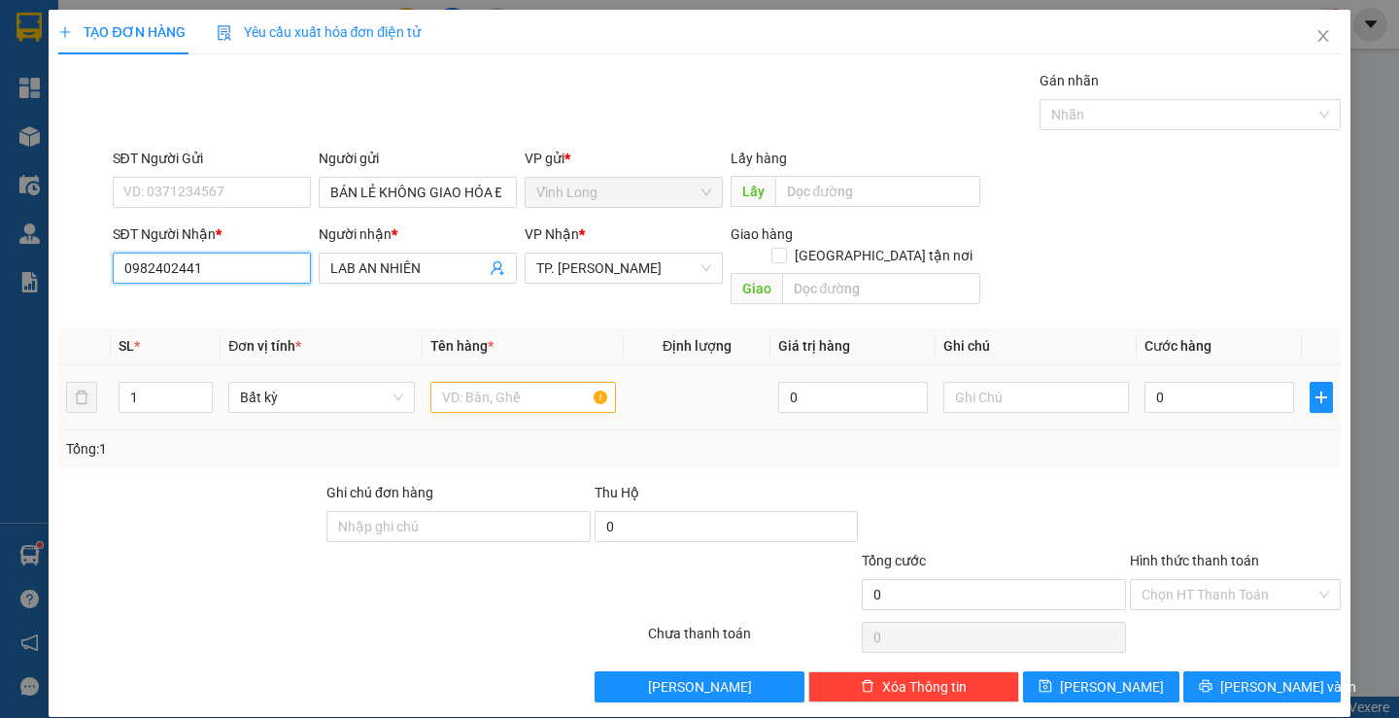
type input "0982402441"
click at [531, 382] on input "text" at bounding box center [524, 397] width 186 height 31
type input "HỘP"
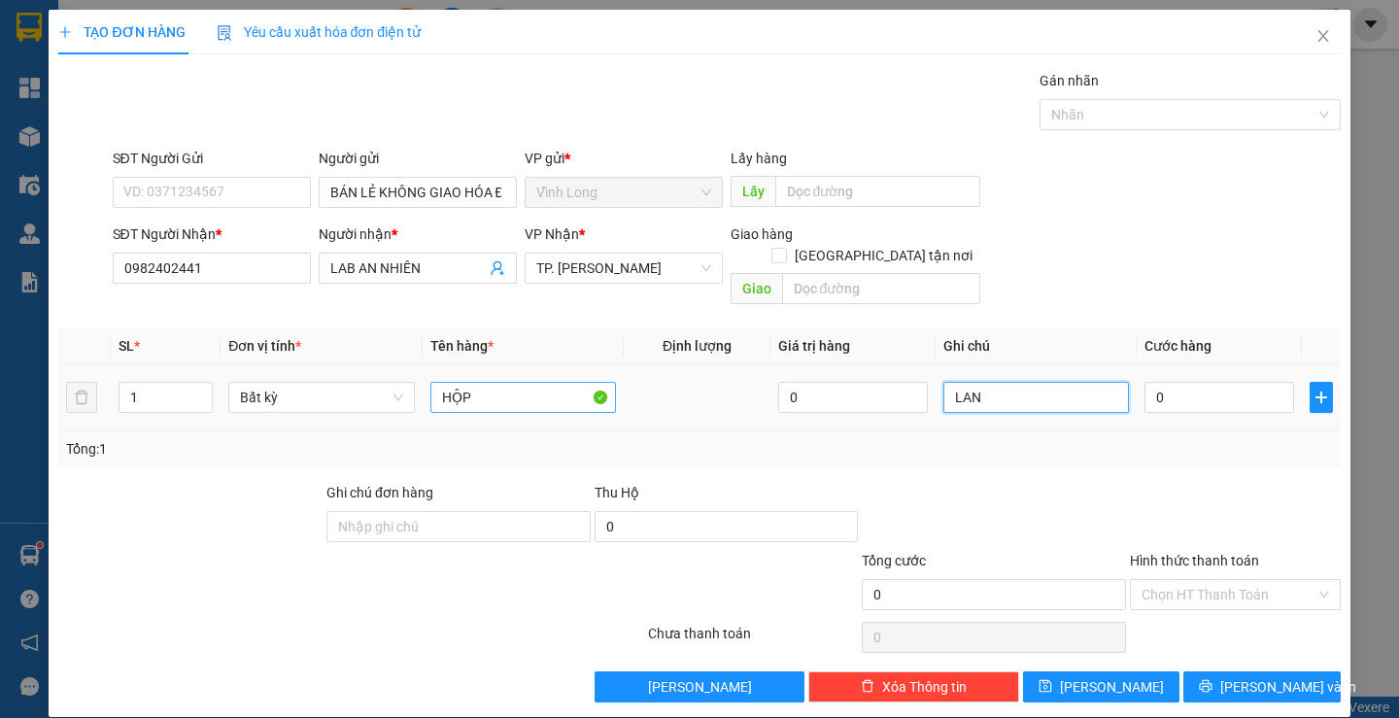
type input "LAN"
type input "2"
type input "20"
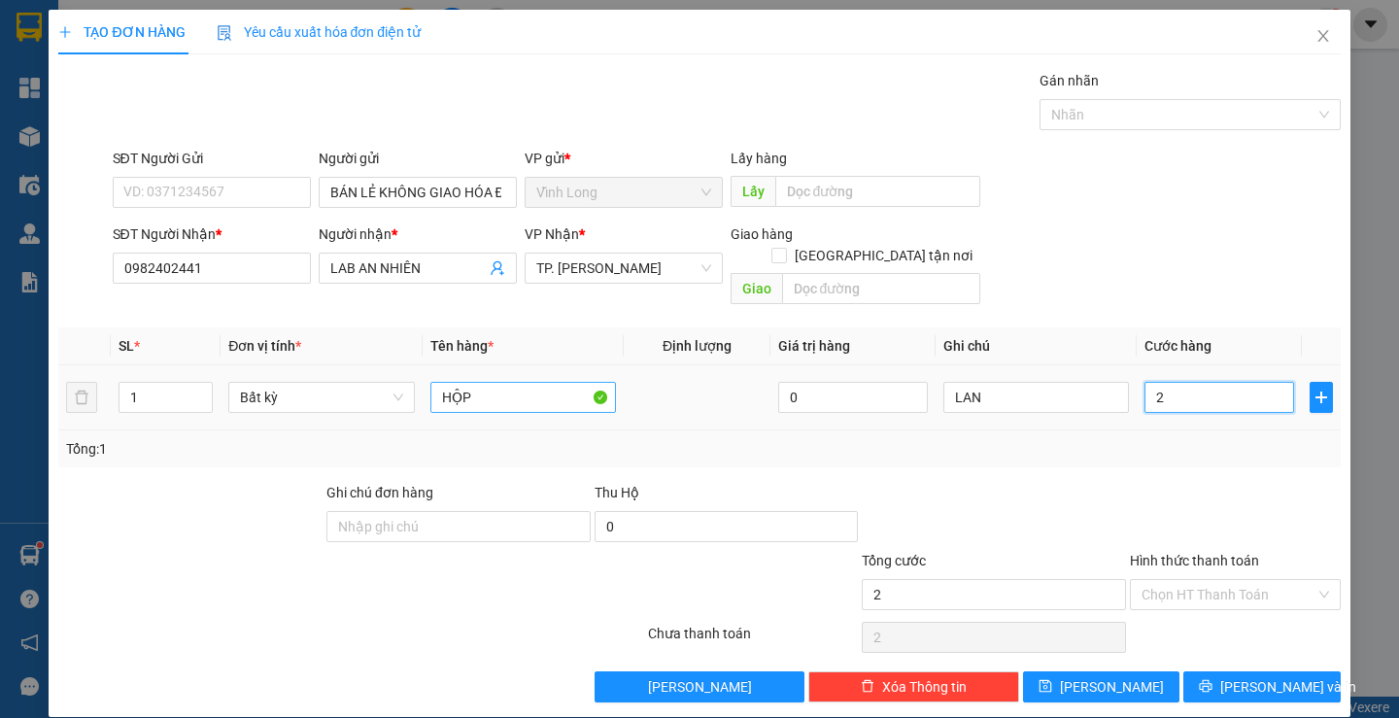
type input "20"
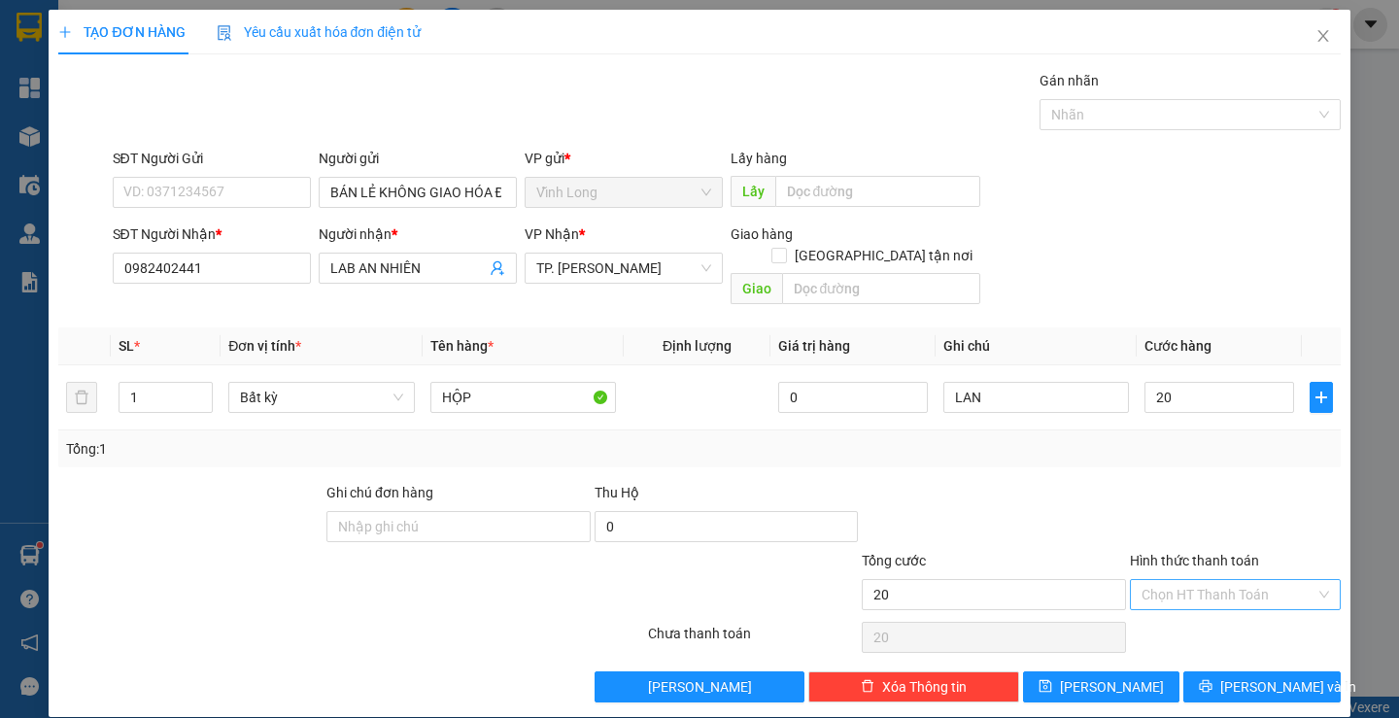
type input "20.000"
click at [1278, 585] on input "Hình thức thanh toán" at bounding box center [1229, 594] width 174 height 29
click at [1231, 612] on div "Tại văn phòng" at bounding box center [1223, 612] width 185 height 21
type input "0"
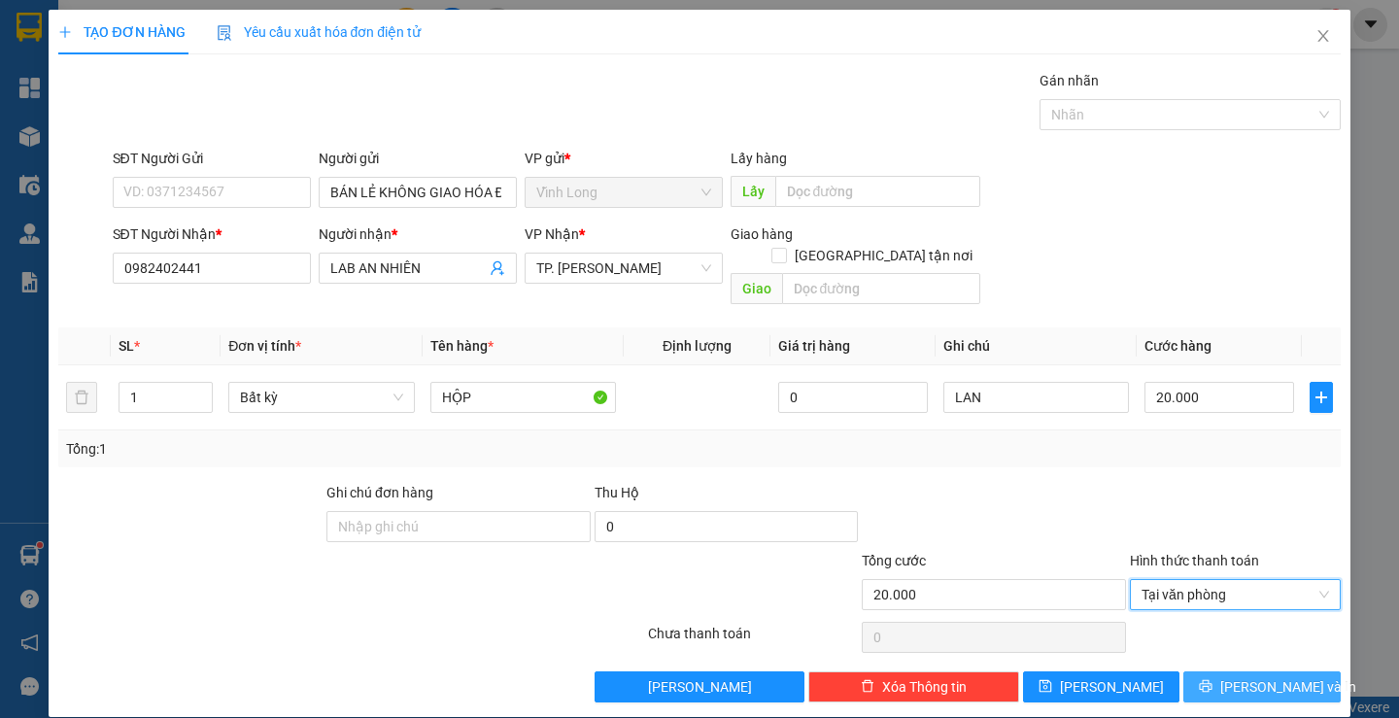
click at [1260, 676] on span "Lưu và In" at bounding box center [1289, 686] width 136 height 21
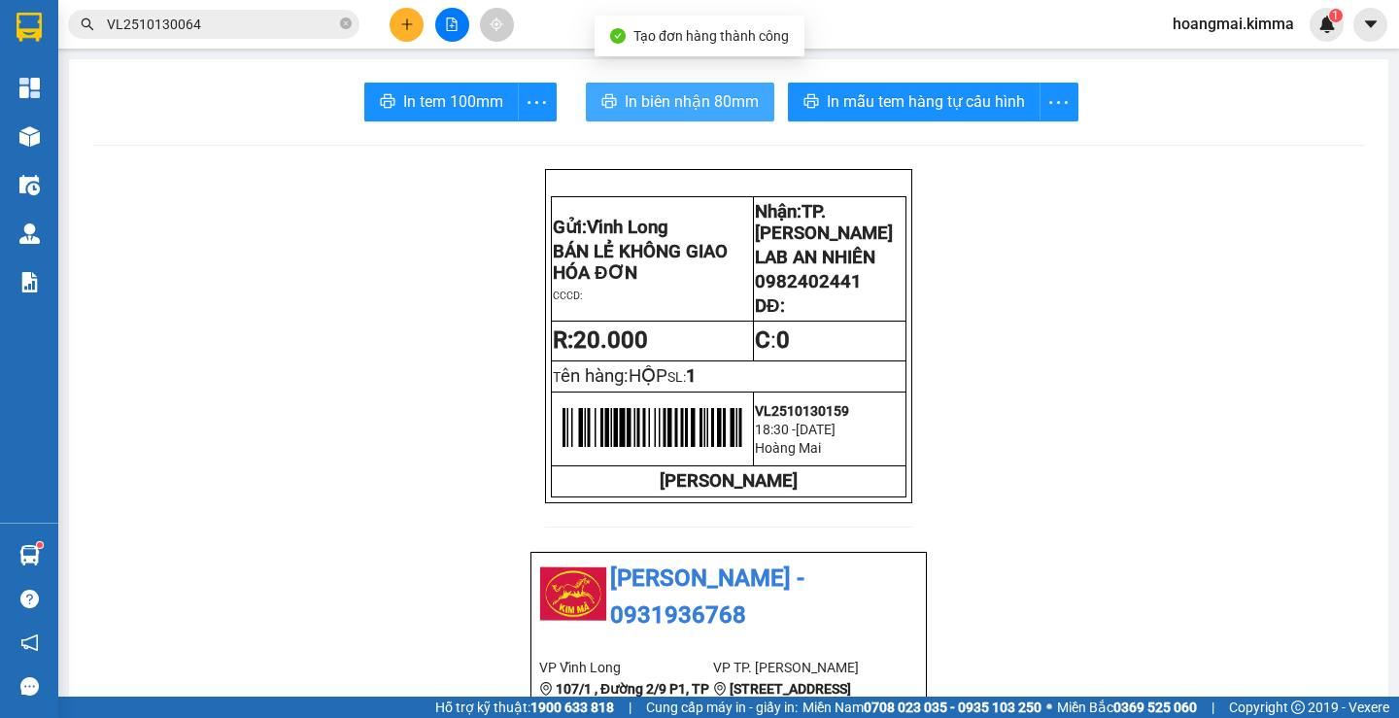
click at [699, 84] on button "In biên nhận 80mm" at bounding box center [680, 102] width 189 height 39
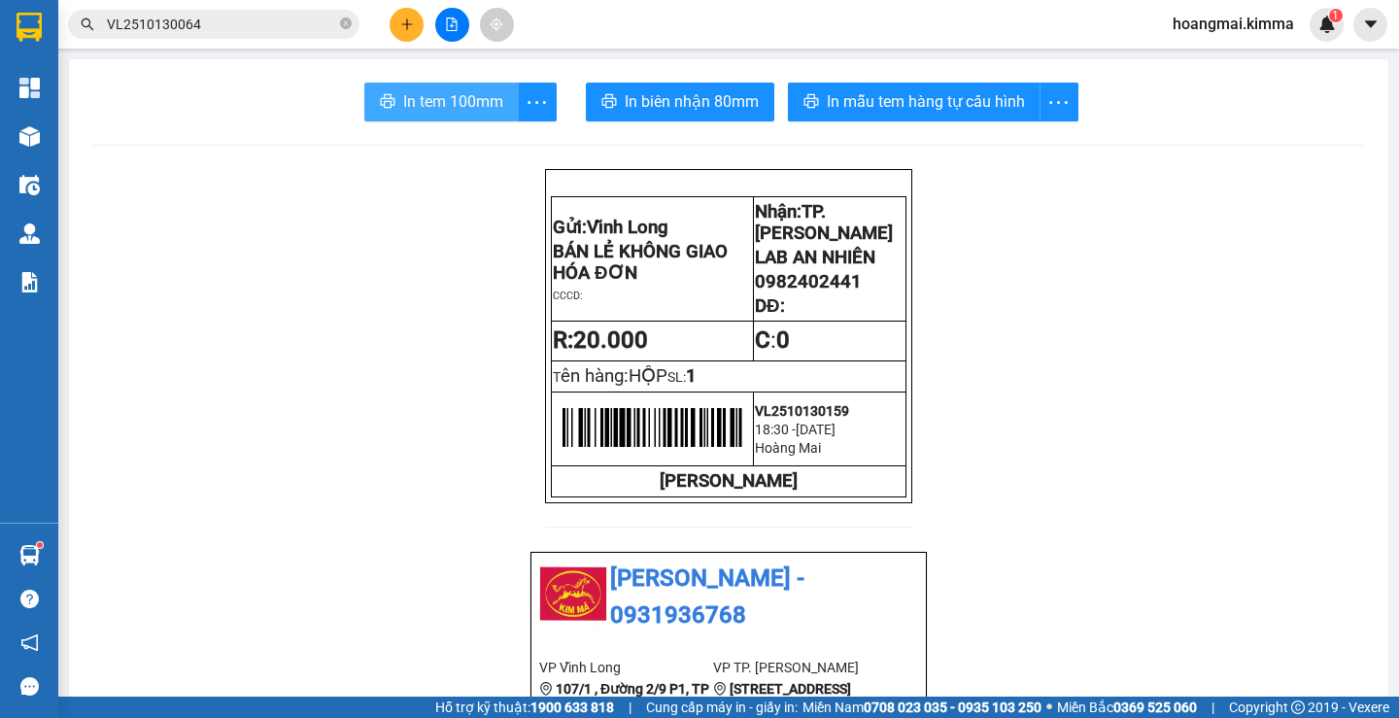
click at [463, 88] on button "In tem 100mm" at bounding box center [441, 102] width 155 height 39
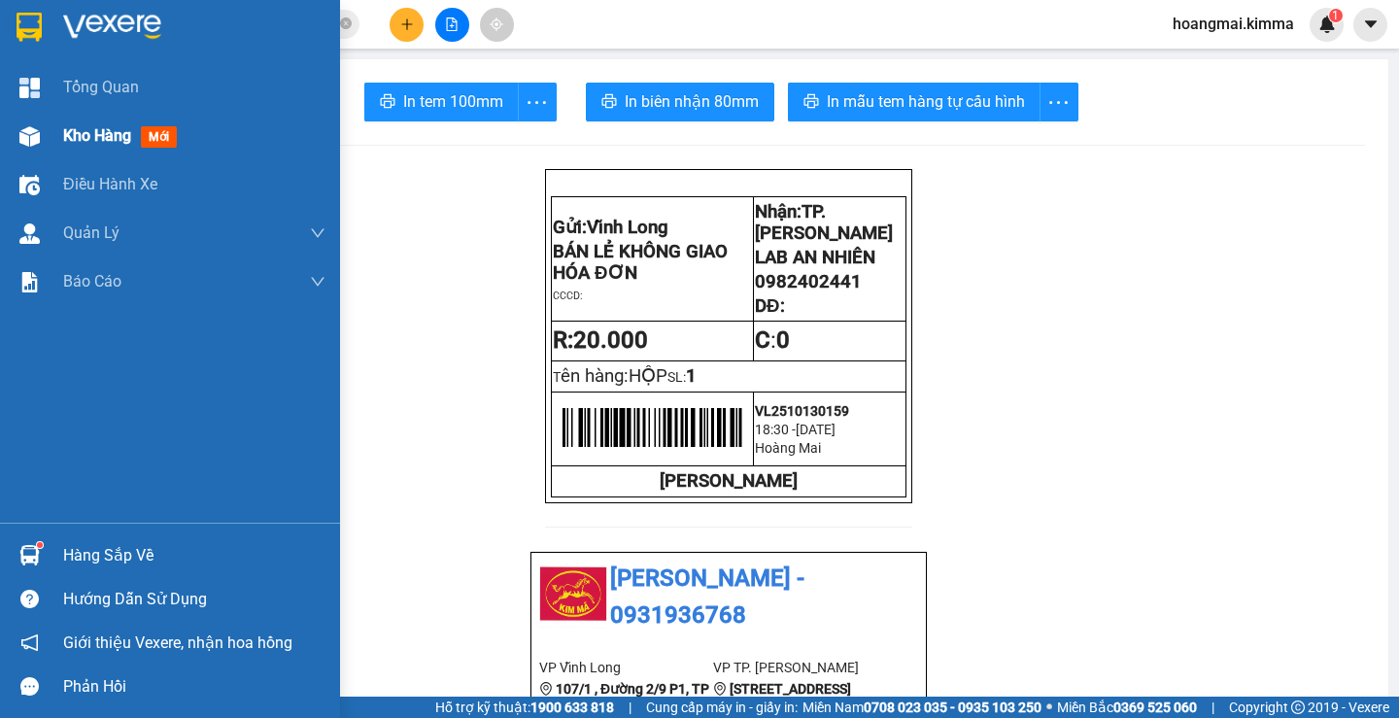
click at [70, 131] on span "Kho hàng" at bounding box center [97, 135] width 68 height 18
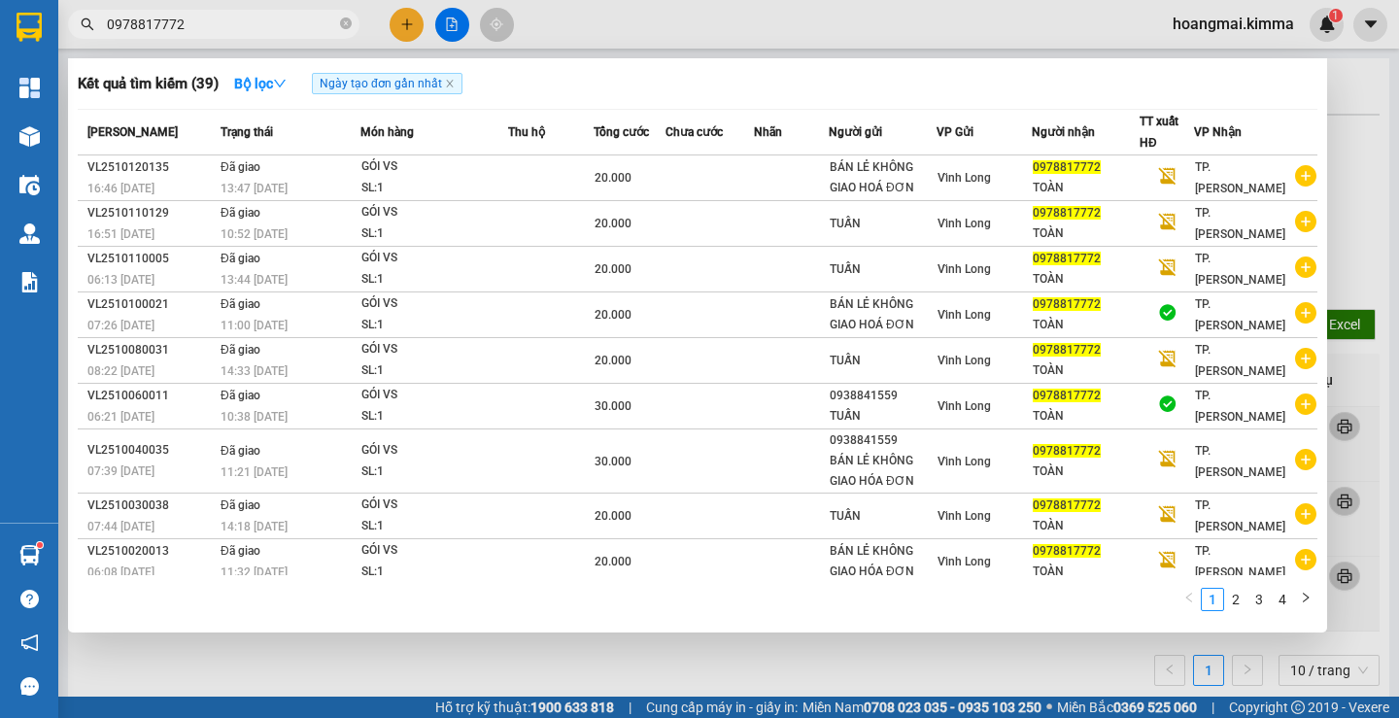
click at [266, 27] on input "0978817772" at bounding box center [221, 24] width 229 height 21
